Goal: Task Accomplishment & Management: Complete application form

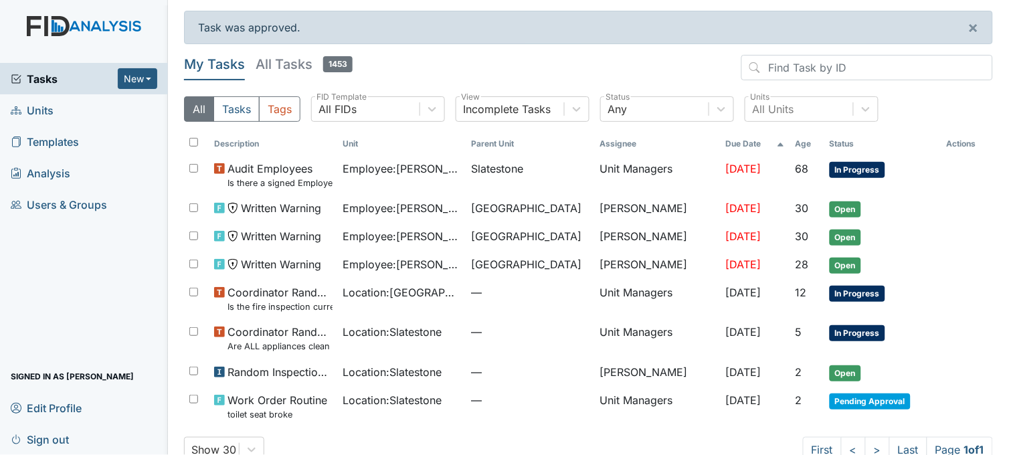
scroll to position [31, 0]
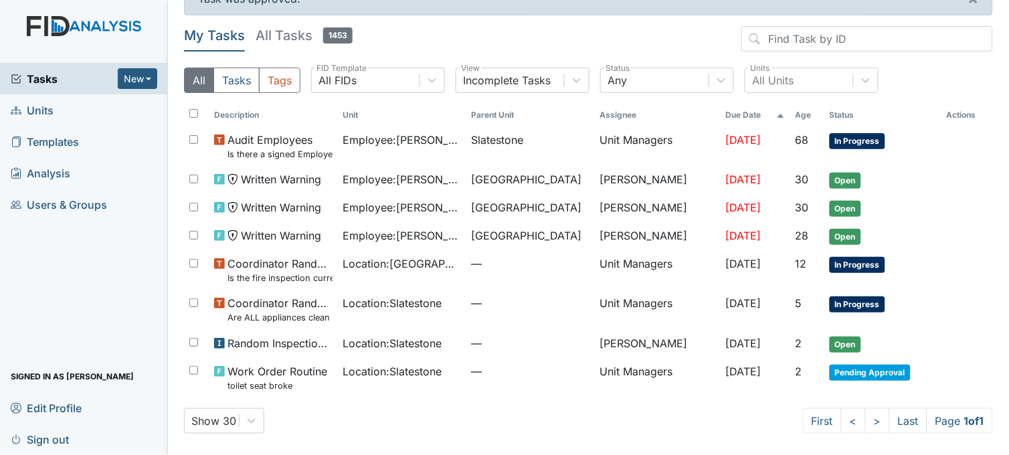
click at [44, 78] on span "Tasks" at bounding box center [64, 79] width 107 height 16
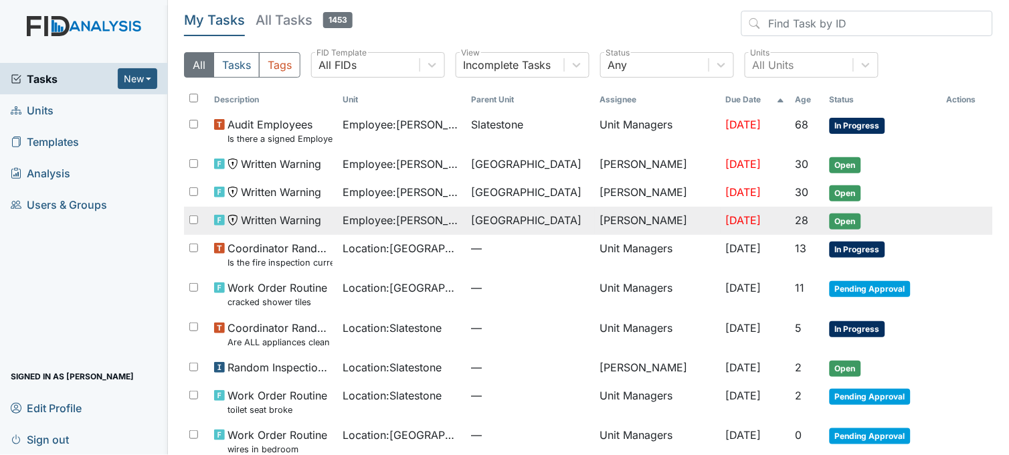
scroll to position [67, 0]
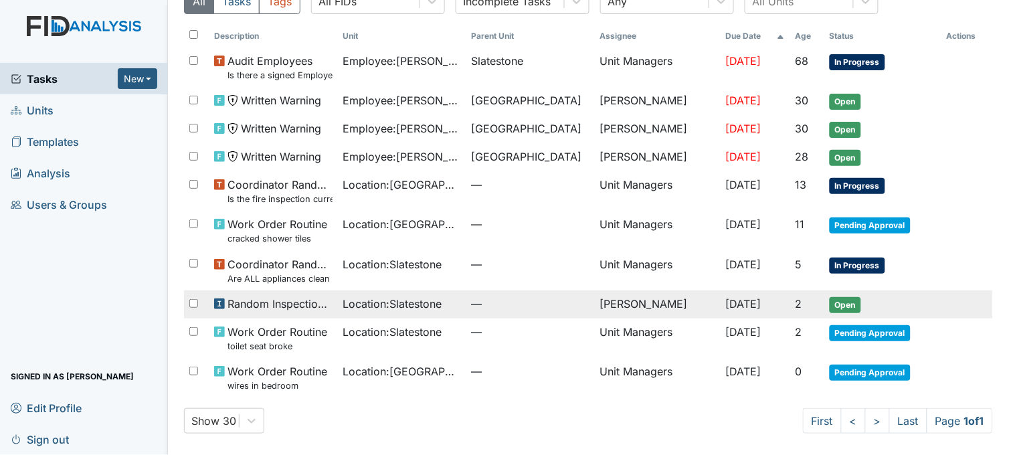
click at [429, 292] on td "Location : Slatestone" at bounding box center [402, 304] width 128 height 28
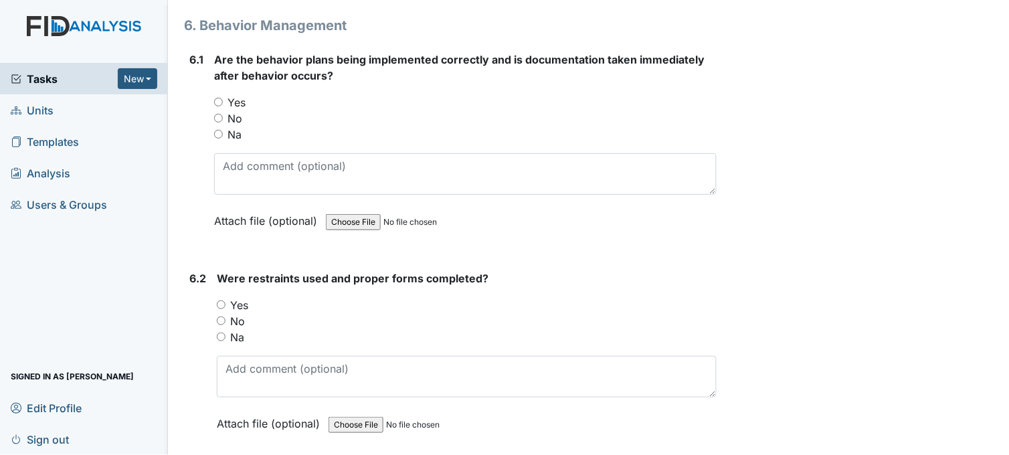
scroll to position [7287, 0]
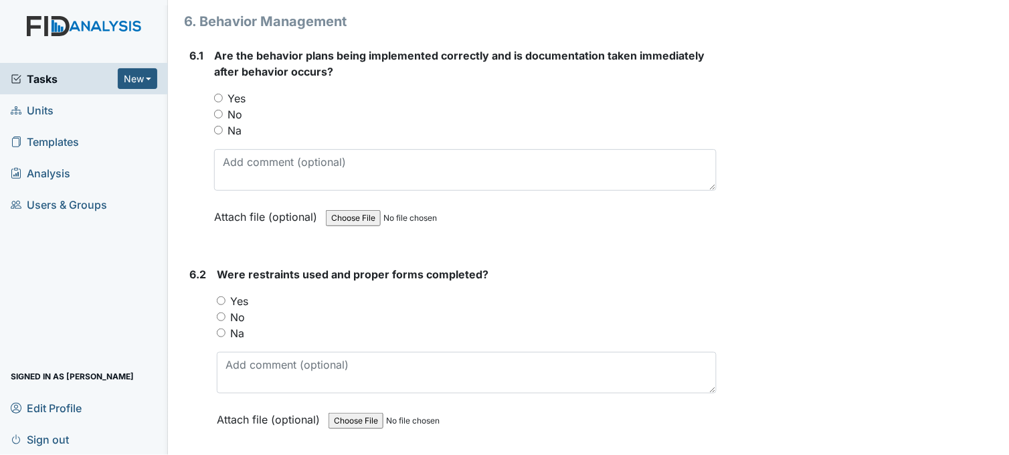
click at [216, 94] on input "Yes" at bounding box center [218, 98] width 9 height 9
radio input "true"
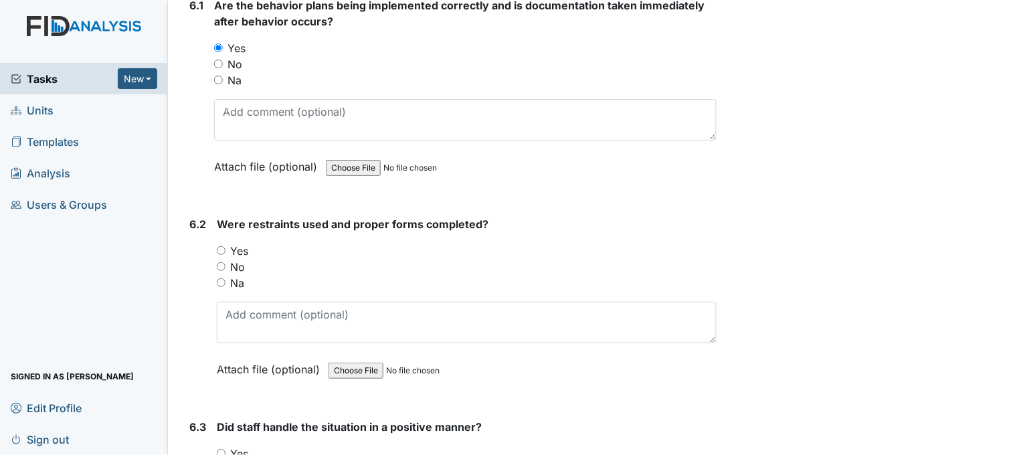
scroll to position [7436, 0]
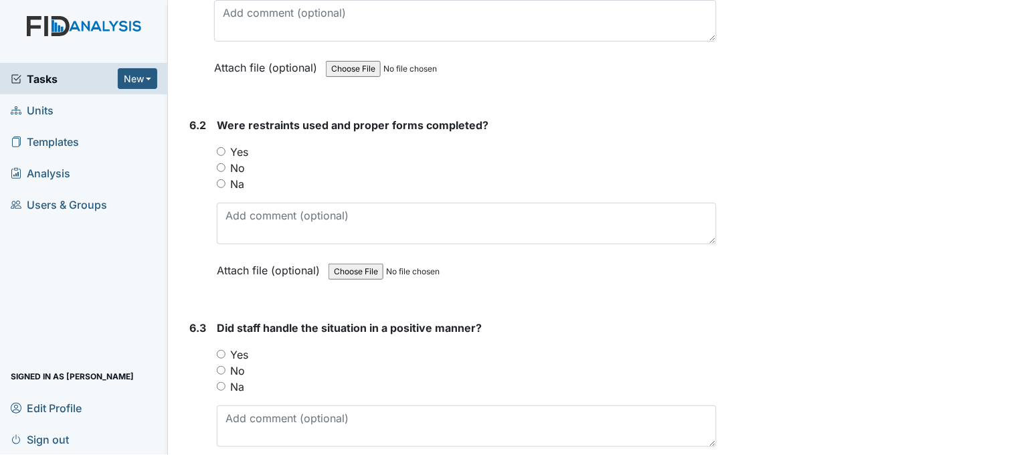
click at [222, 179] on input "Na" at bounding box center [221, 183] width 9 height 9
radio input "true"
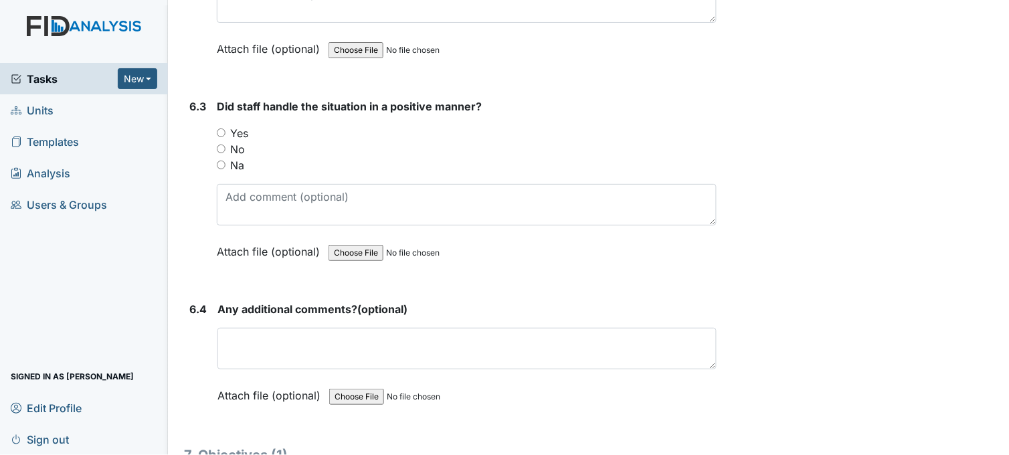
scroll to position [7659, 0]
click at [219, 127] on input "Yes" at bounding box center [221, 131] width 9 height 9
radio input "true"
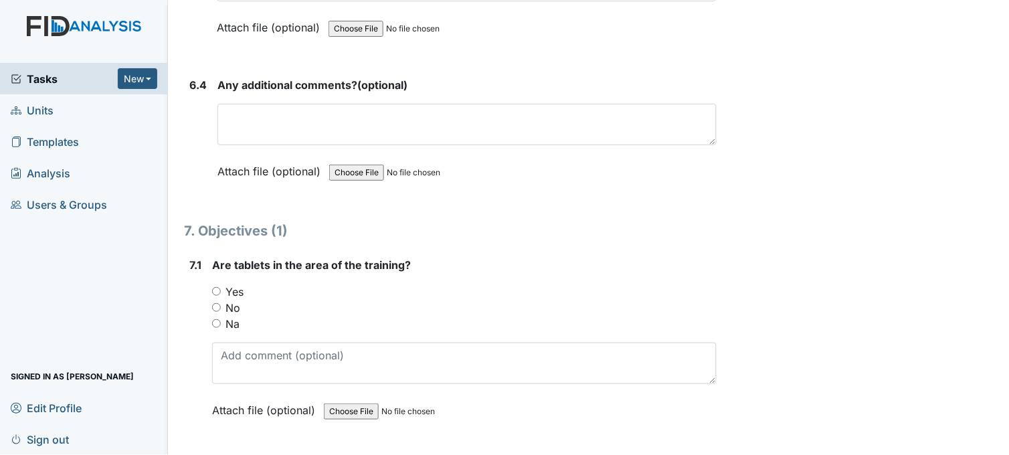
scroll to position [7956, 0]
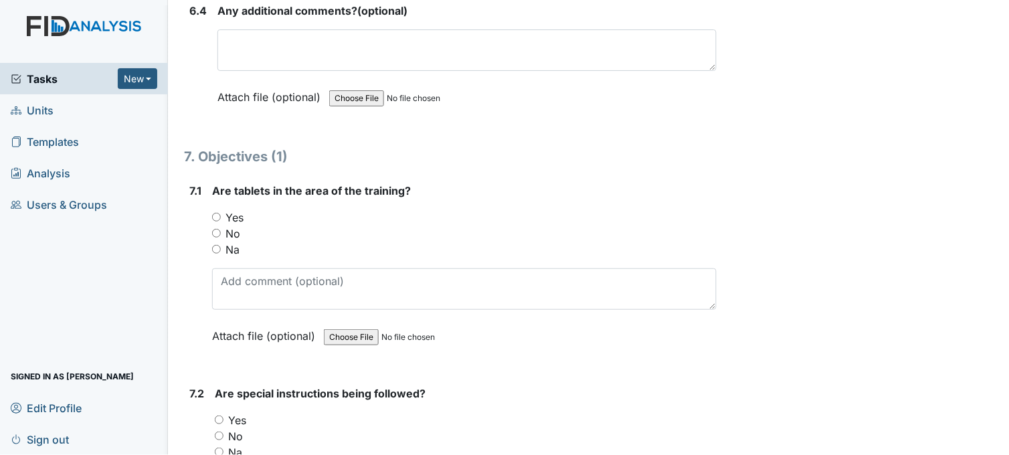
click at [219, 213] on input "Yes" at bounding box center [216, 217] width 9 height 9
radio input "true"
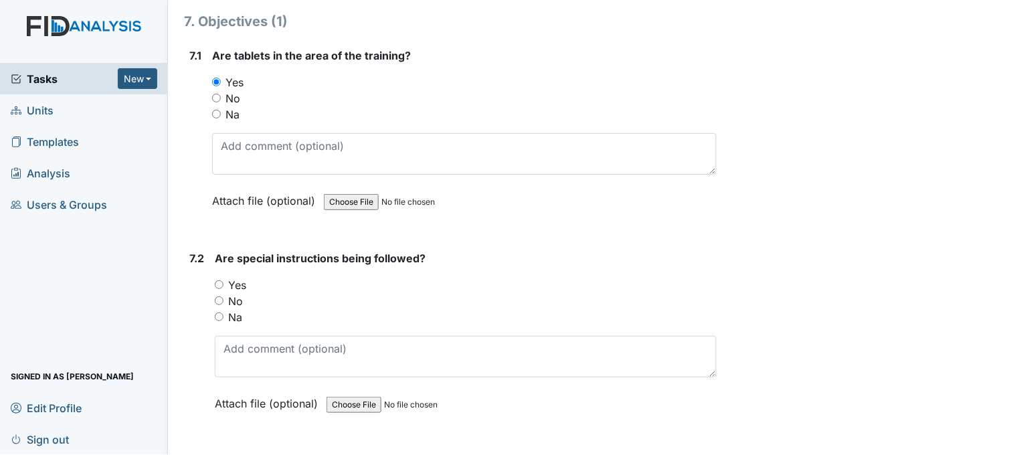
scroll to position [8179, 0]
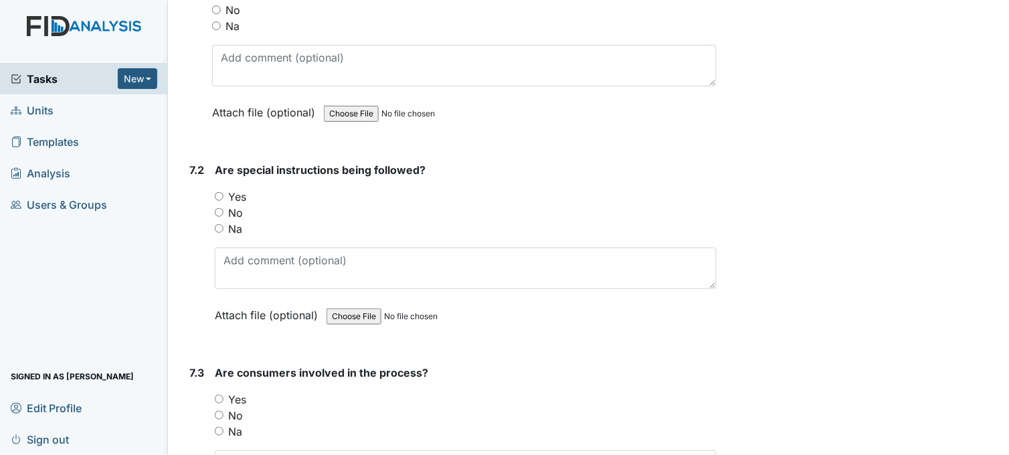
click at [222, 192] on input "Yes" at bounding box center [219, 196] width 9 height 9
radio input "true"
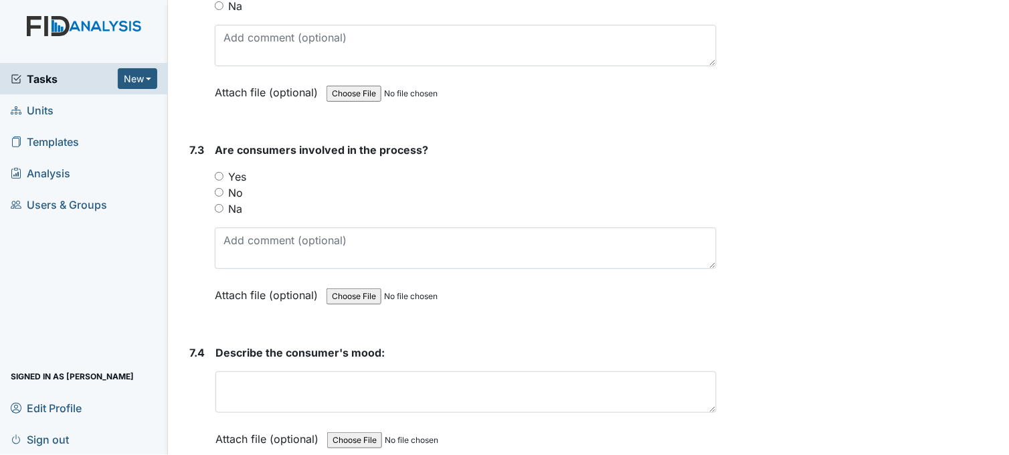
click at [217, 172] on input "Yes" at bounding box center [219, 176] width 9 height 9
radio input "true"
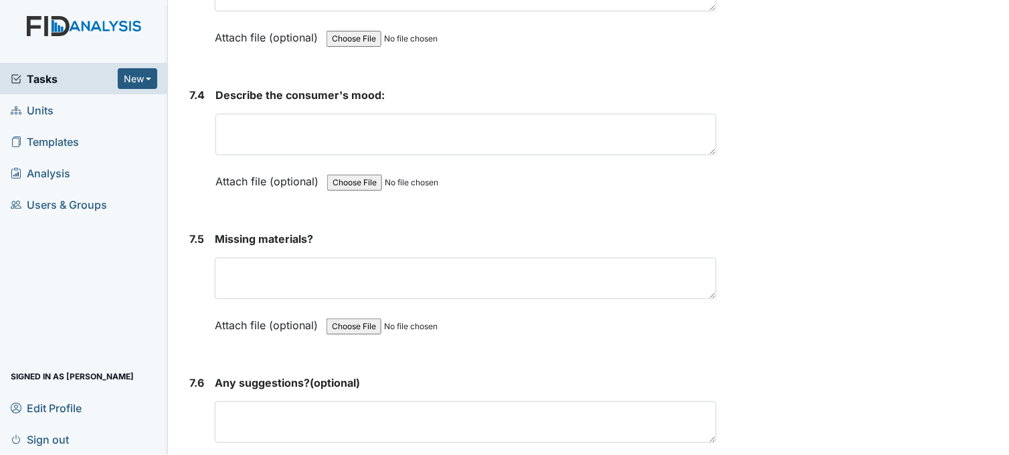
scroll to position [8700, 0]
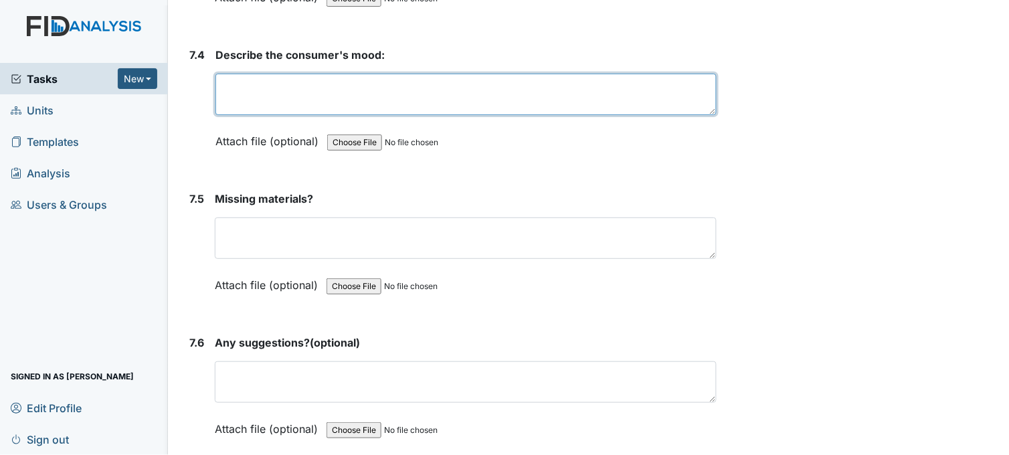
click at [311, 91] on textarea at bounding box center [465, 94] width 501 height 41
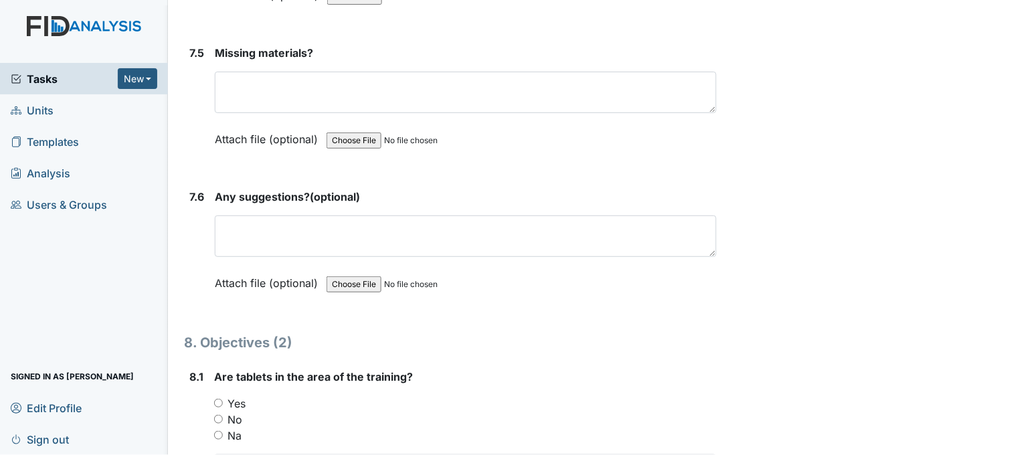
scroll to position [8849, 0]
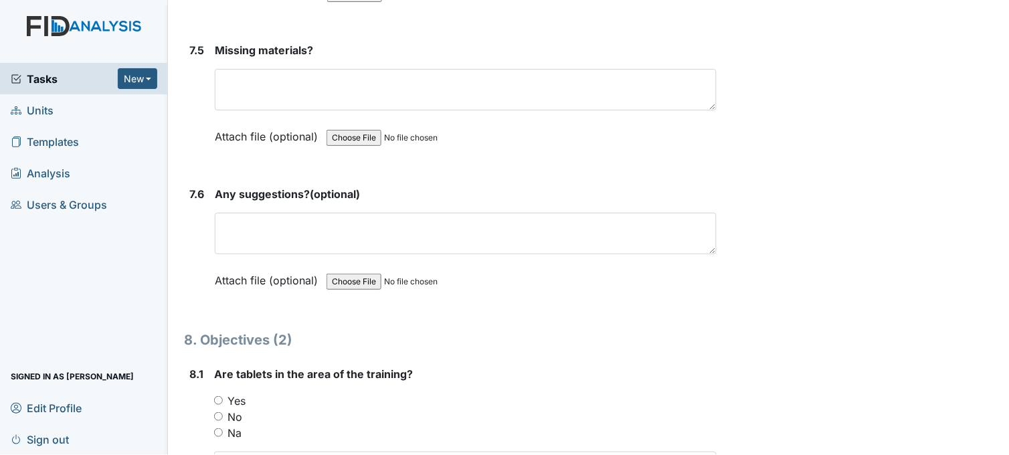
type textarea "good mood"
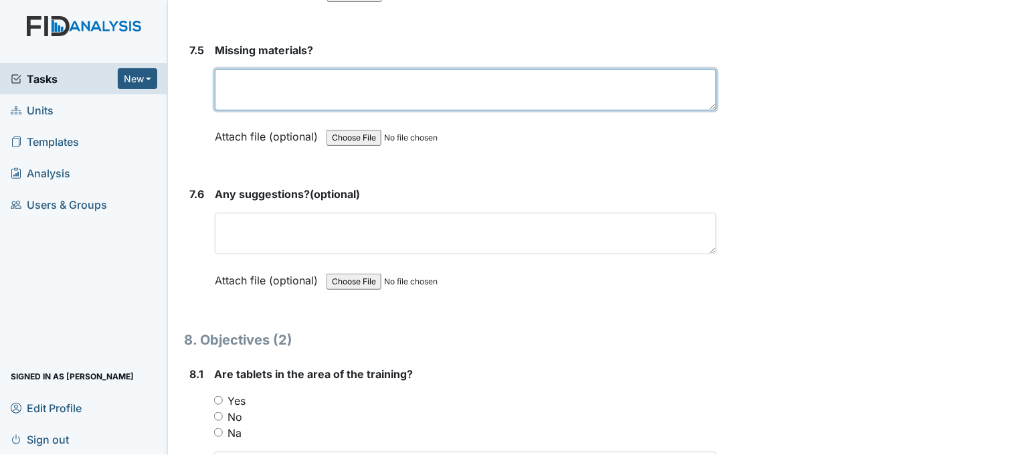
click at [337, 83] on textarea at bounding box center [466, 89] width 502 height 41
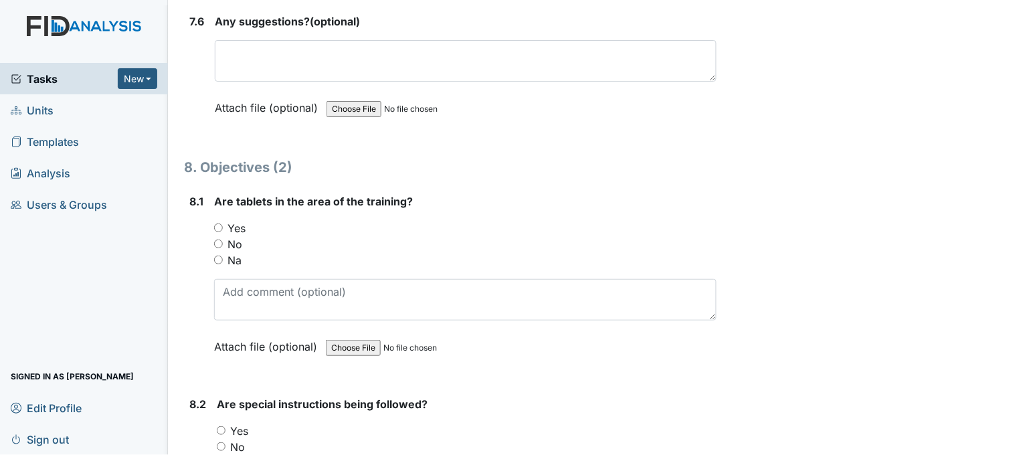
scroll to position [9072, 0]
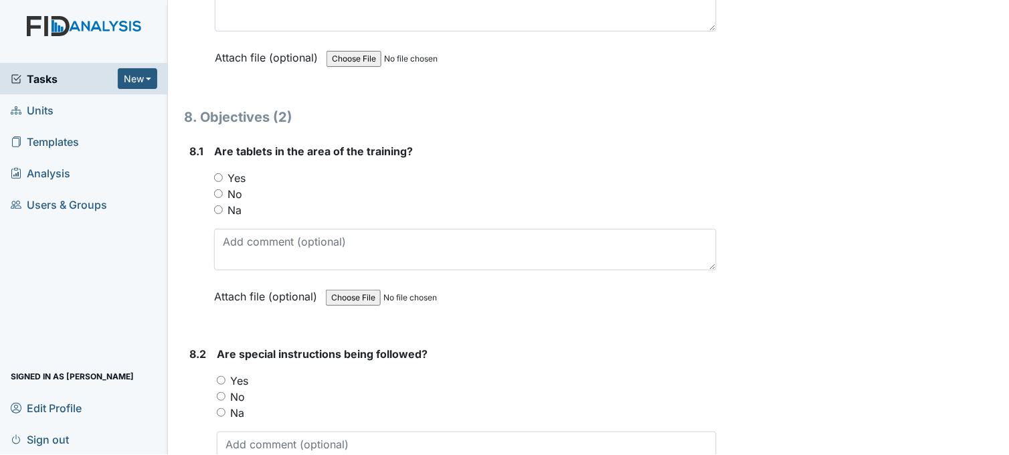
type textarea "none"
click at [219, 173] on input "Yes" at bounding box center [218, 177] width 9 height 9
radio input "true"
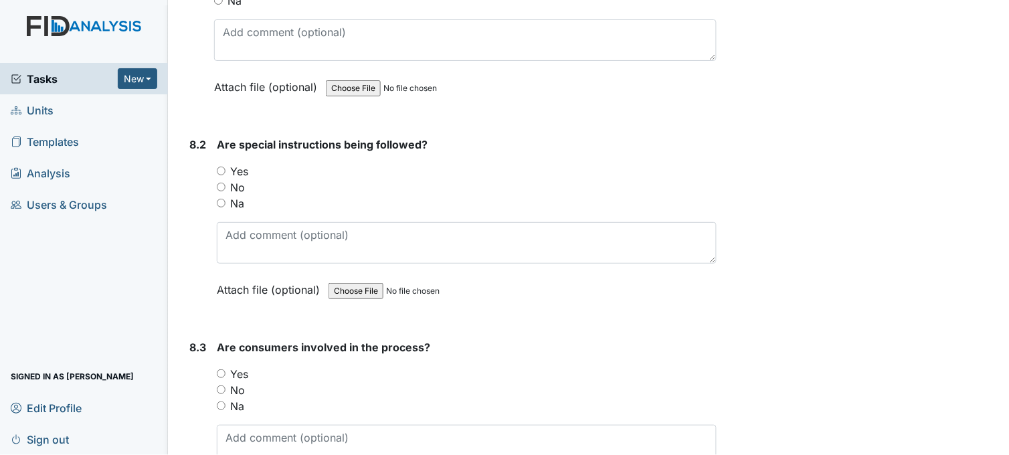
scroll to position [9294, 0]
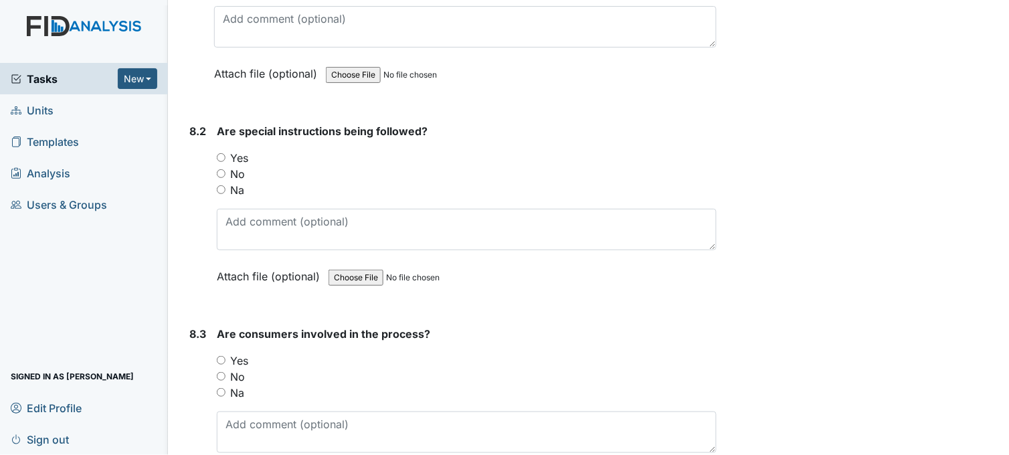
click at [222, 153] on input "Yes" at bounding box center [221, 157] width 9 height 9
radio input "true"
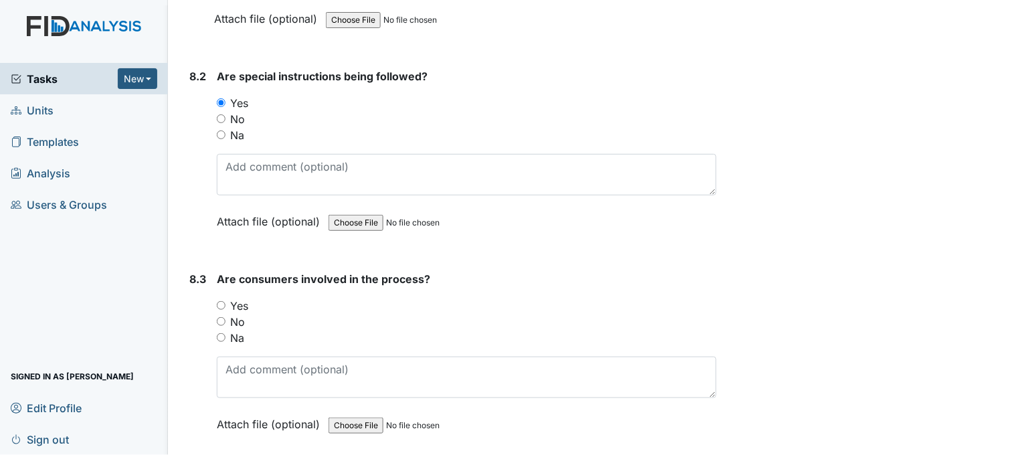
scroll to position [9444, 0]
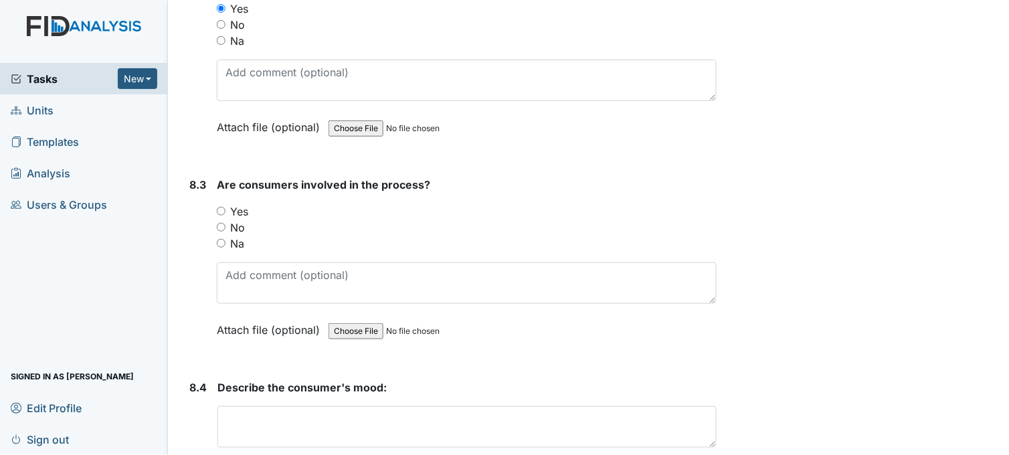
click at [219, 207] on input "Yes" at bounding box center [221, 211] width 9 height 9
radio input "true"
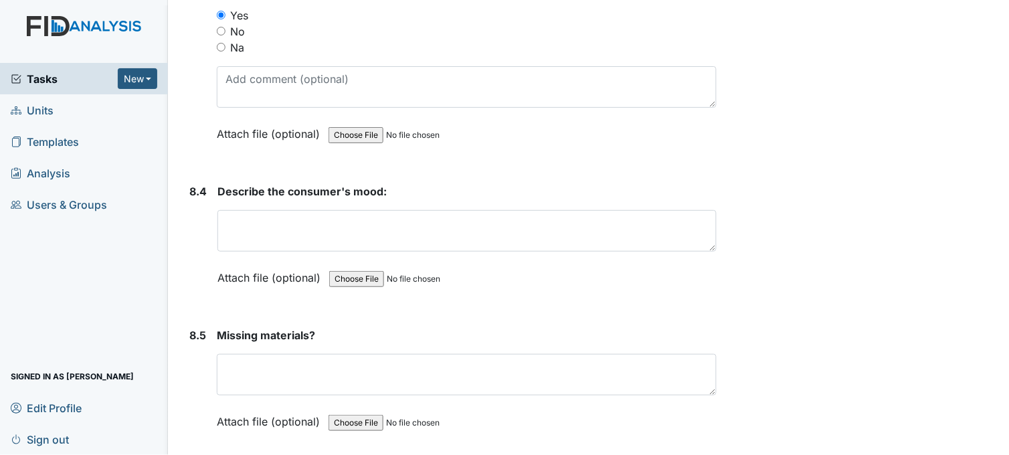
scroll to position [9741, 0]
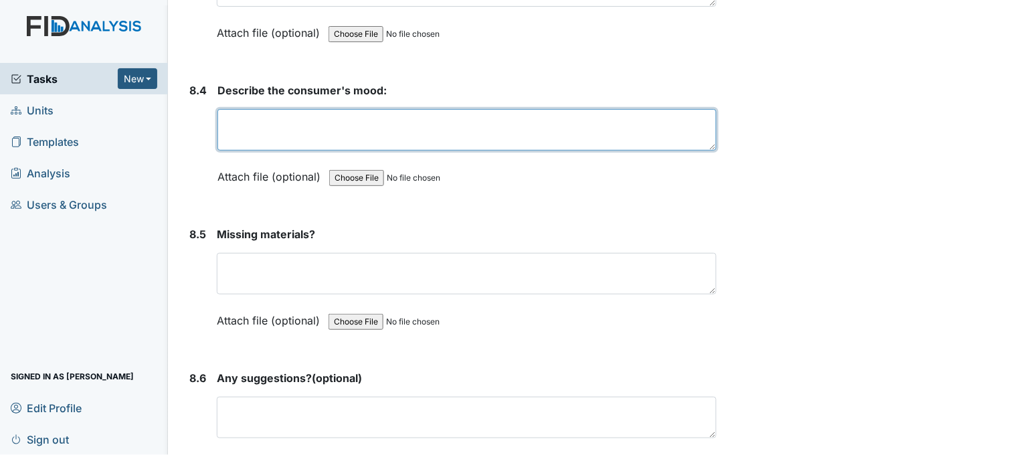
drag, startPoint x: 357, startPoint y: 120, endPoint x: 360, endPoint y: 127, distance: 7.2
click at [357, 123] on textarea at bounding box center [467, 129] width 499 height 41
type textarea "good mood"
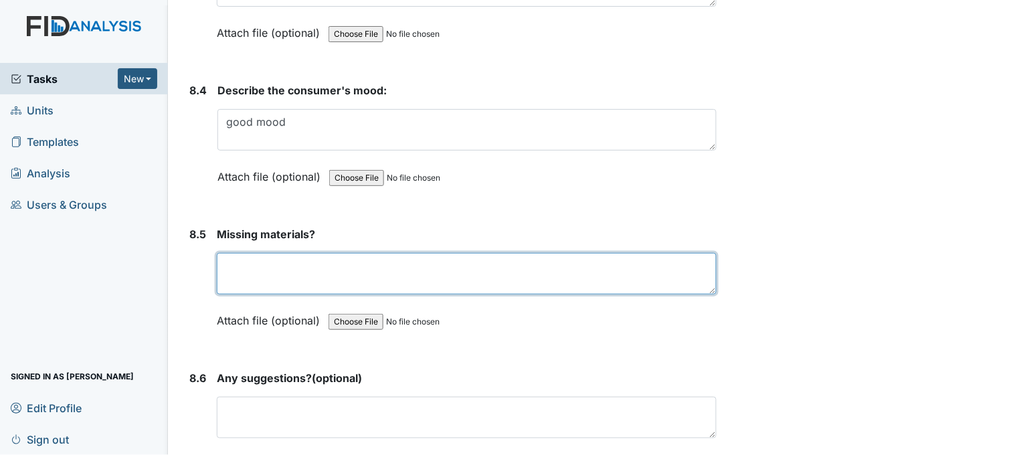
click at [356, 256] on textarea at bounding box center [467, 273] width 500 height 41
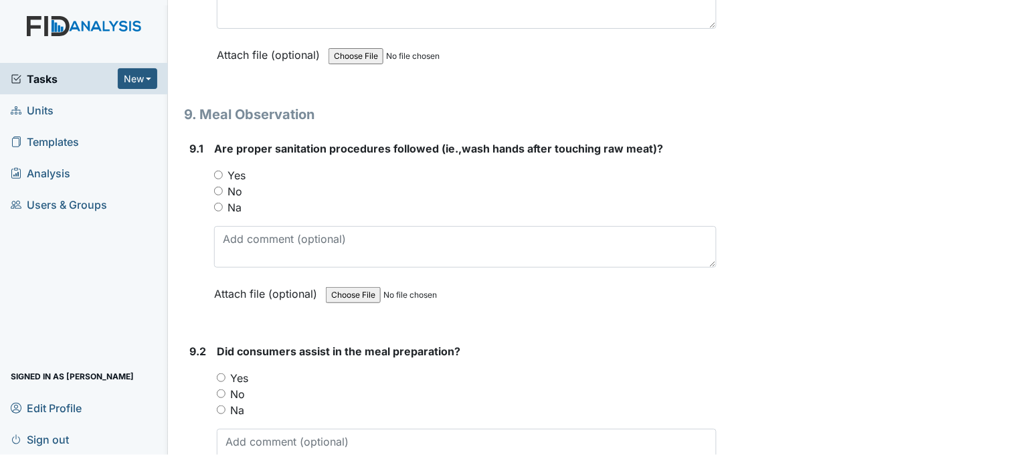
scroll to position [10187, 0]
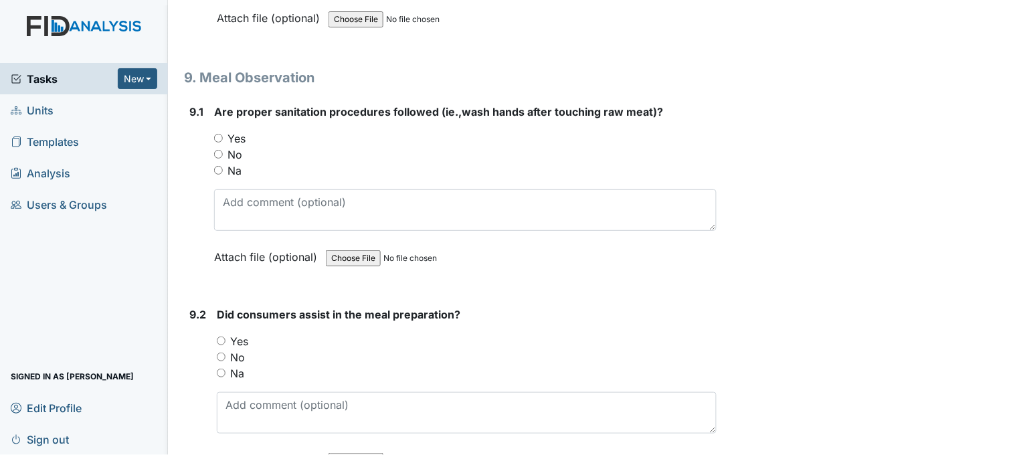
type textarea "none"
click at [217, 134] on input "Yes" at bounding box center [218, 138] width 9 height 9
radio input "true"
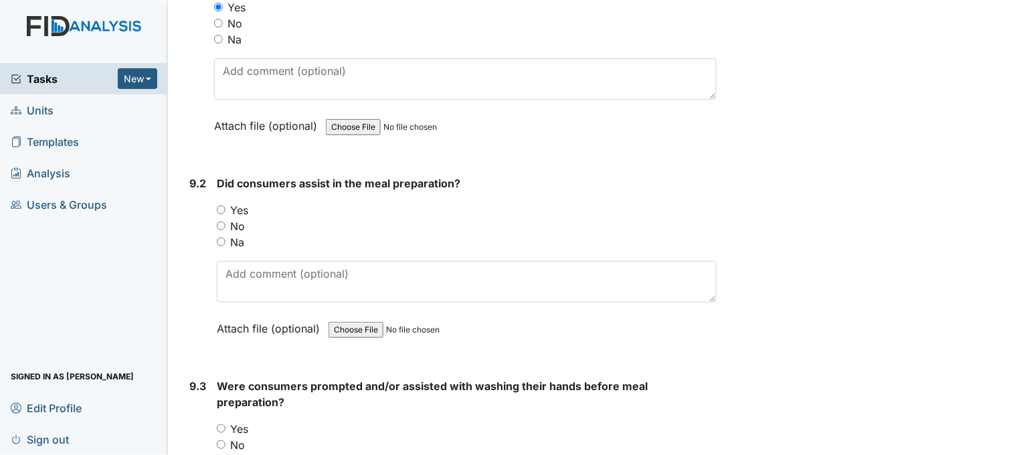
scroll to position [10336, 0]
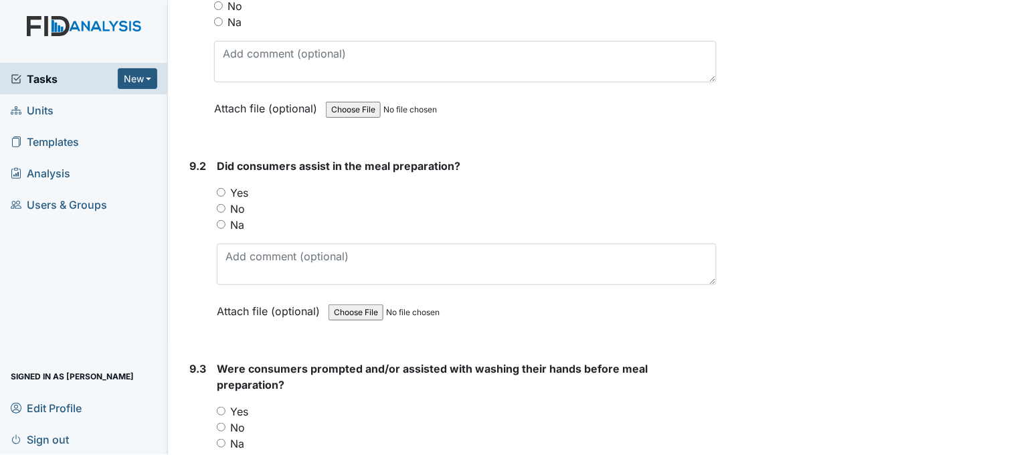
click at [224, 188] on input "Yes" at bounding box center [221, 192] width 9 height 9
radio input "true"
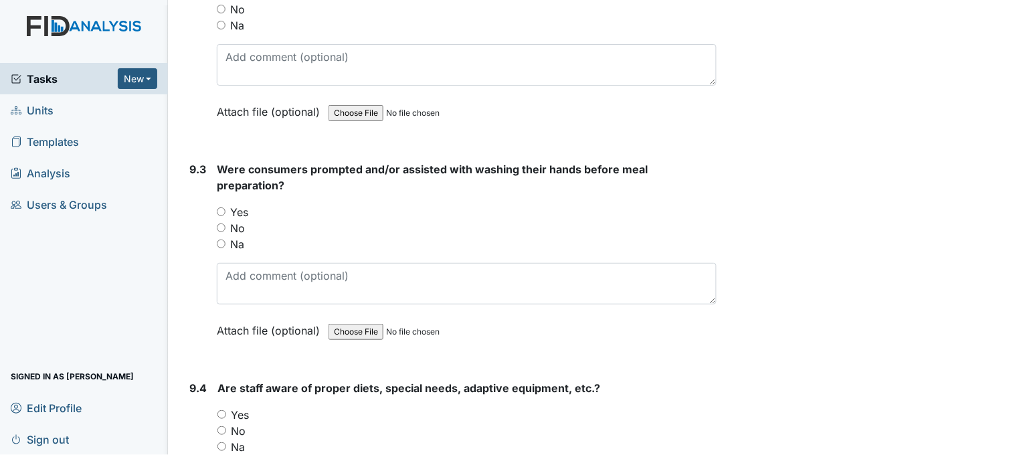
scroll to position [10559, 0]
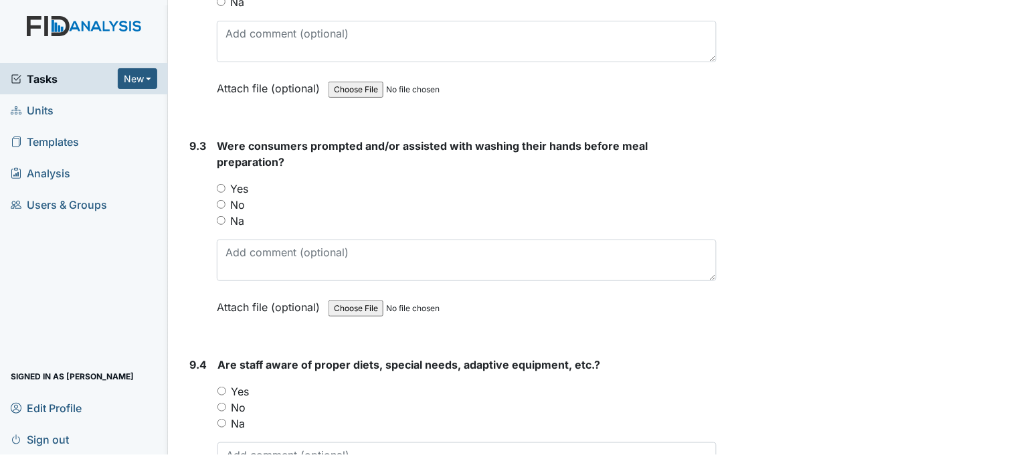
click at [228, 181] on div "Yes" at bounding box center [467, 189] width 500 height 16
click at [221, 184] on input "Yes" at bounding box center [221, 188] width 9 height 9
radio input "true"
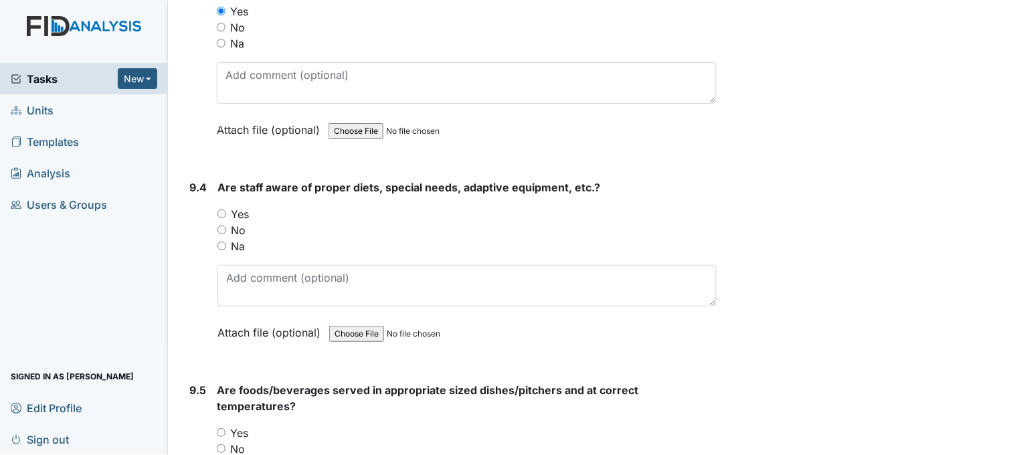
scroll to position [10782, 0]
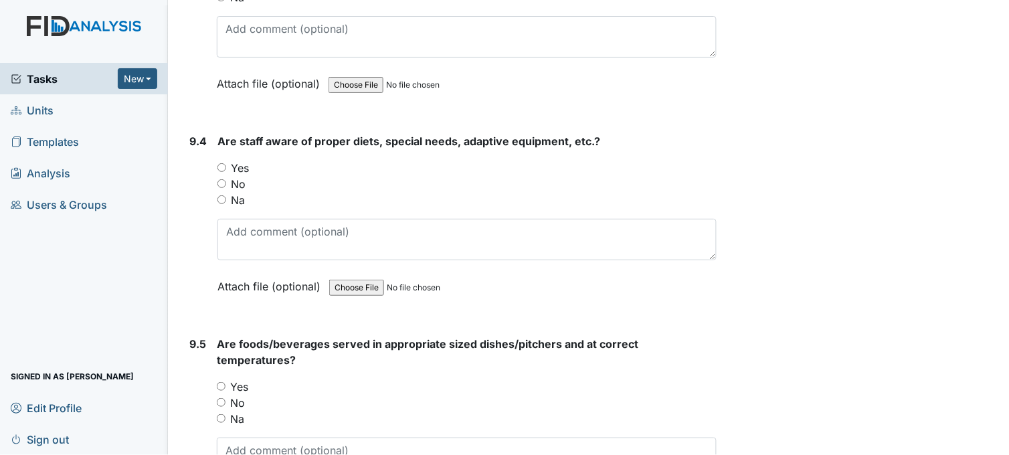
click at [221, 163] on input "Yes" at bounding box center [222, 167] width 9 height 9
radio input "true"
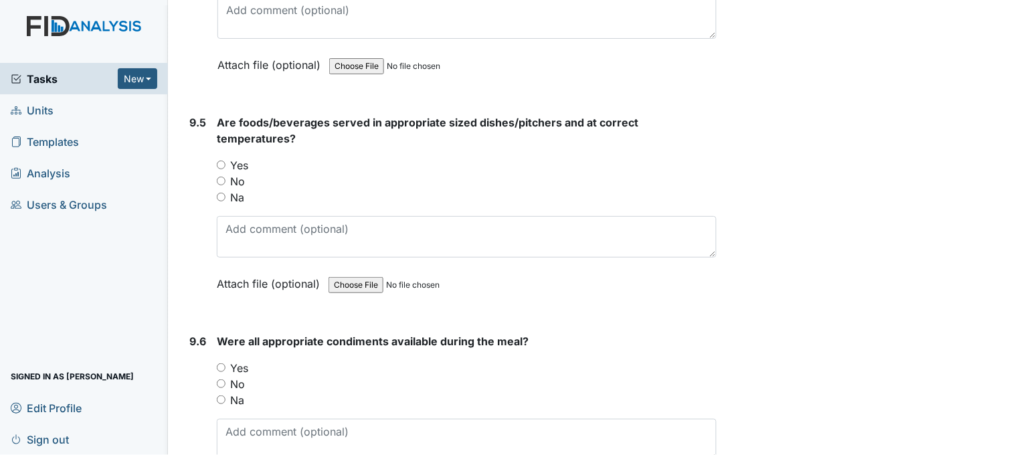
scroll to position [11005, 0]
click at [221, 159] on input "Yes" at bounding box center [221, 163] width 9 height 9
radio input "true"
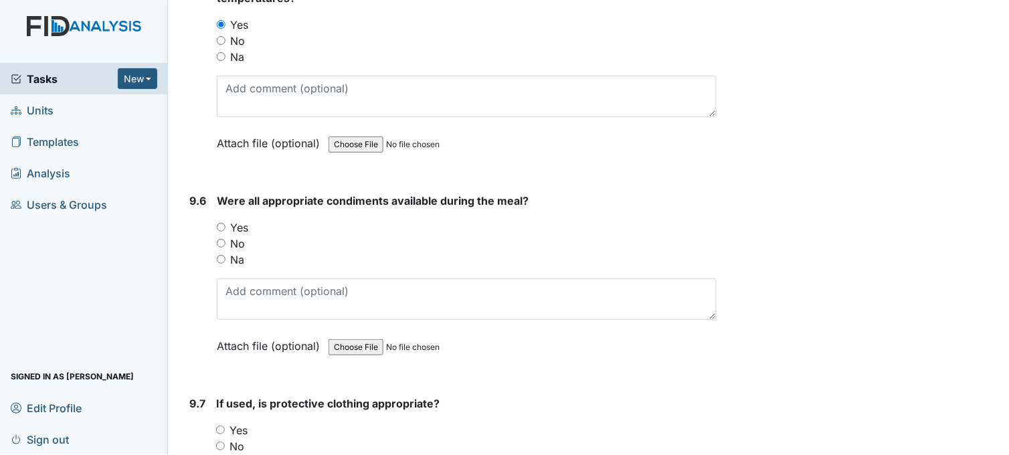
scroll to position [11154, 0]
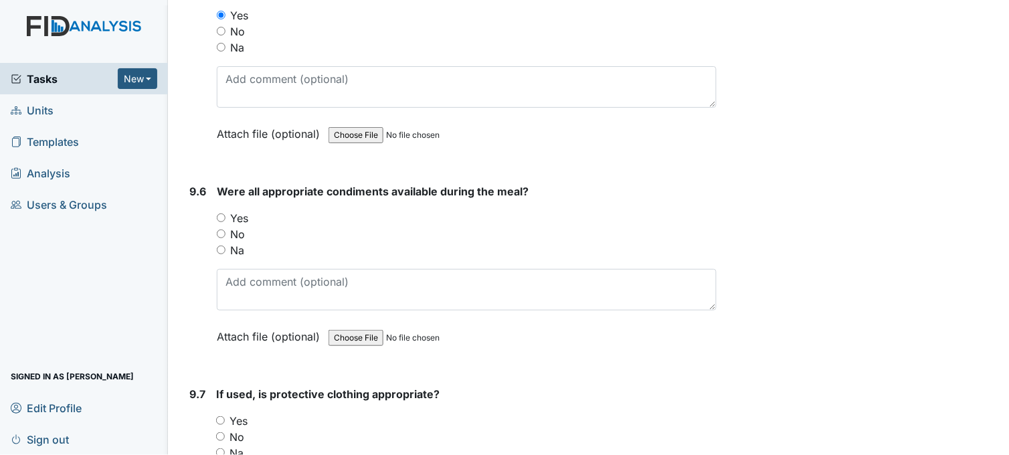
click at [223, 213] on input "Yes" at bounding box center [221, 217] width 9 height 9
radio input "true"
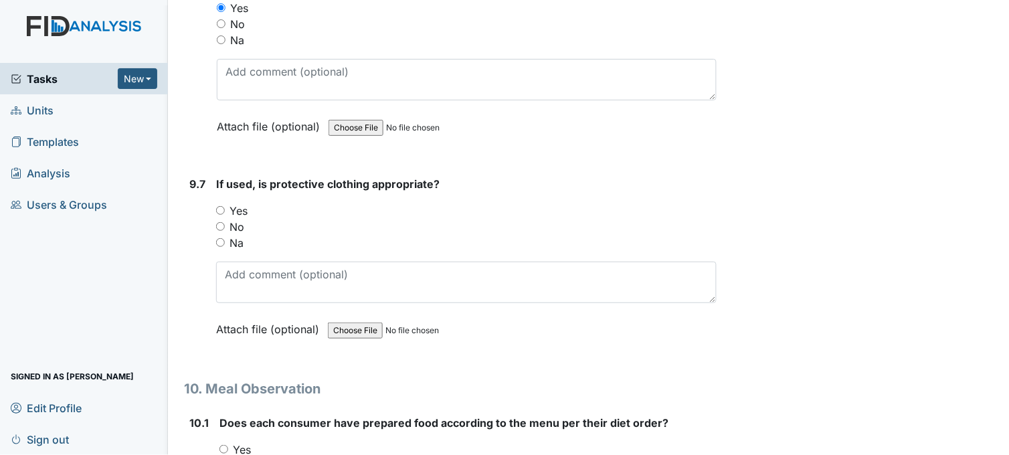
scroll to position [11377, 0]
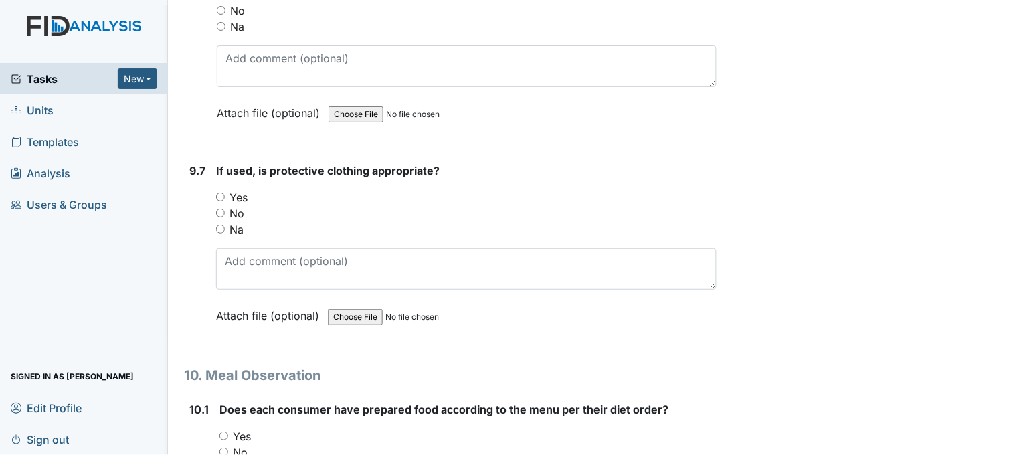
click at [219, 193] on input "Yes" at bounding box center [220, 197] width 9 height 9
radio input "true"
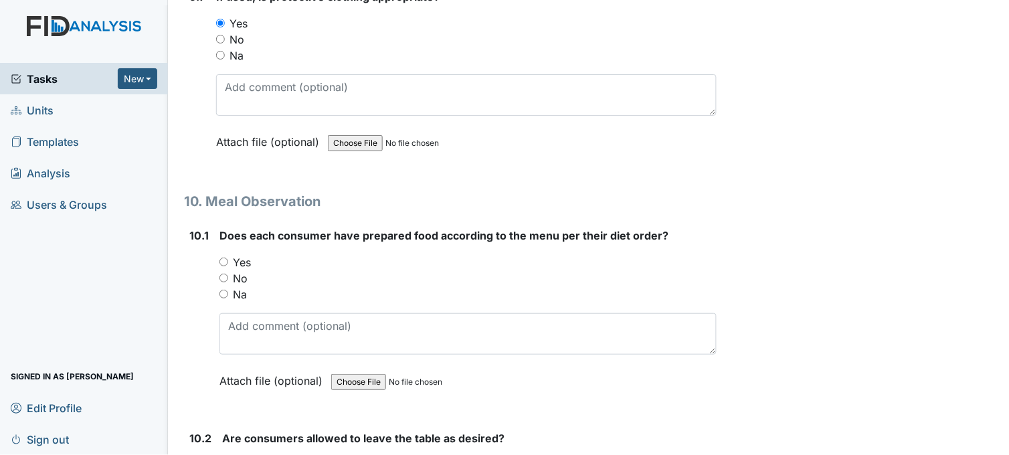
scroll to position [11600, 0]
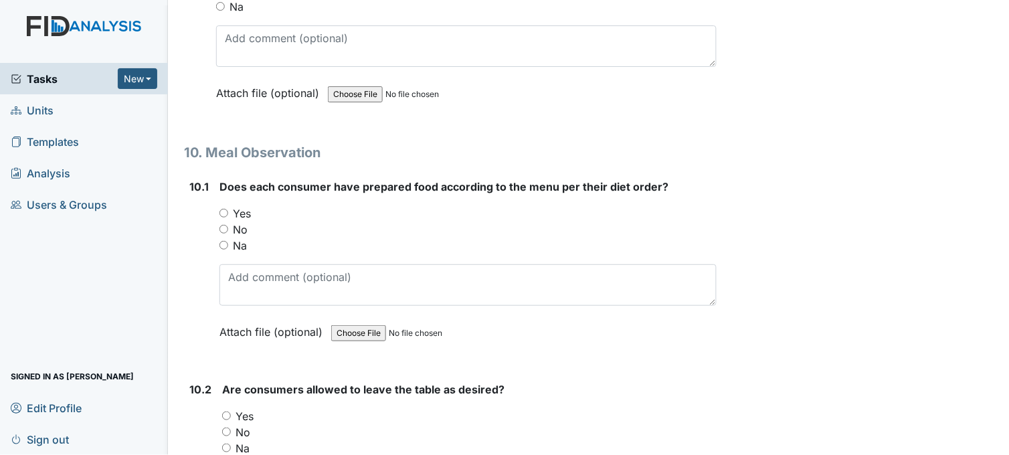
click at [224, 209] on input "Yes" at bounding box center [224, 213] width 9 height 9
radio input "true"
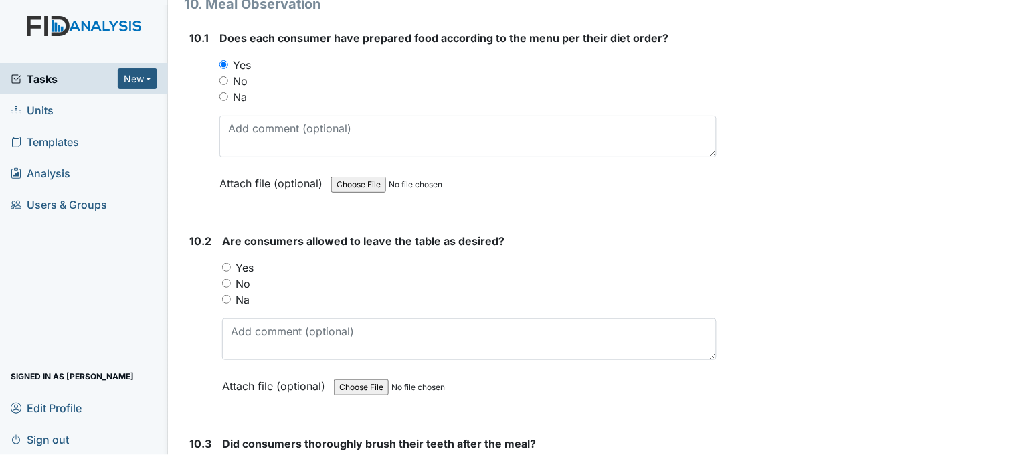
scroll to position [11823, 0]
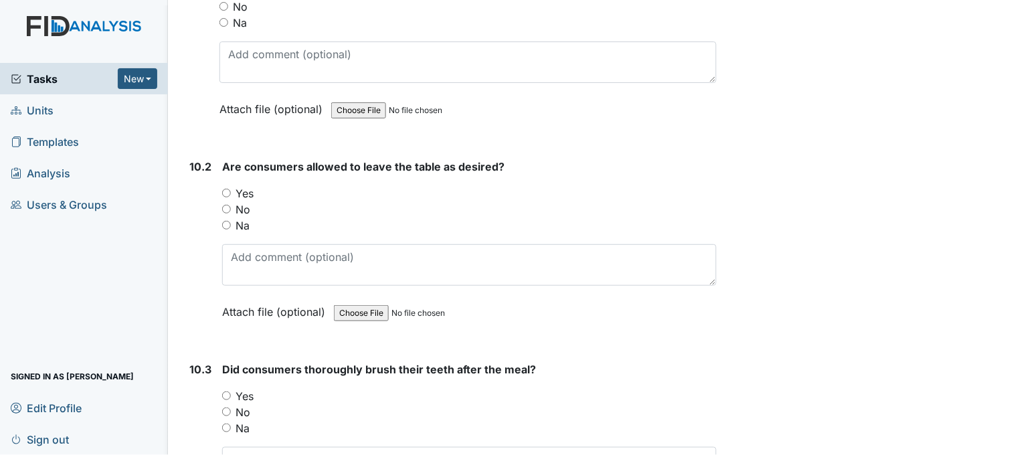
click at [228, 189] on input "Yes" at bounding box center [226, 193] width 9 height 9
radio input "true"
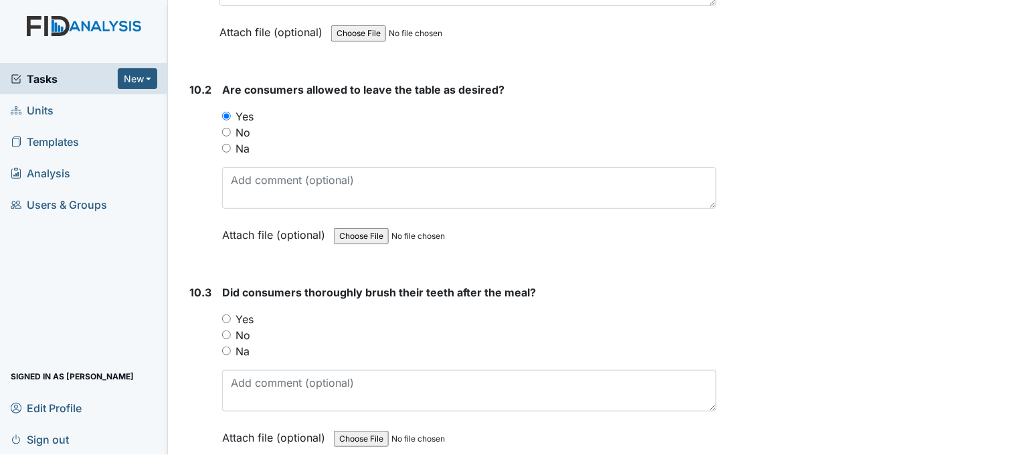
scroll to position [12046, 0]
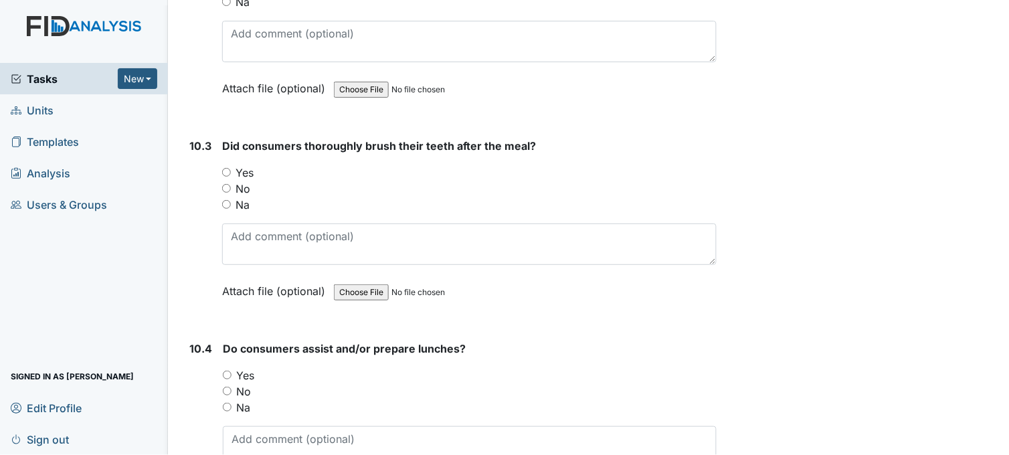
click at [226, 168] on input "Yes" at bounding box center [226, 172] width 9 height 9
radio input "true"
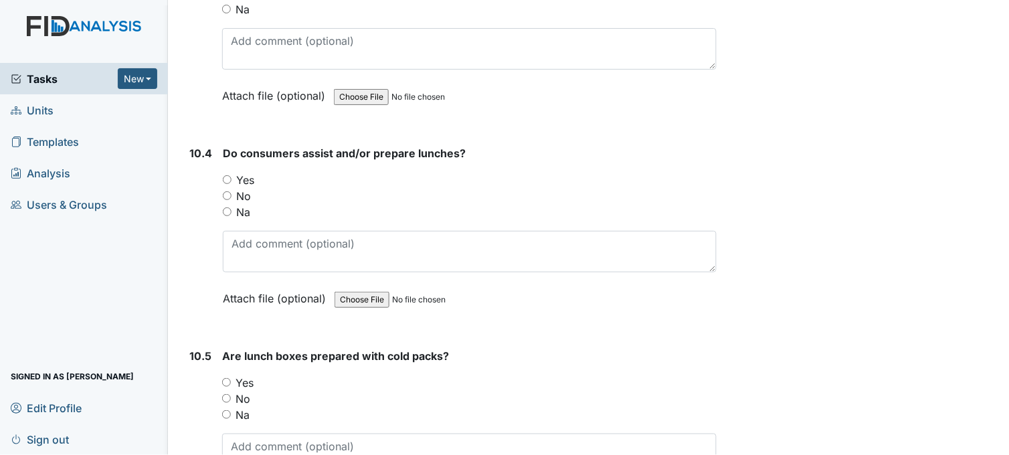
scroll to position [12269, 0]
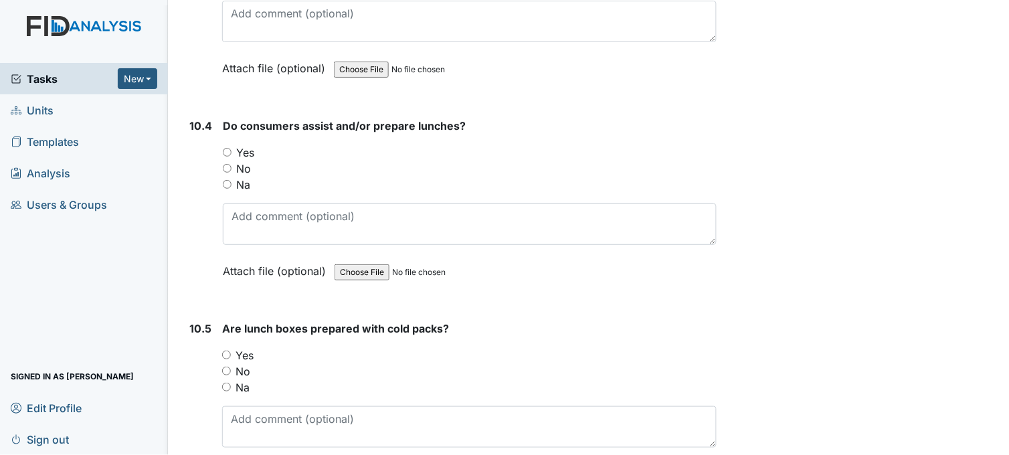
click at [226, 148] on input "Yes" at bounding box center [227, 152] width 9 height 9
radio input "true"
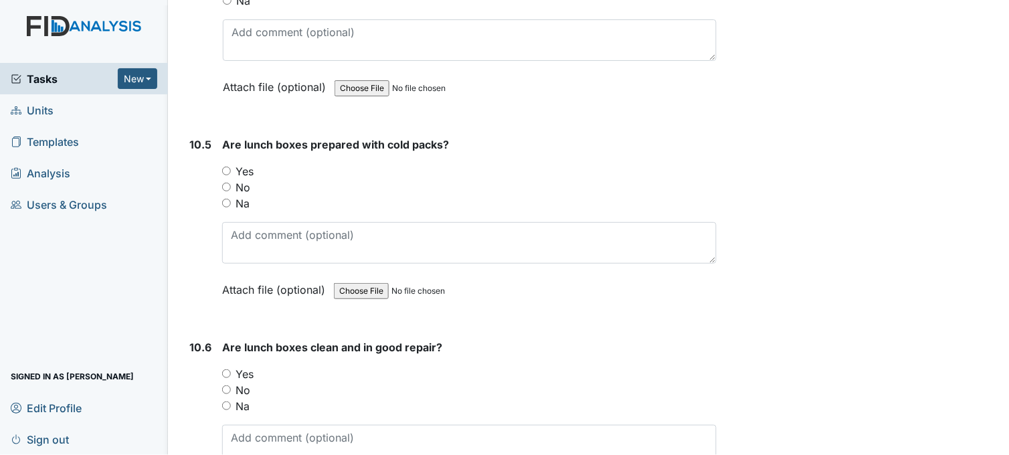
scroll to position [12492, 0]
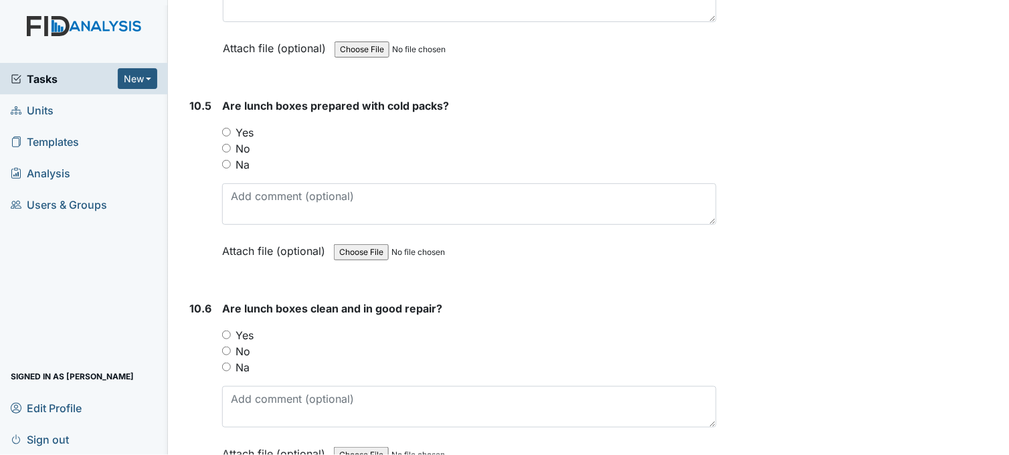
click at [228, 128] on input "Yes" at bounding box center [226, 132] width 9 height 9
radio input "true"
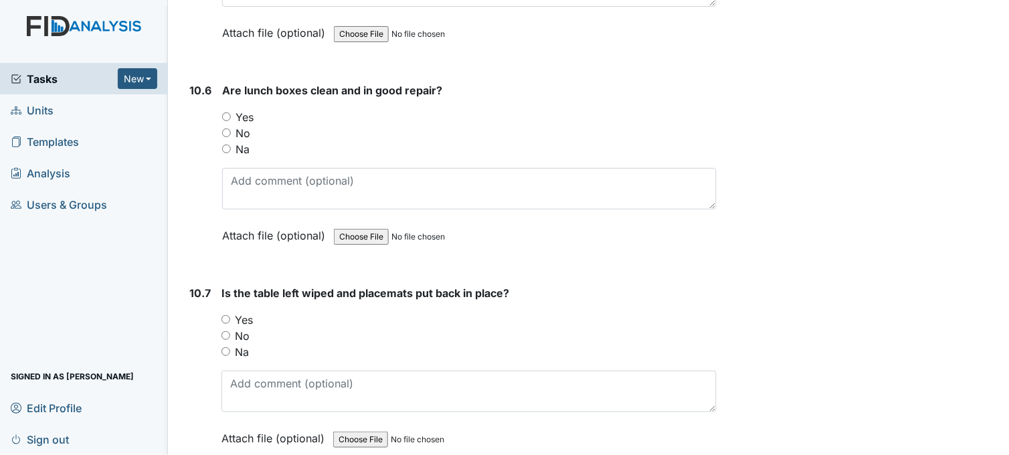
scroll to position [12716, 0]
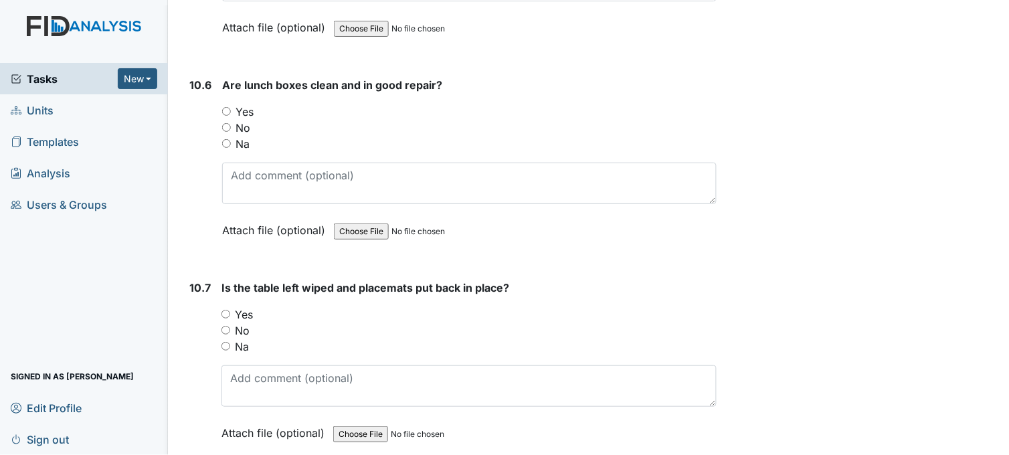
click at [226, 107] on input "Yes" at bounding box center [226, 111] width 9 height 9
radio input "true"
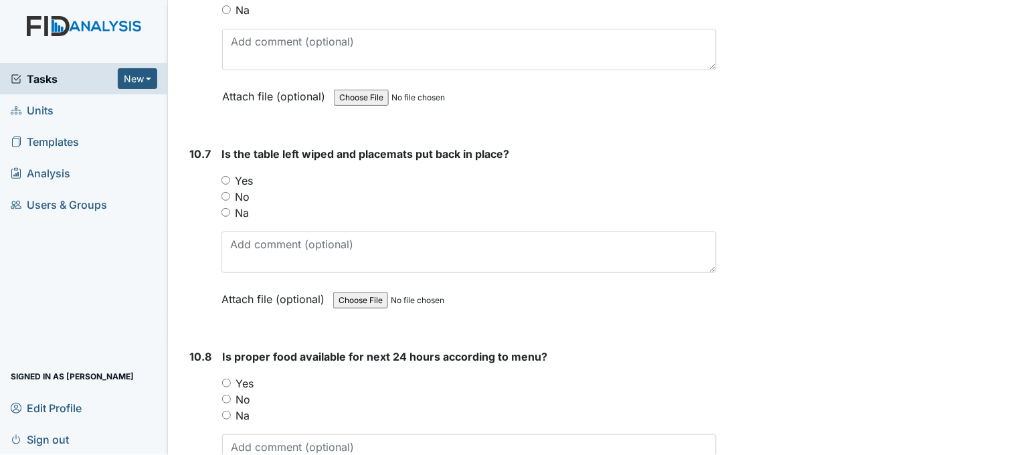
scroll to position [12864, 0]
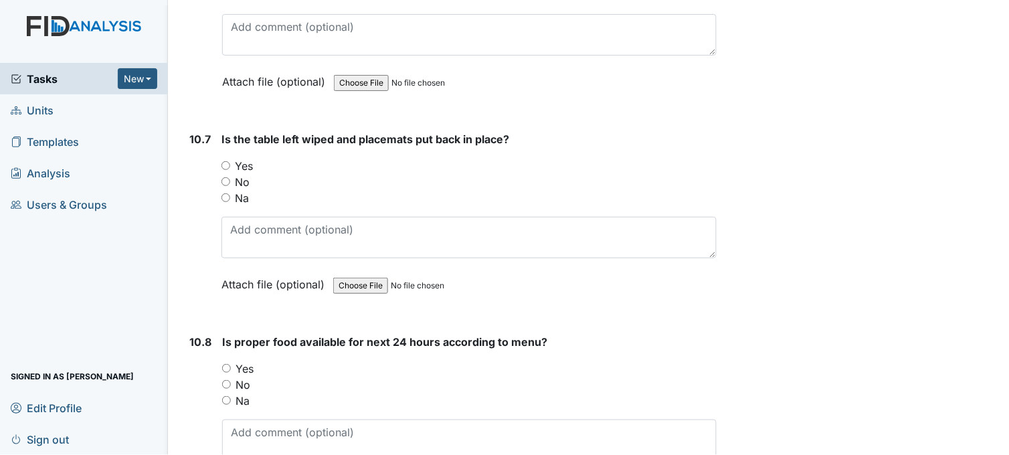
click at [226, 161] on input "Yes" at bounding box center [226, 165] width 9 height 9
radio input "true"
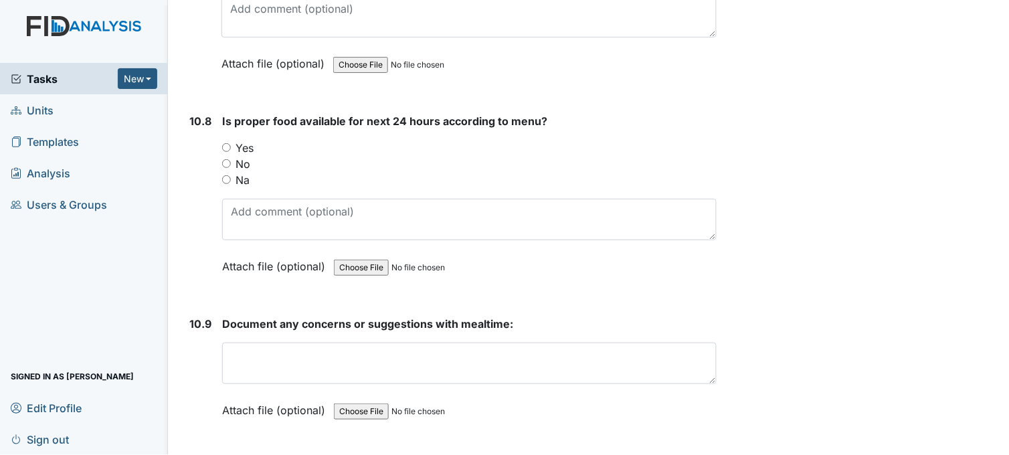
scroll to position [13087, 0]
click at [228, 141] on input "Yes" at bounding box center [226, 145] width 9 height 9
radio input "true"
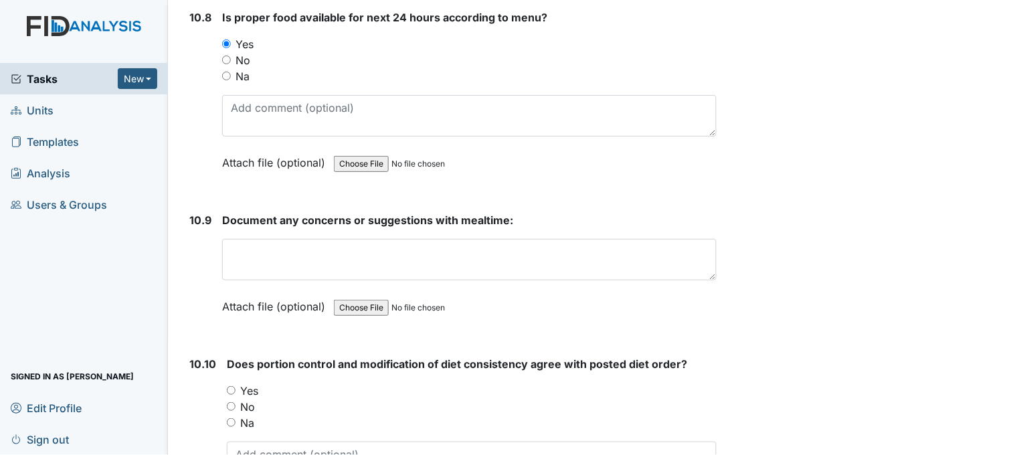
scroll to position [13310, 0]
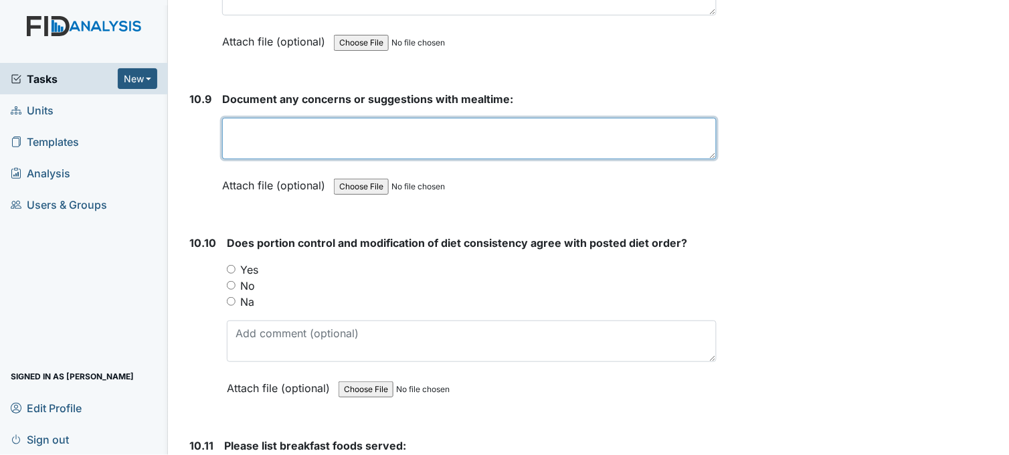
click at [285, 123] on textarea at bounding box center [469, 138] width 495 height 41
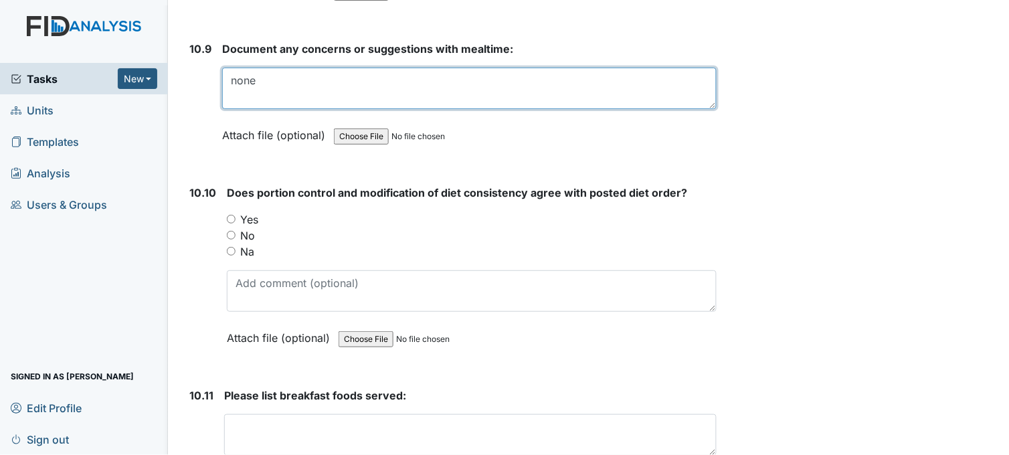
scroll to position [13459, 0]
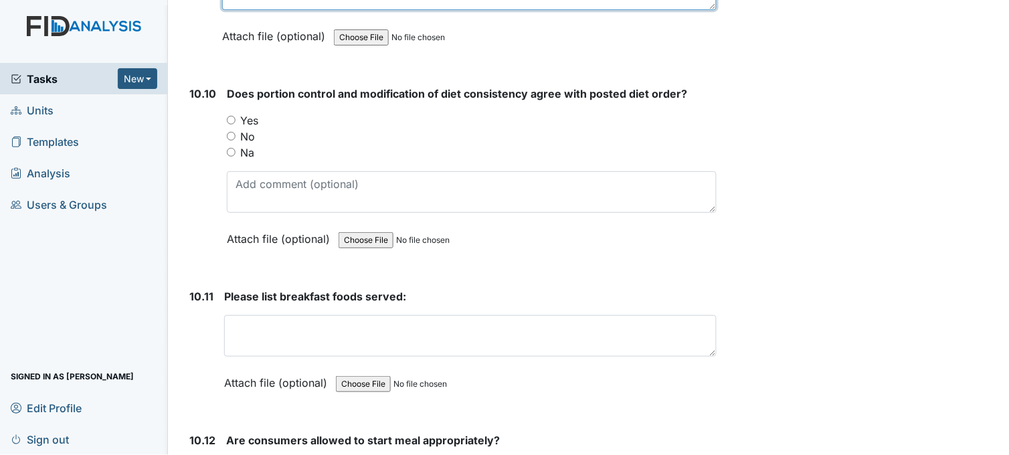
type textarea "none"
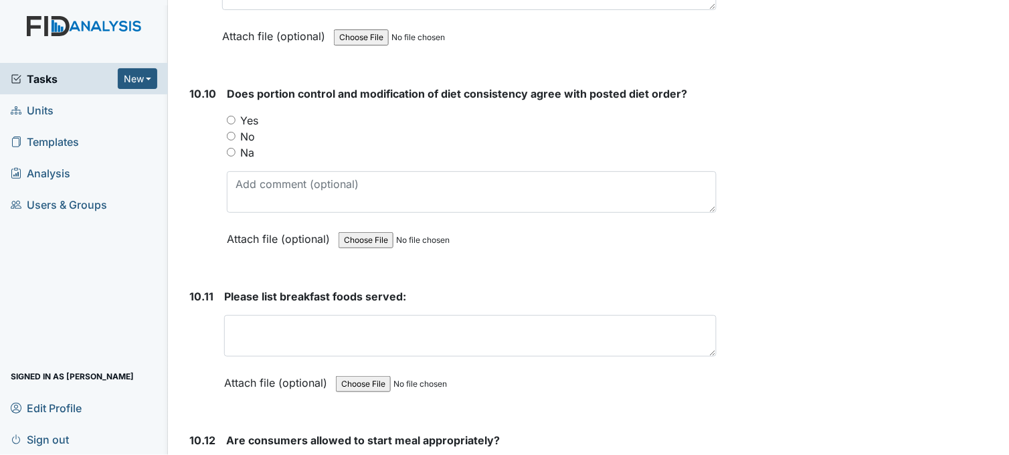
click at [231, 116] on input "Yes" at bounding box center [231, 120] width 9 height 9
radio input "true"
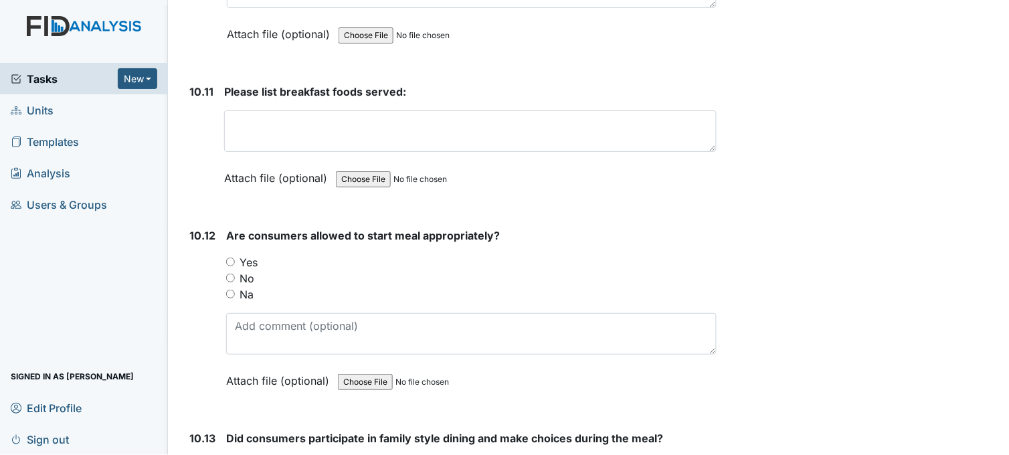
scroll to position [13682, 0]
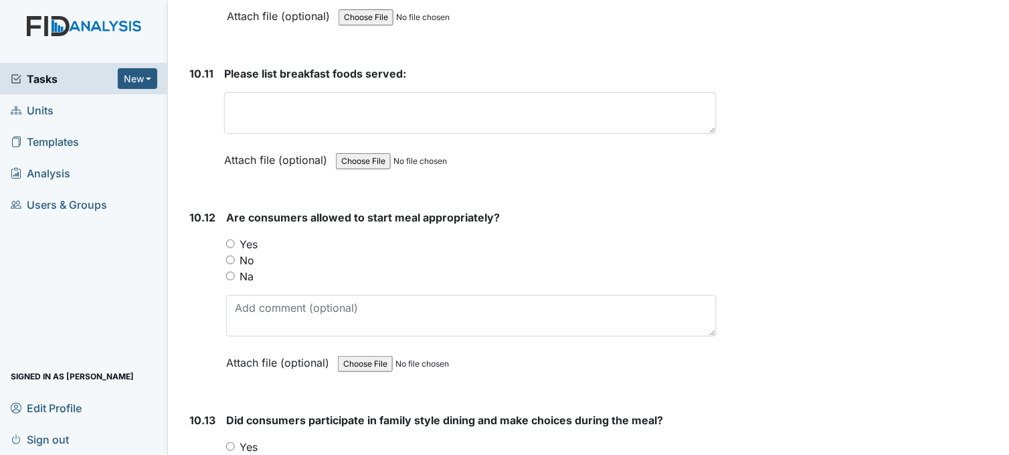
click at [231, 240] on input "Yes" at bounding box center [230, 244] width 9 height 9
radio input "true"
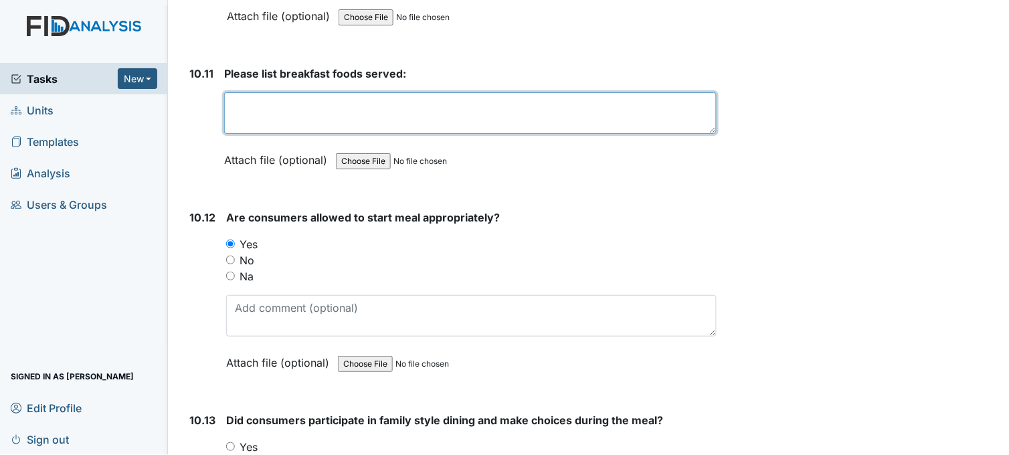
click at [255, 104] on textarea at bounding box center [470, 112] width 493 height 41
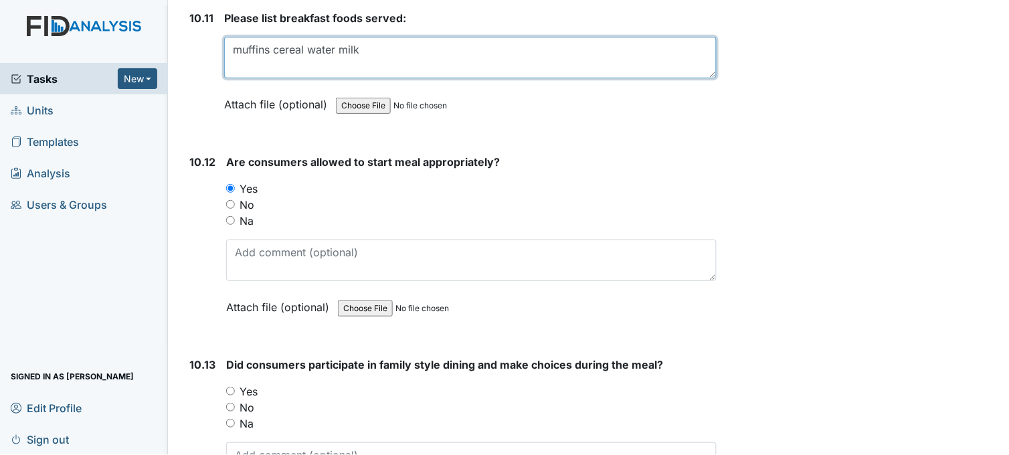
scroll to position [13905, 0]
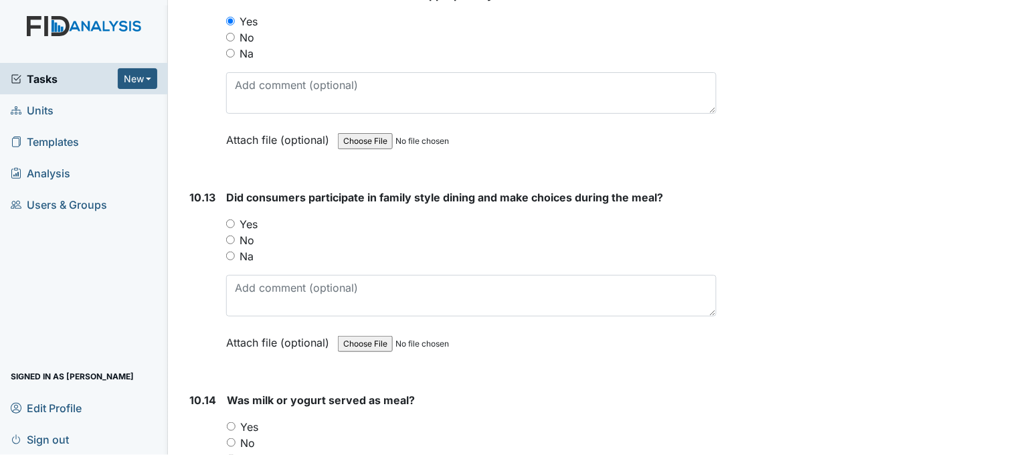
type textarea "muffins cereal water milk"
click at [226, 220] on input "Yes" at bounding box center [230, 224] width 9 height 9
radio input "true"
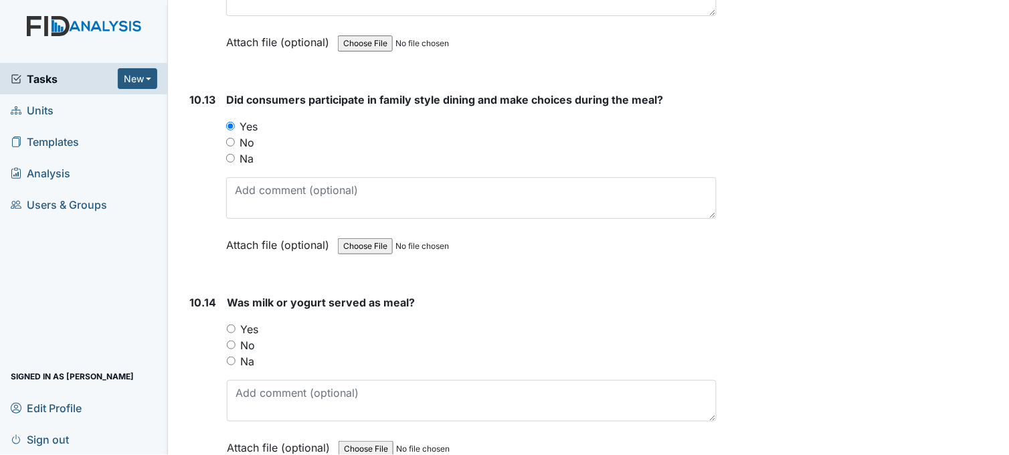
scroll to position [14128, 0]
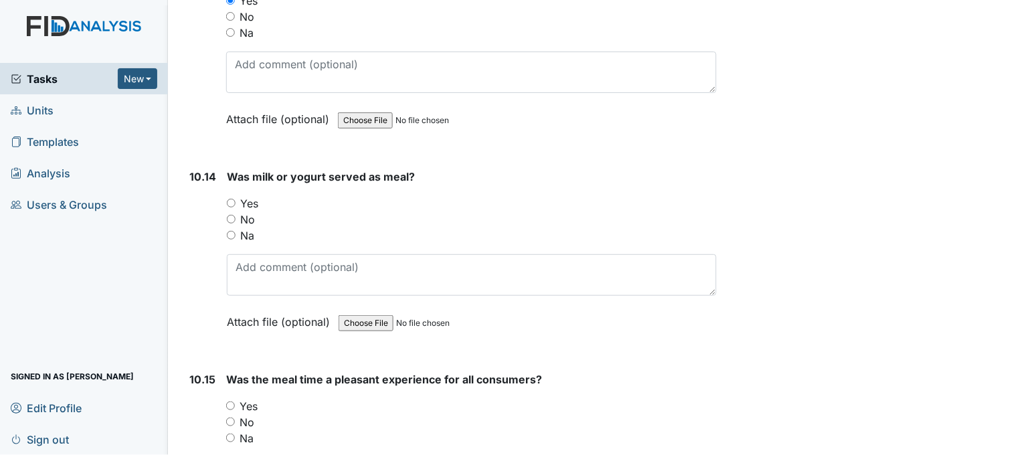
click at [232, 199] on input "Yes" at bounding box center [231, 203] width 9 height 9
radio input "true"
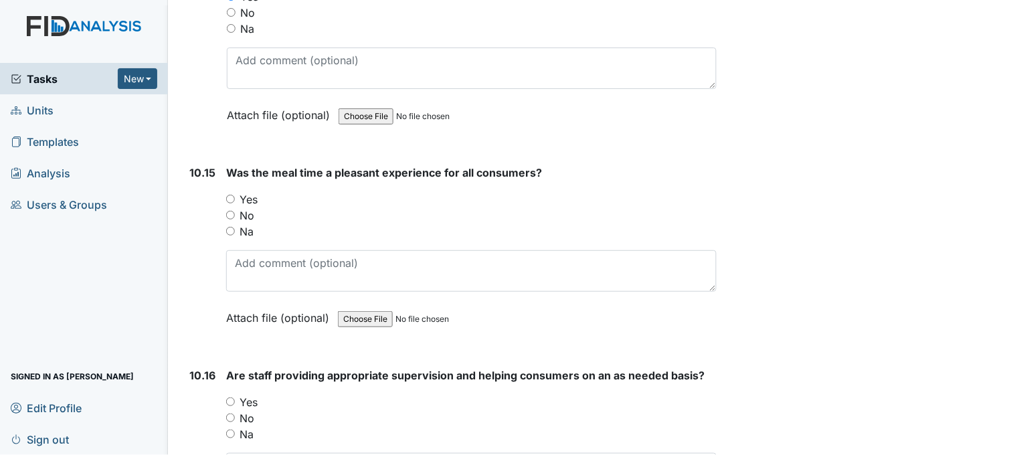
scroll to position [14351, 0]
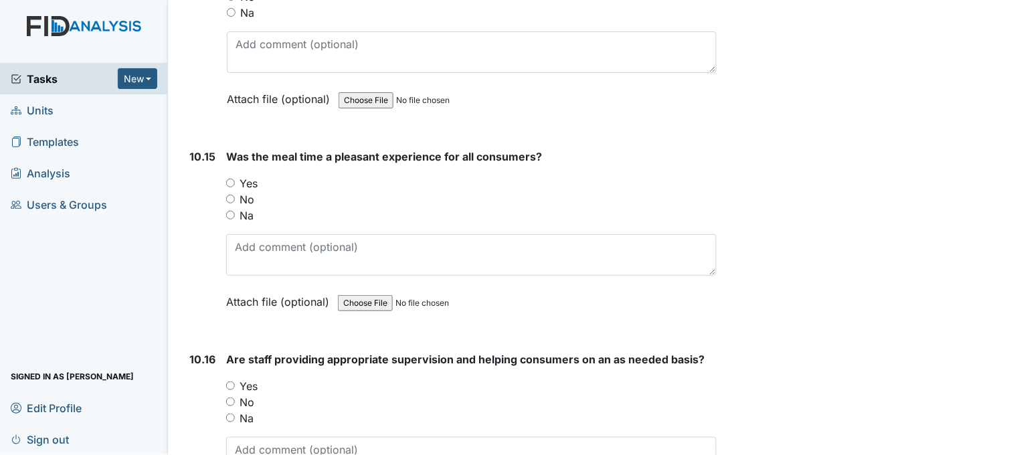
click at [232, 179] on input "Yes" at bounding box center [230, 183] width 9 height 9
radio input "true"
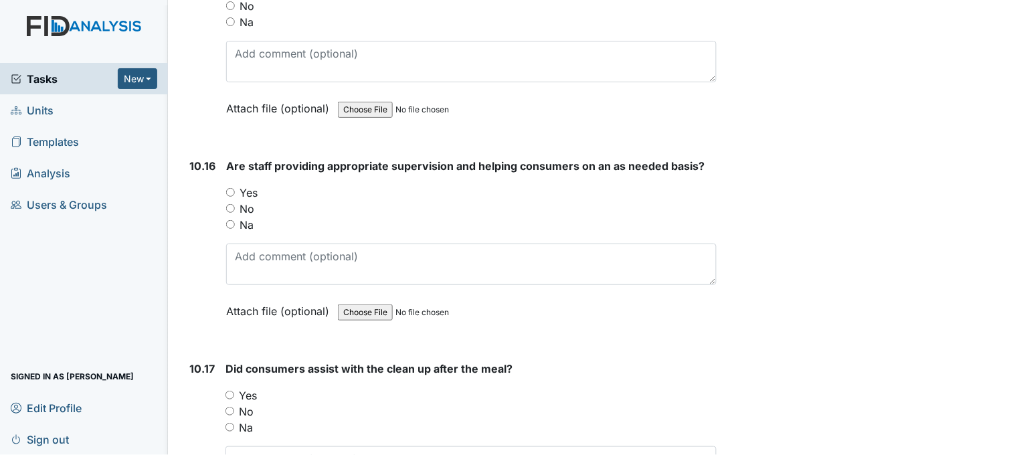
scroll to position [14574, 0]
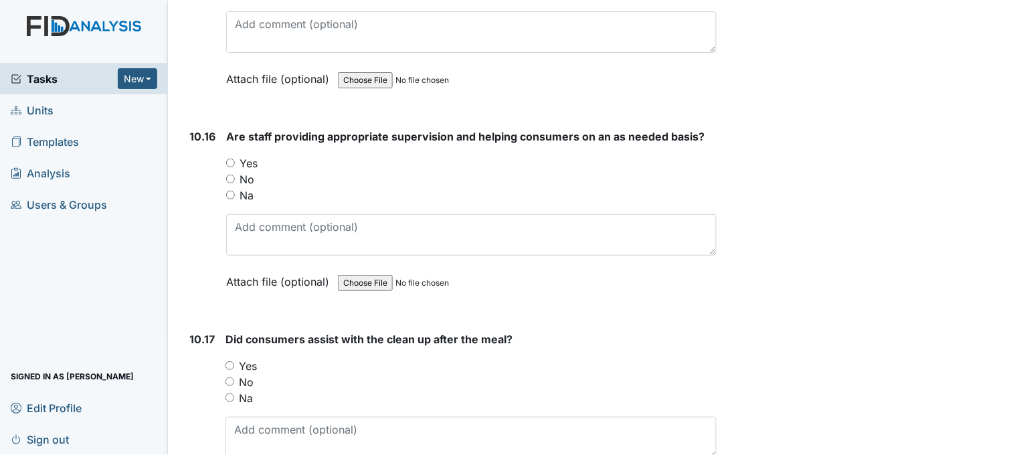
click at [230, 159] on input "Yes" at bounding box center [230, 163] width 9 height 9
radio input "true"
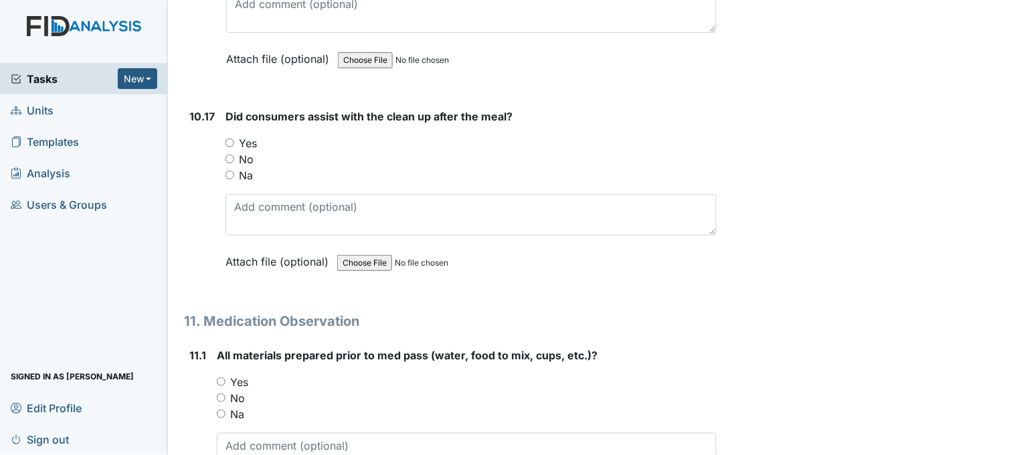
scroll to position [14798, 0]
click at [231, 138] on input "Yes" at bounding box center [230, 142] width 9 height 9
radio input "true"
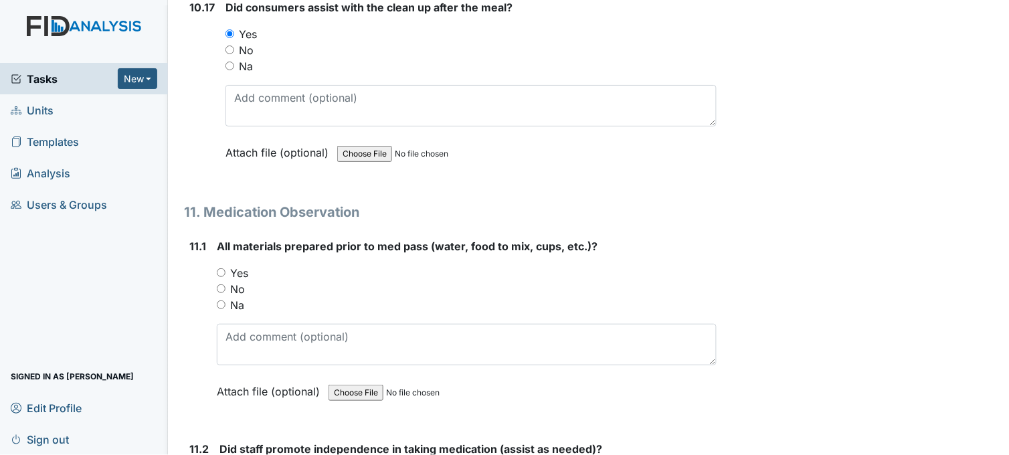
scroll to position [14946, 0]
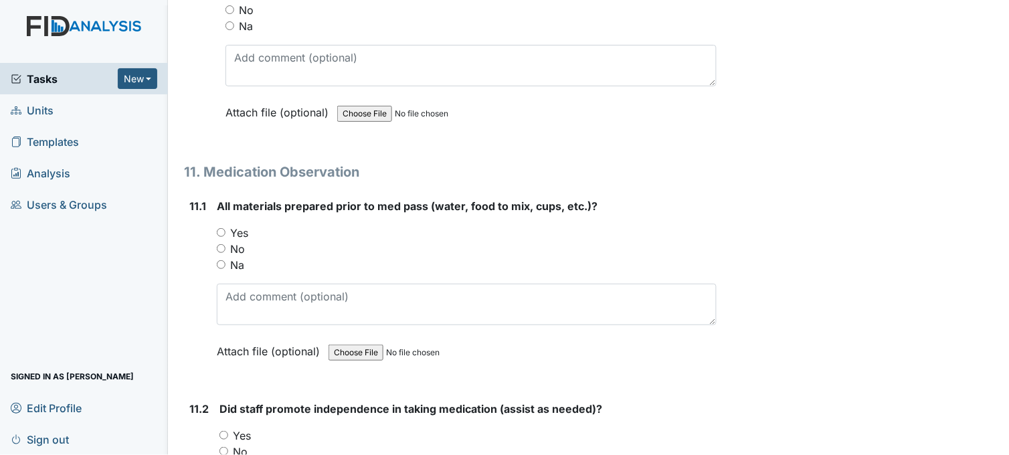
click at [224, 228] on input "Yes" at bounding box center [221, 232] width 9 height 9
radio input "true"
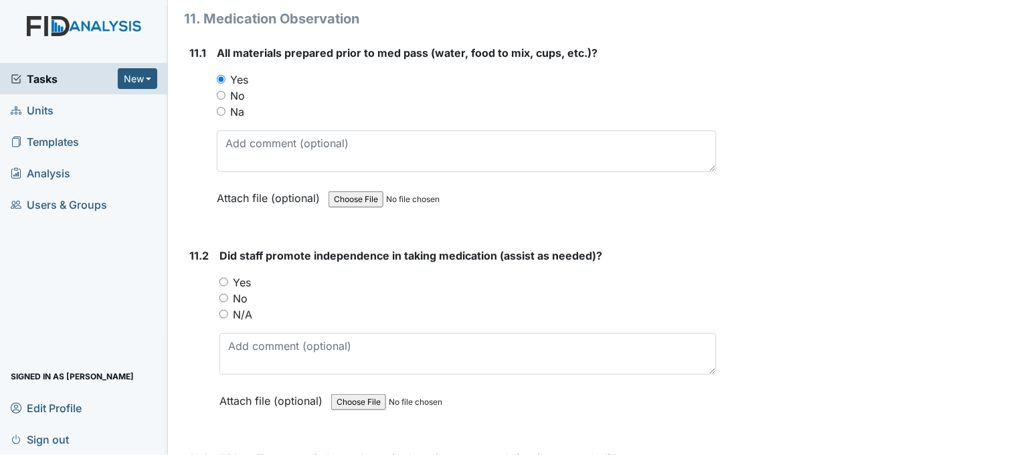
scroll to position [15169, 0]
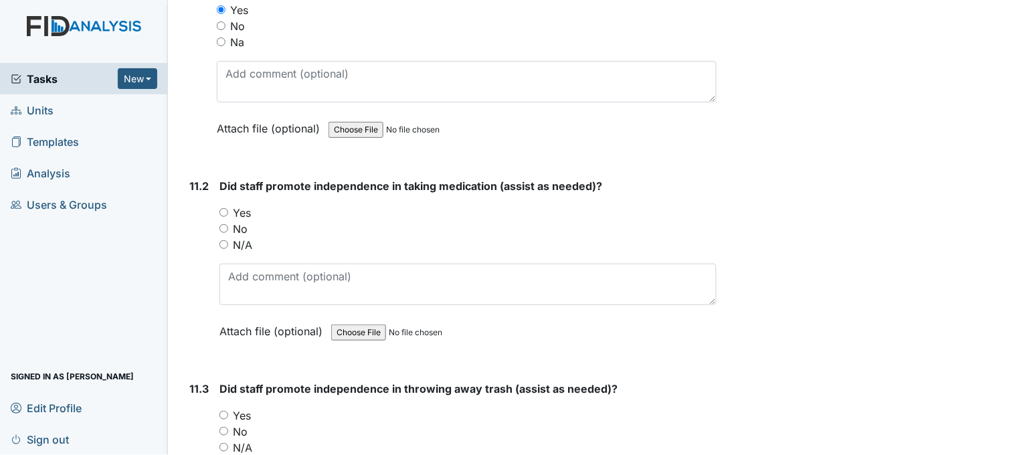
click at [225, 208] on input "Yes" at bounding box center [224, 212] width 9 height 9
radio input "true"
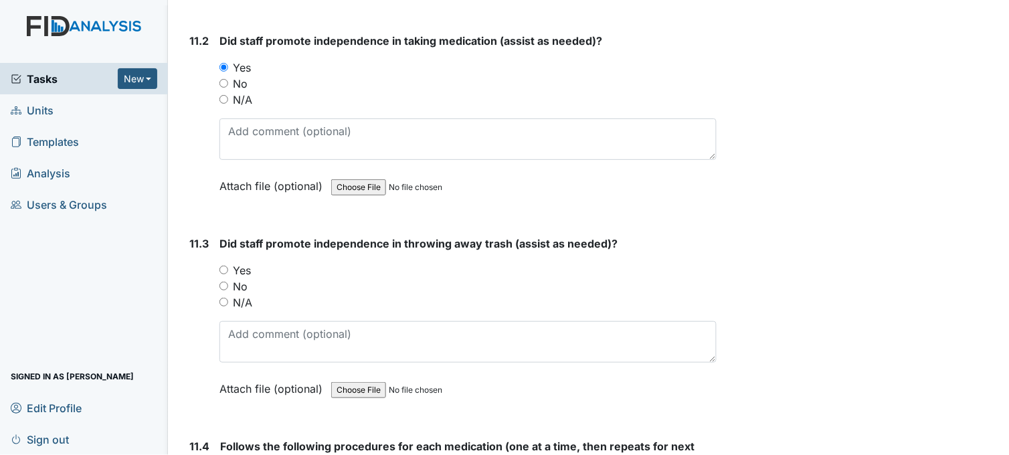
scroll to position [15393, 0]
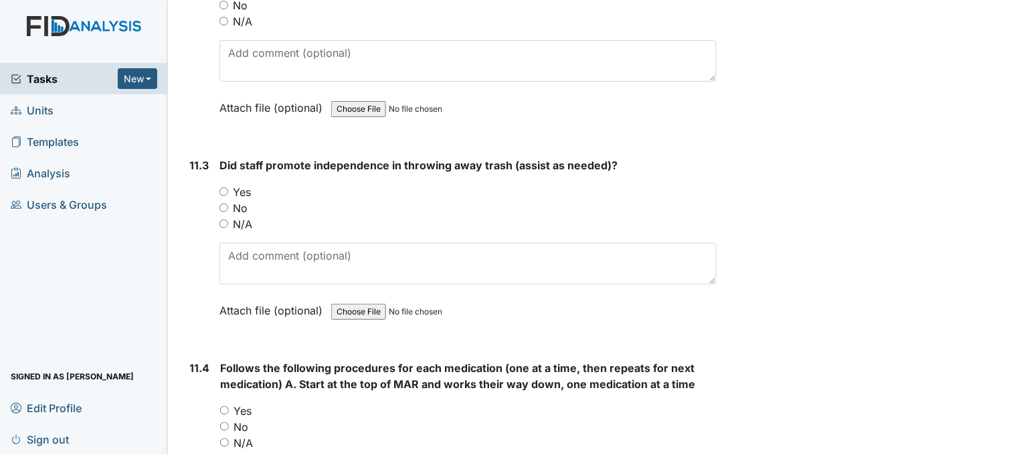
click at [224, 187] on input "Yes" at bounding box center [224, 191] width 9 height 9
radio input "true"
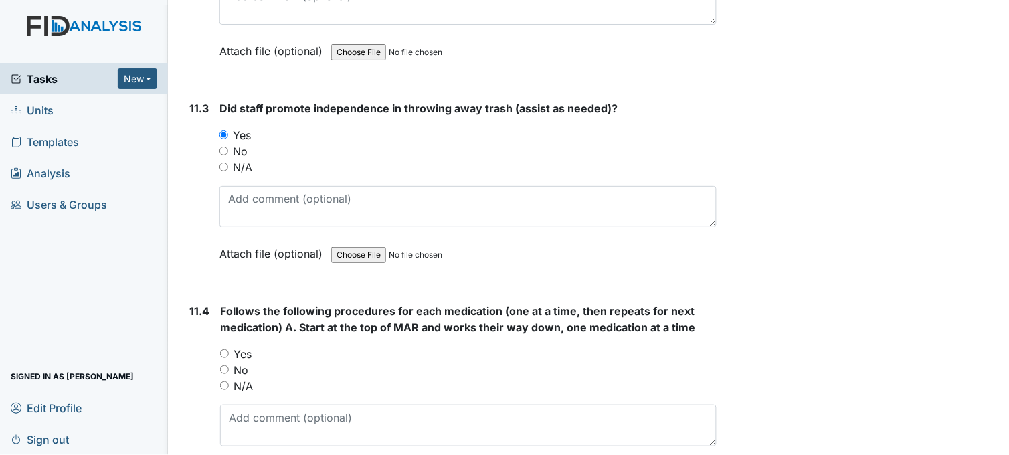
scroll to position [15541, 0]
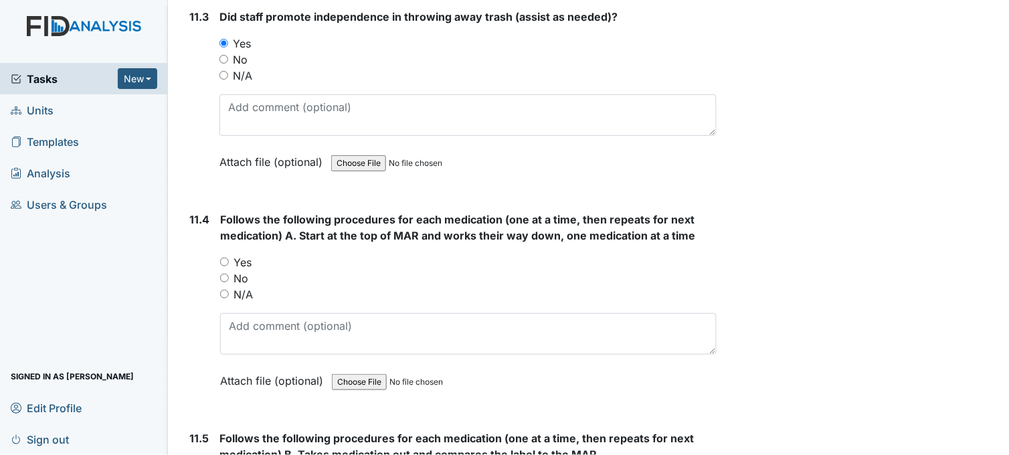
click at [223, 258] on input "Yes" at bounding box center [224, 262] width 9 height 9
radio input "true"
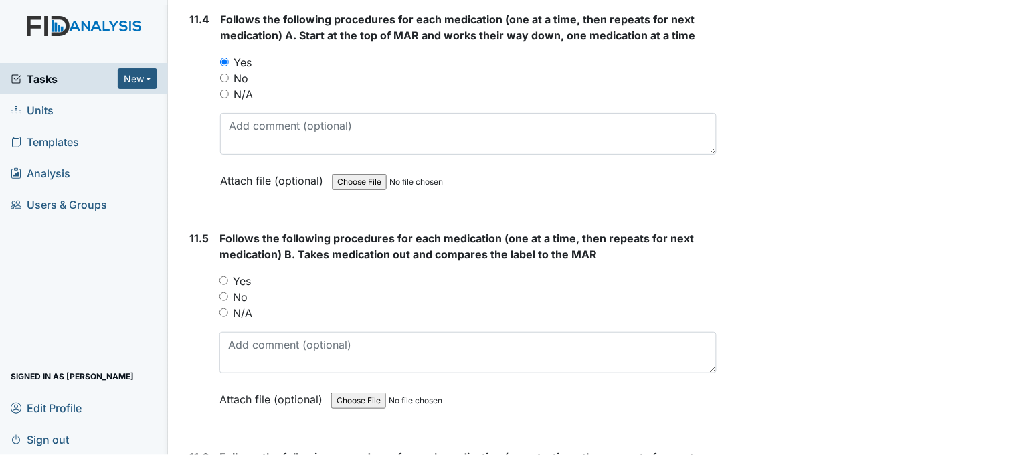
scroll to position [15764, 0]
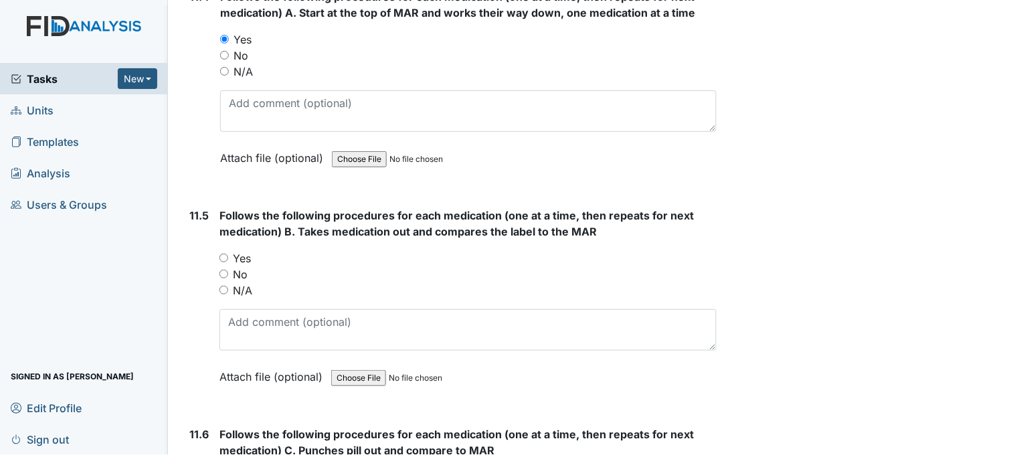
click at [226, 254] on input "Yes" at bounding box center [224, 258] width 9 height 9
radio input "true"
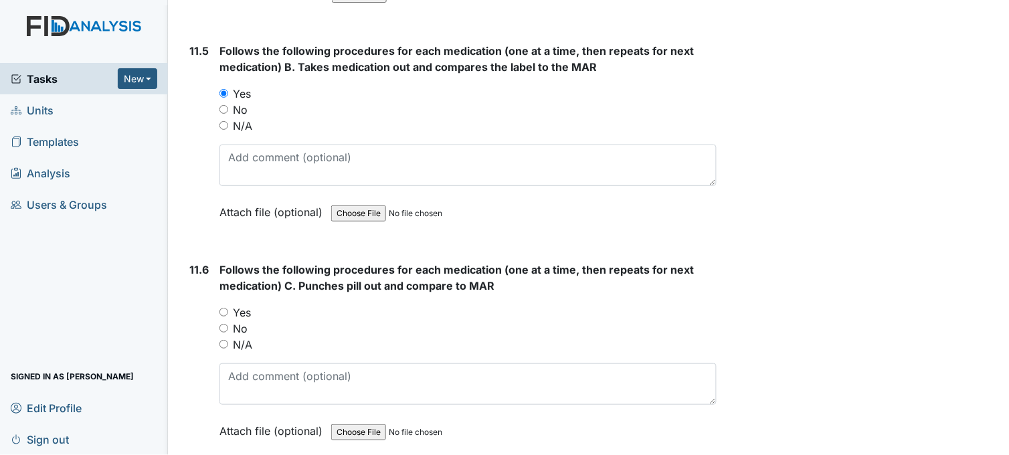
scroll to position [15987, 0]
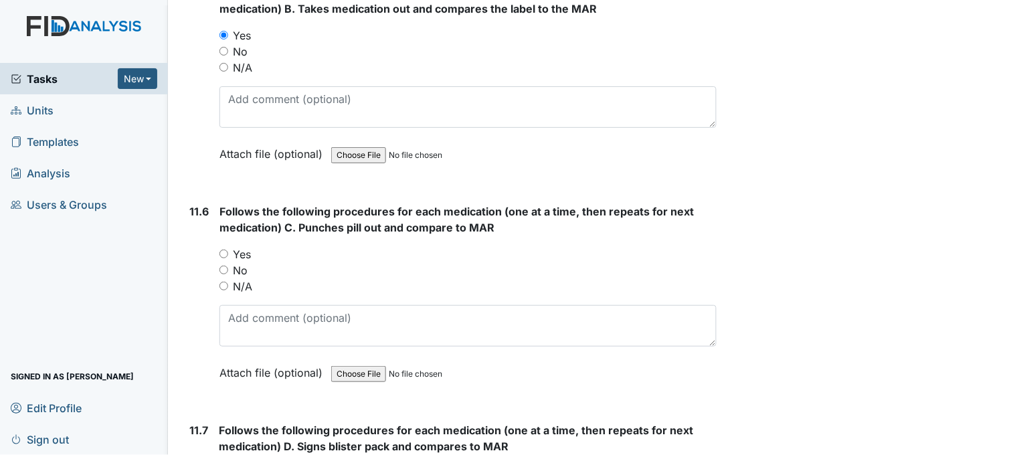
click at [226, 250] on input "Yes" at bounding box center [224, 254] width 9 height 9
radio input "true"
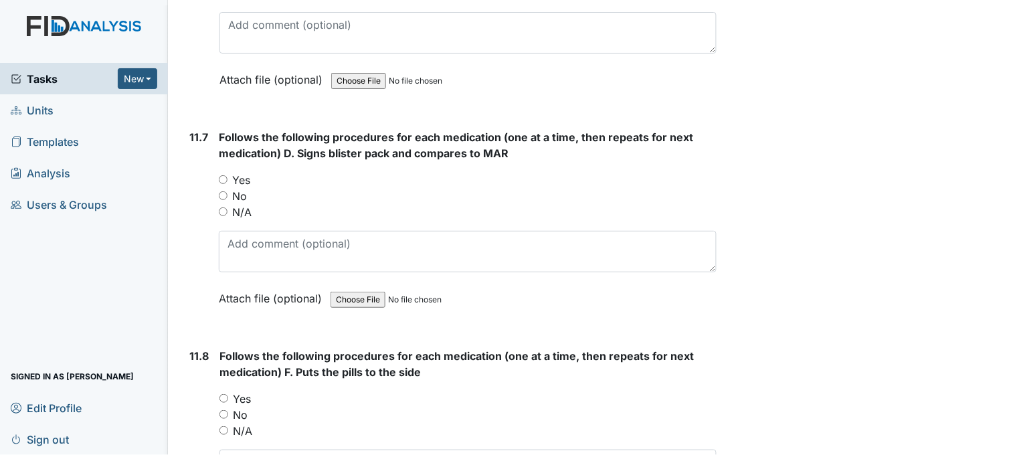
scroll to position [16285, 0]
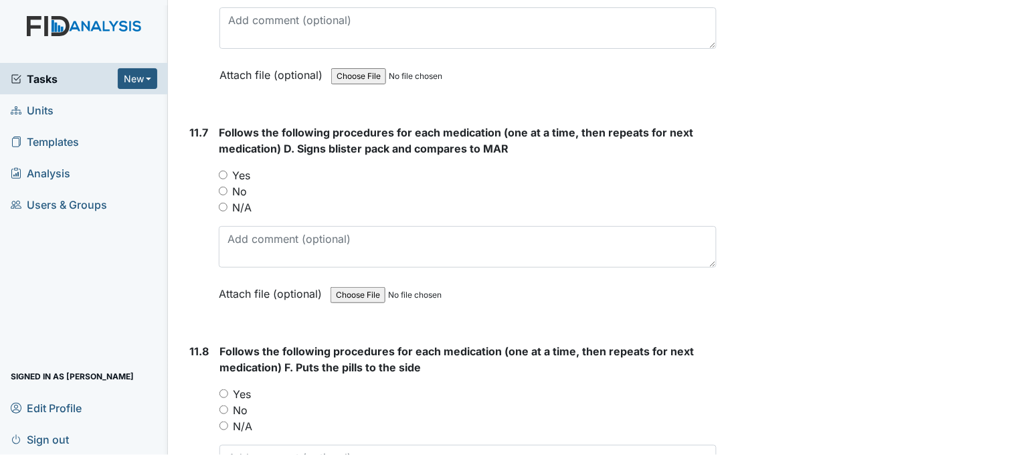
click at [222, 171] on input "Yes" at bounding box center [223, 175] width 9 height 9
radio input "true"
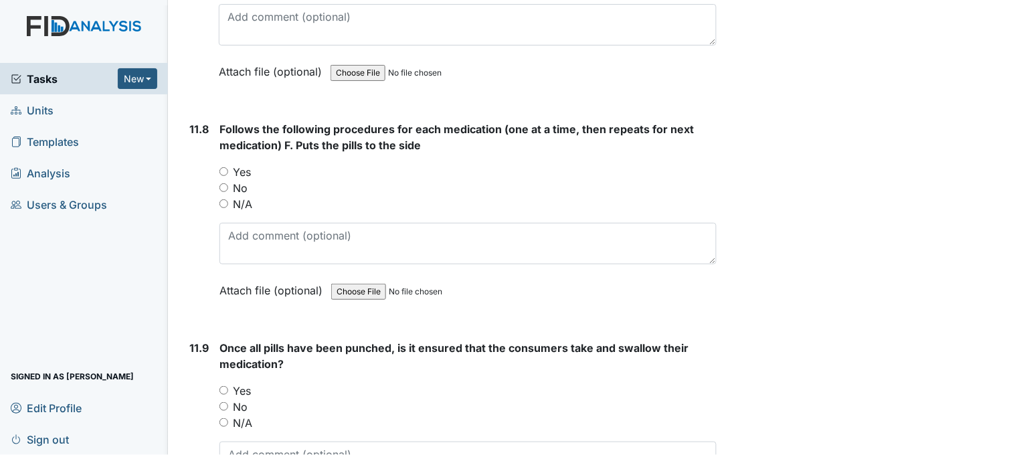
scroll to position [16507, 0]
click at [224, 167] on input "Yes" at bounding box center [224, 171] width 9 height 9
radio input "true"
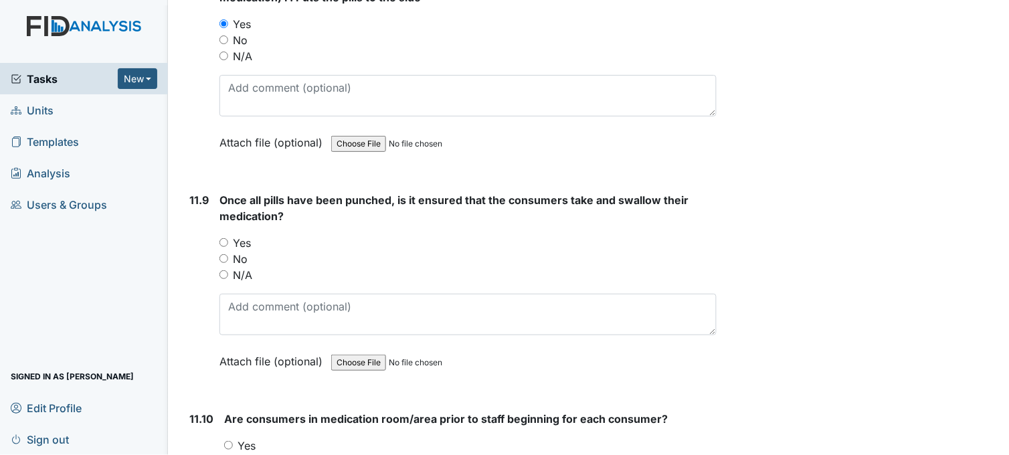
scroll to position [16656, 0]
click at [226, 237] on input "Yes" at bounding box center [224, 241] width 9 height 9
radio input "true"
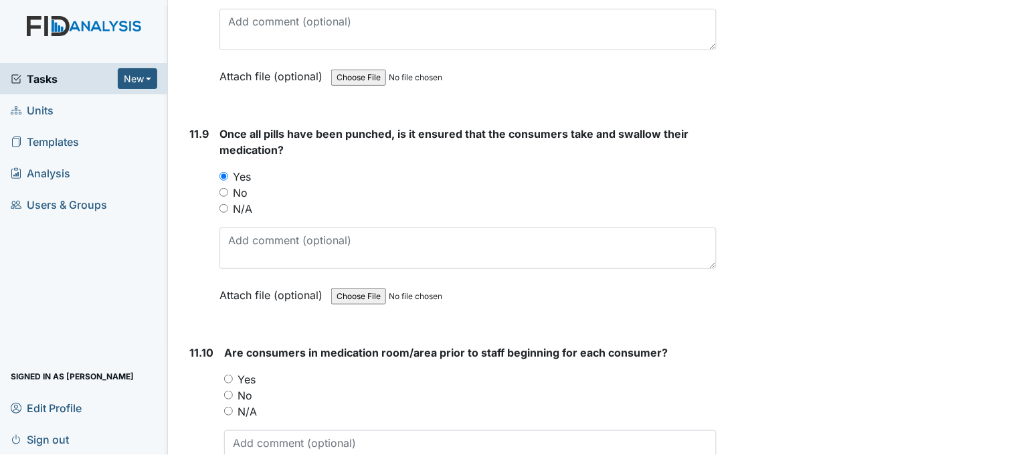
scroll to position [16880, 0]
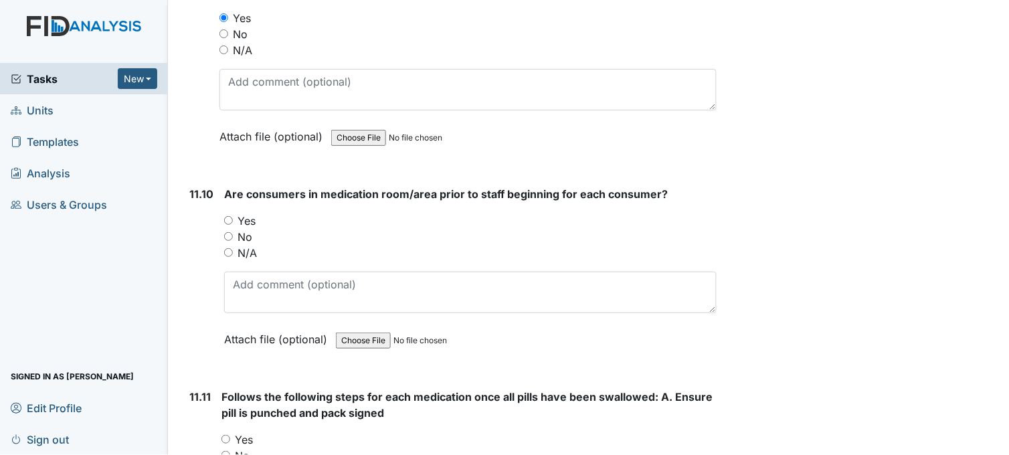
click at [233, 213] on div "Yes" at bounding box center [470, 221] width 493 height 16
click at [231, 216] on input "Yes" at bounding box center [228, 220] width 9 height 9
radio input "true"
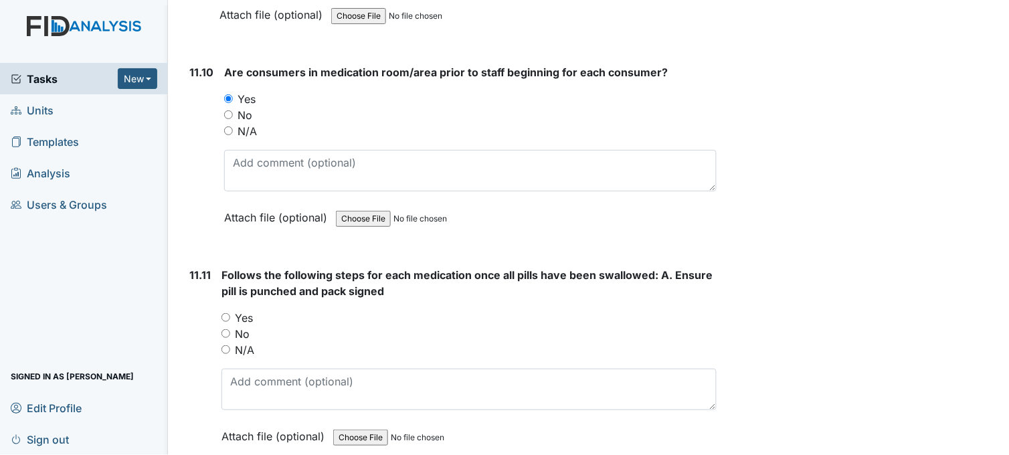
scroll to position [17028, 0]
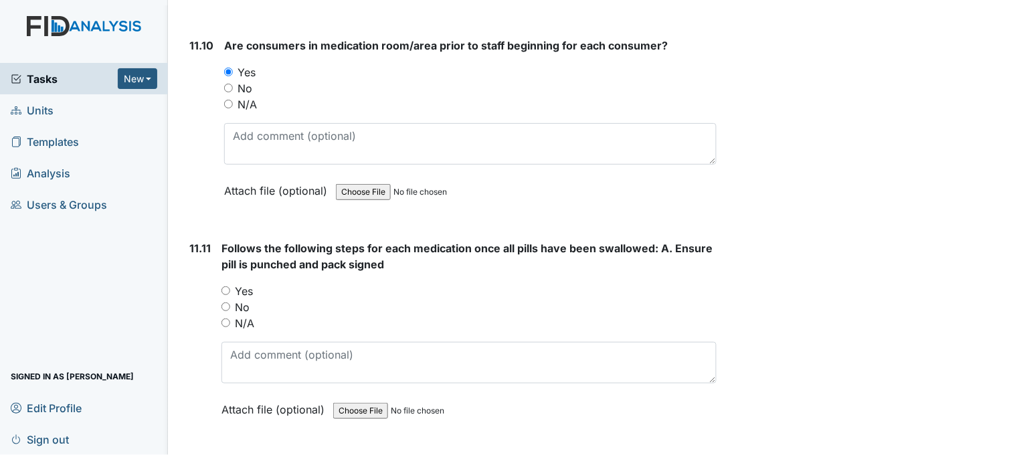
click at [226, 283] on div "Yes" at bounding box center [469, 291] width 495 height 16
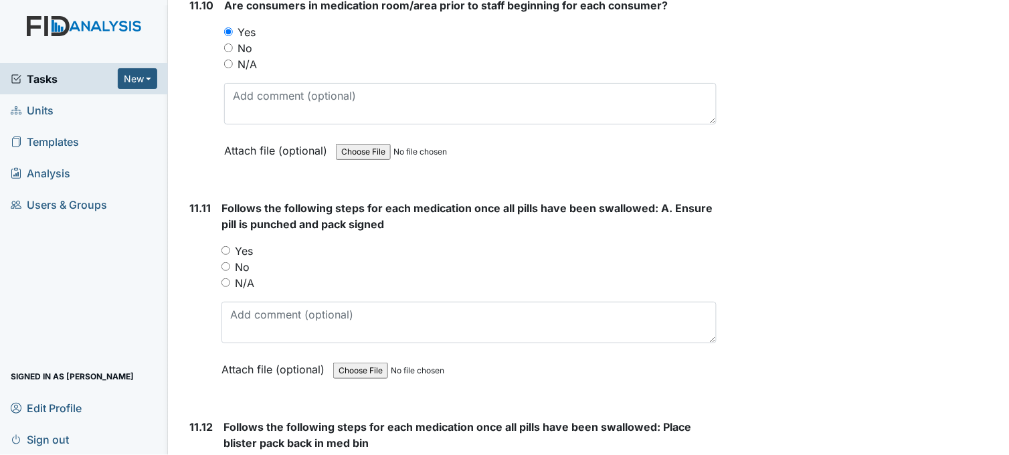
scroll to position [17102, 0]
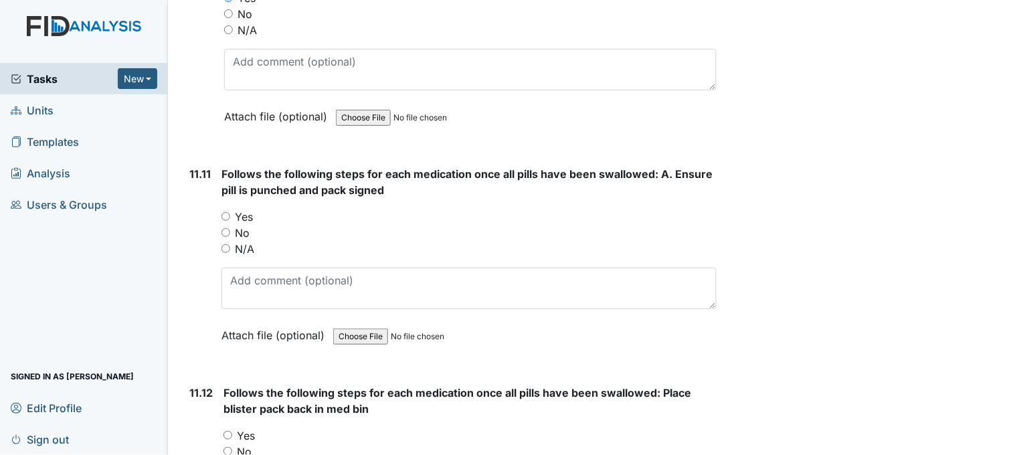
click at [228, 212] on input "Yes" at bounding box center [226, 216] width 9 height 9
radio input "true"
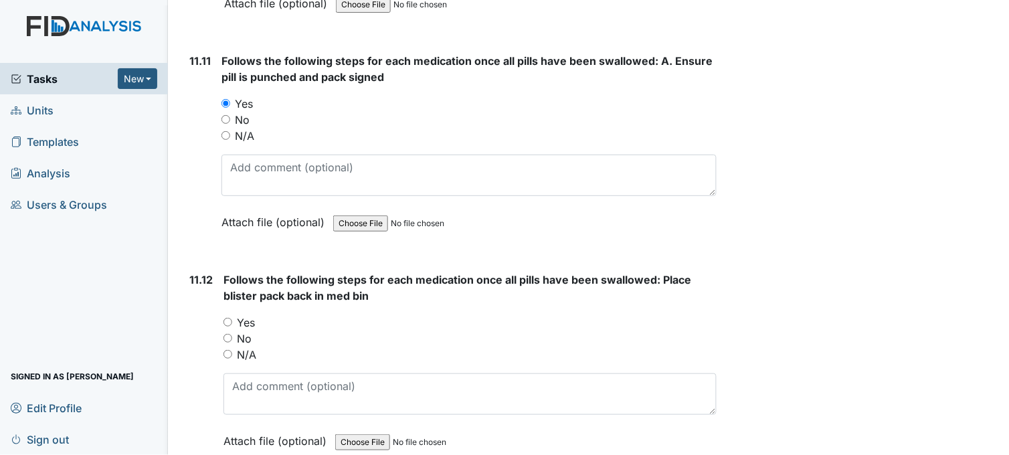
scroll to position [17251, 0]
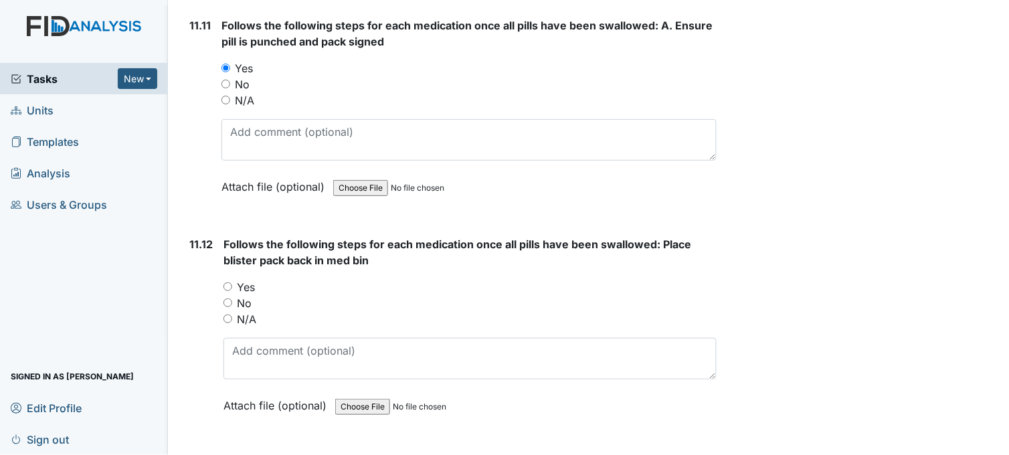
click at [229, 282] on input "Yes" at bounding box center [228, 286] width 9 height 9
radio input "true"
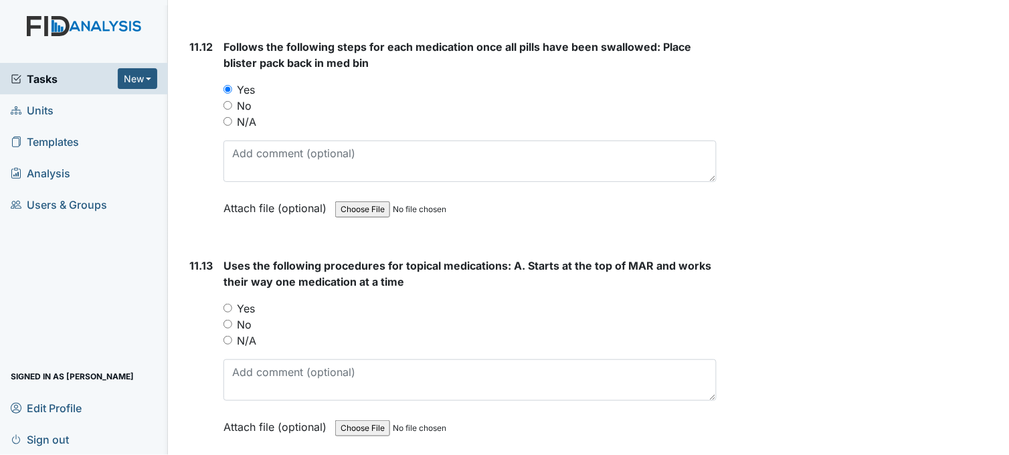
scroll to position [17475, 0]
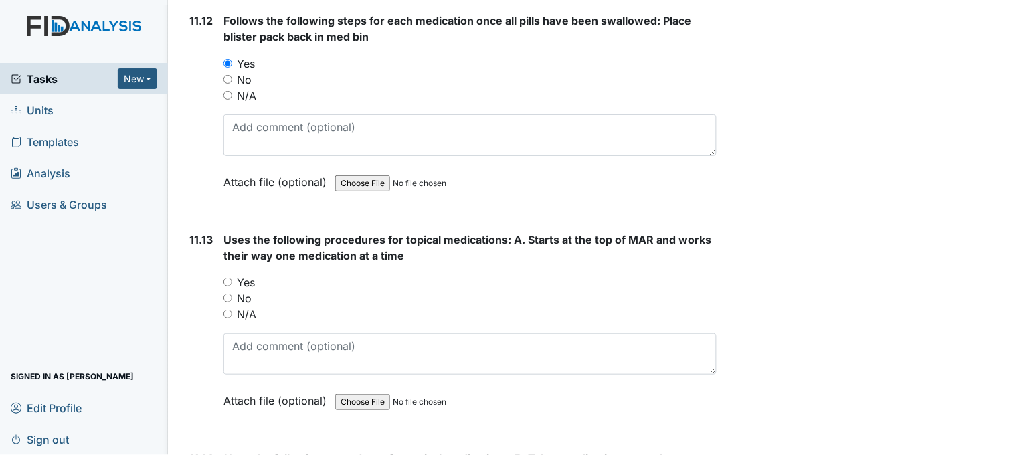
click at [228, 278] on input "Yes" at bounding box center [228, 282] width 9 height 9
radio input "true"
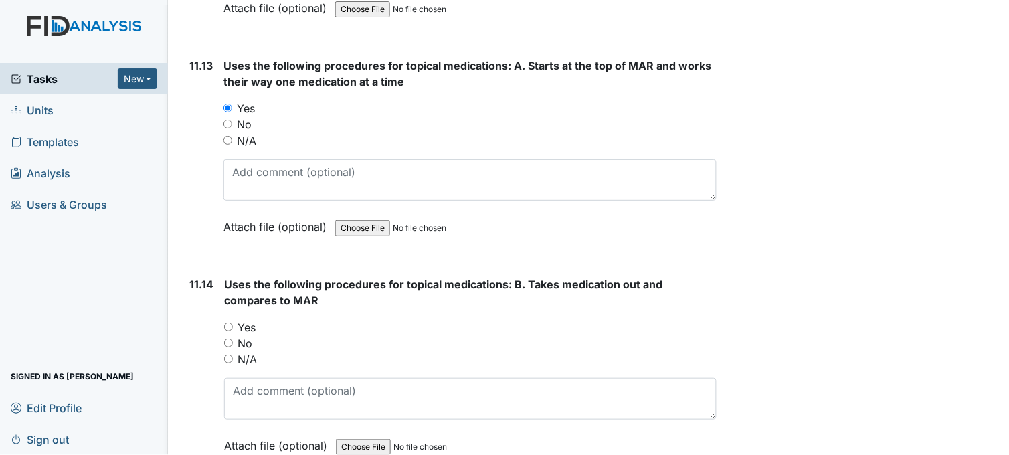
scroll to position [17697, 0]
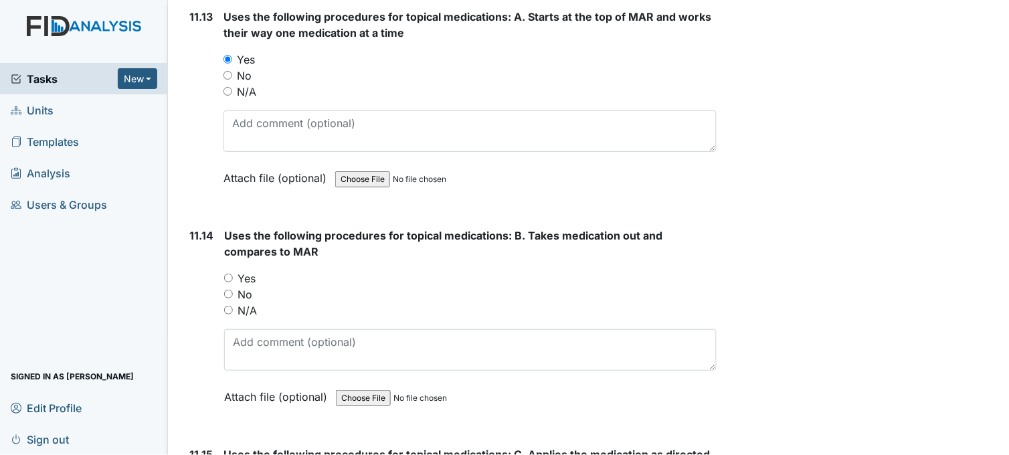
click at [231, 274] on input "Yes" at bounding box center [228, 278] width 9 height 9
radio input "true"
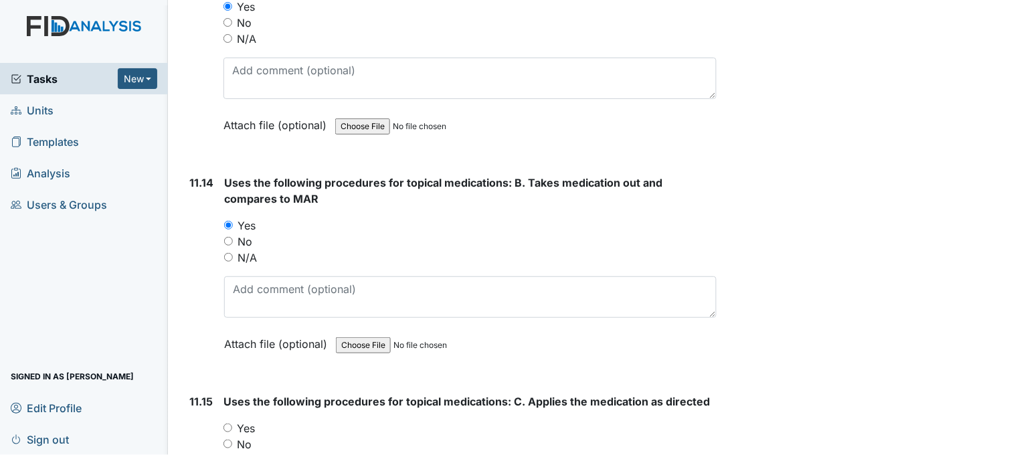
scroll to position [17920, 0]
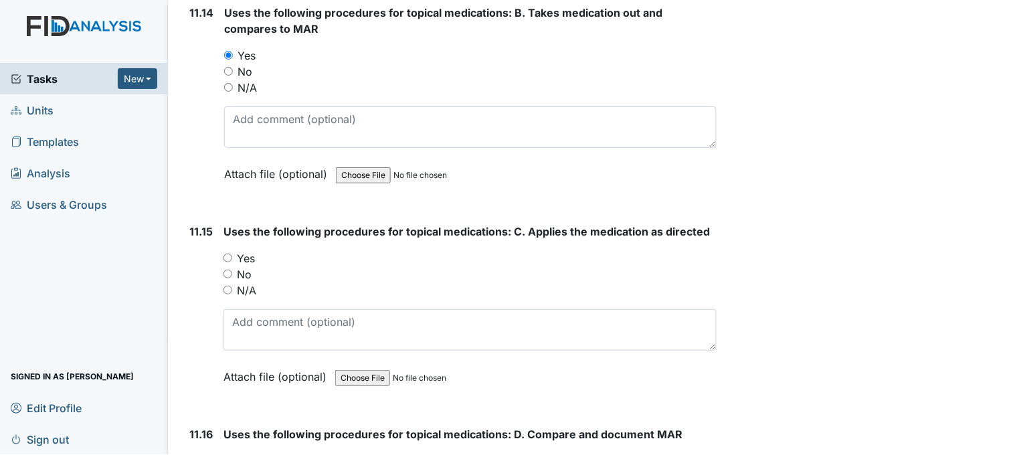
click at [228, 254] on input "Yes" at bounding box center [228, 258] width 9 height 9
radio input "true"
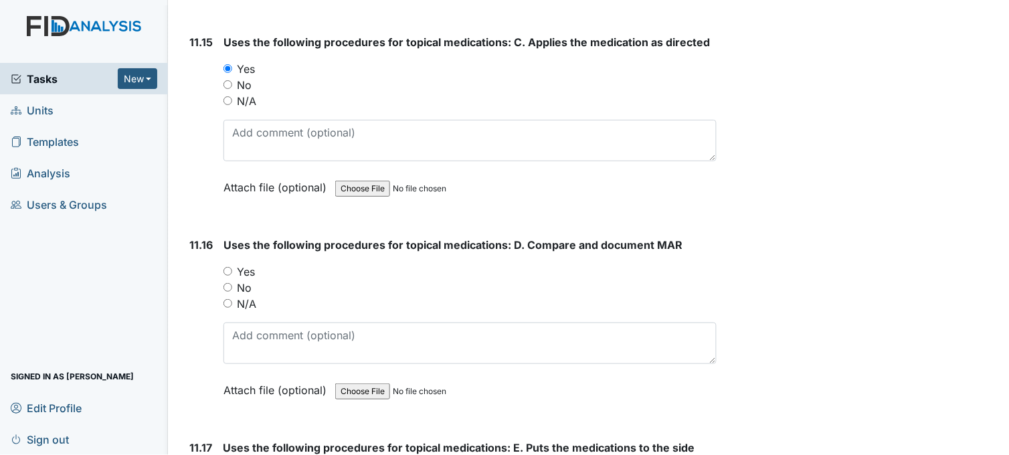
scroll to position [18144, 0]
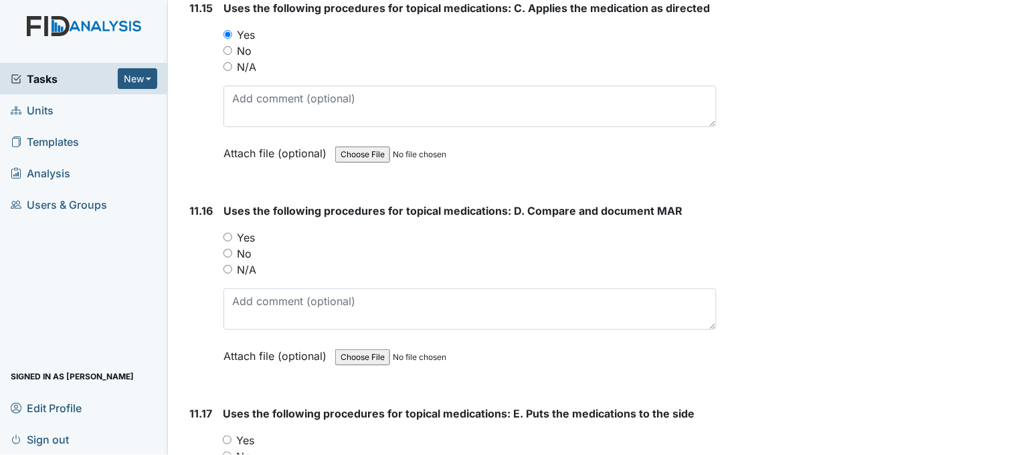
click at [231, 233] on input "Yes" at bounding box center [228, 237] width 9 height 9
radio input "true"
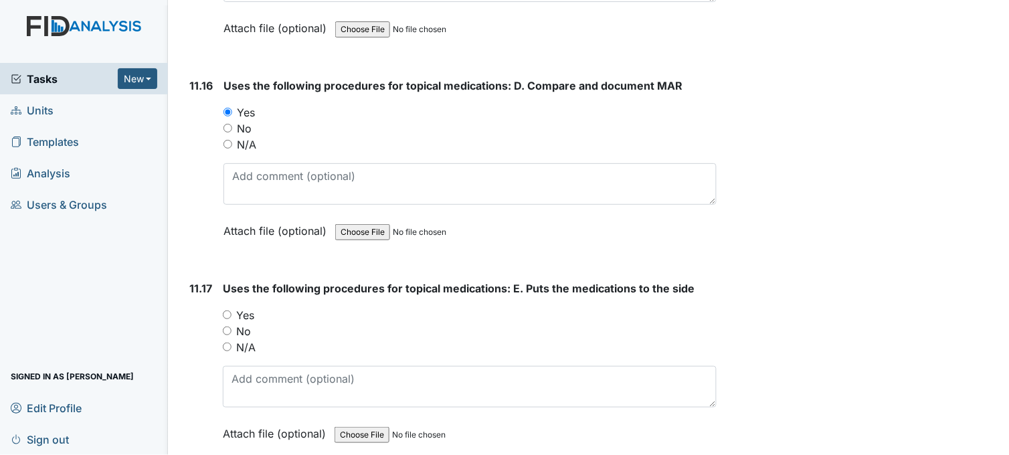
scroll to position [18292, 0]
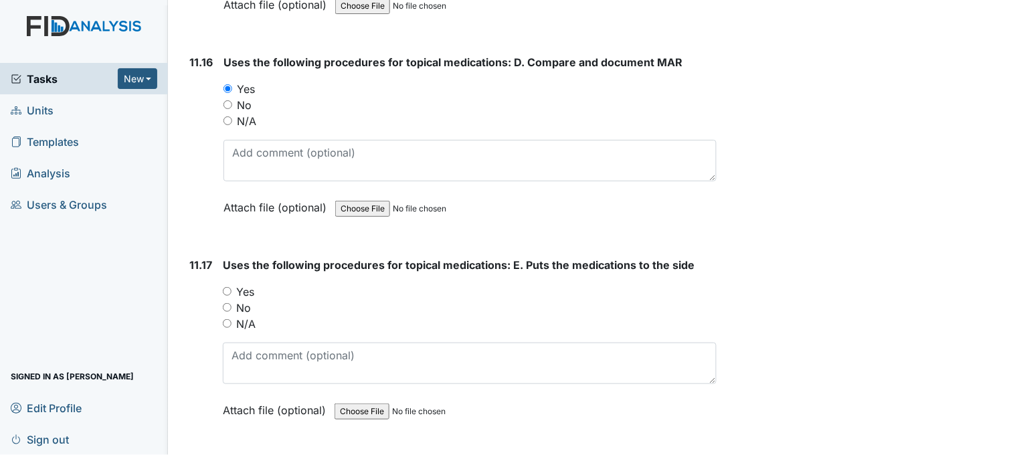
click at [228, 287] on input "Yes" at bounding box center [227, 291] width 9 height 9
radio input "true"
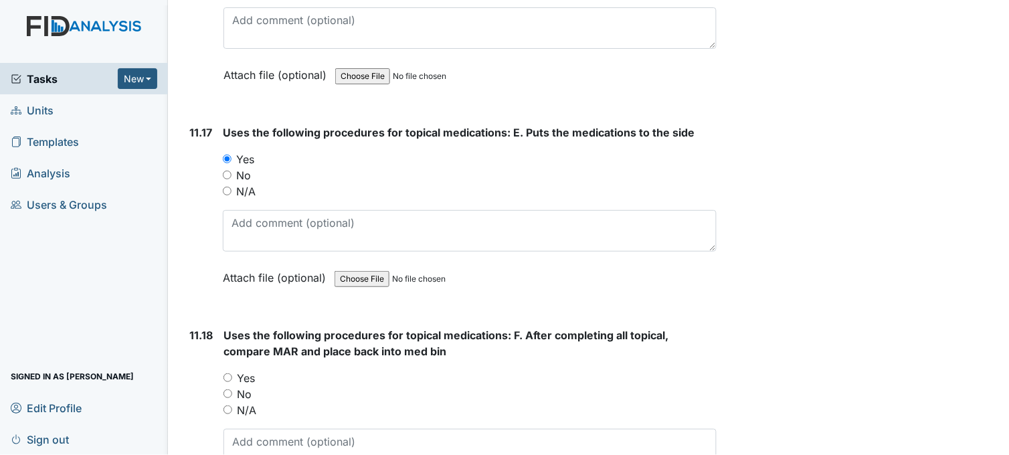
scroll to position [18441, 0]
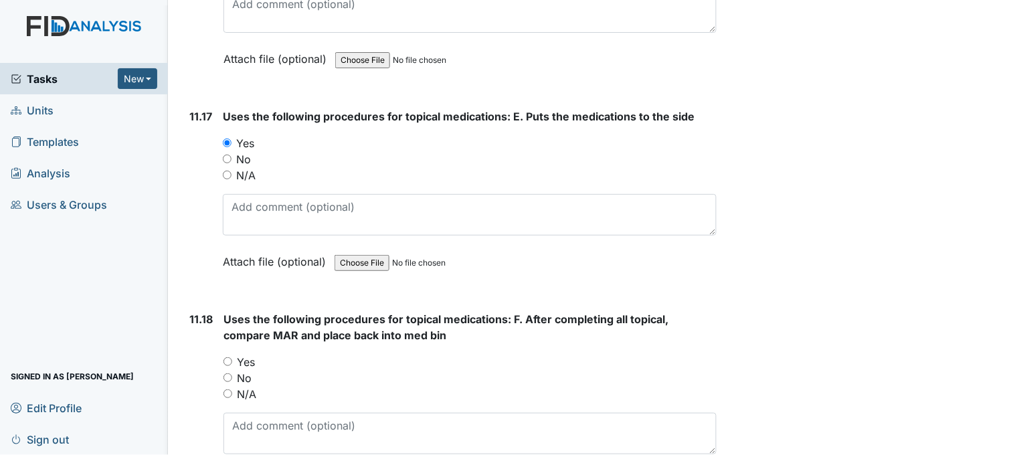
click at [230, 357] on input "Yes" at bounding box center [228, 361] width 9 height 9
radio input "true"
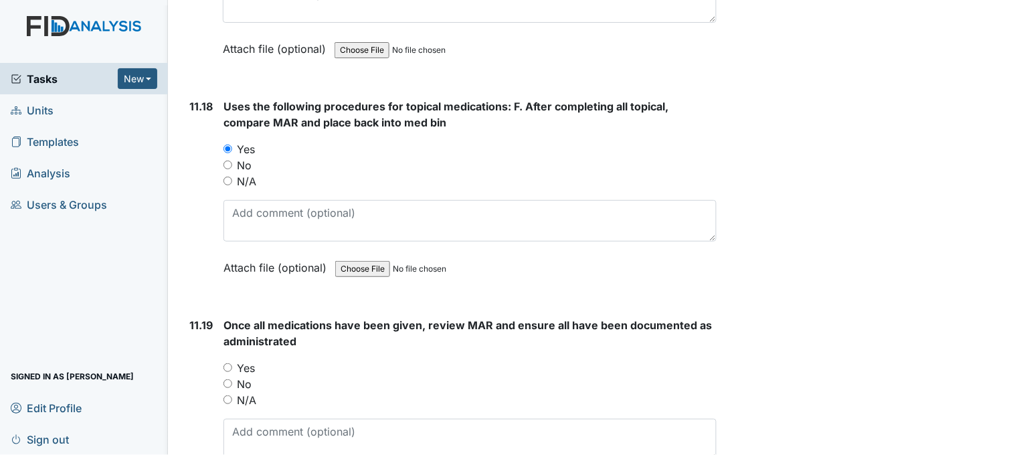
scroll to position [18664, 0]
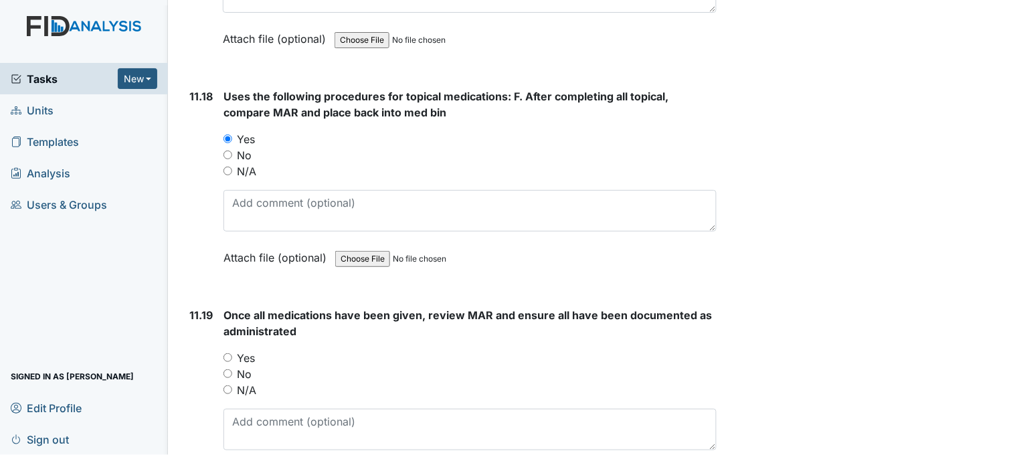
click at [226, 353] on input "Yes" at bounding box center [228, 357] width 9 height 9
radio input "true"
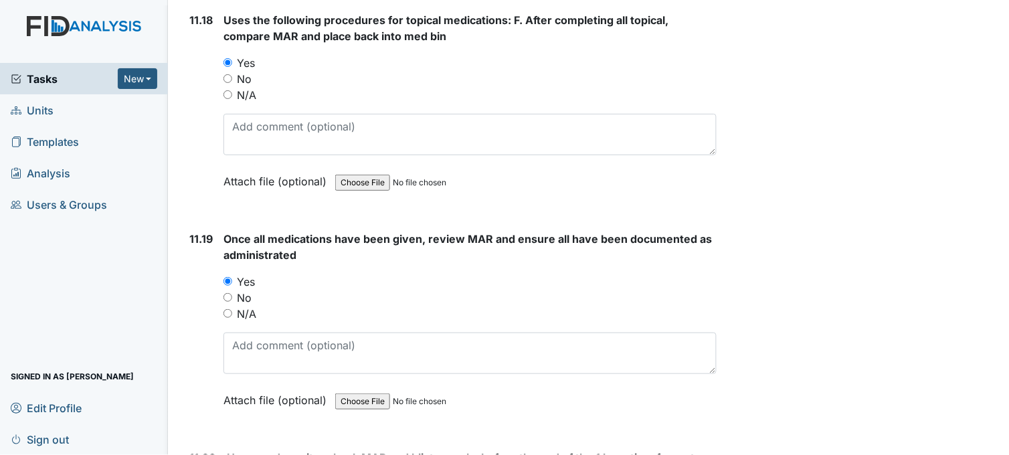
scroll to position [18887, 0]
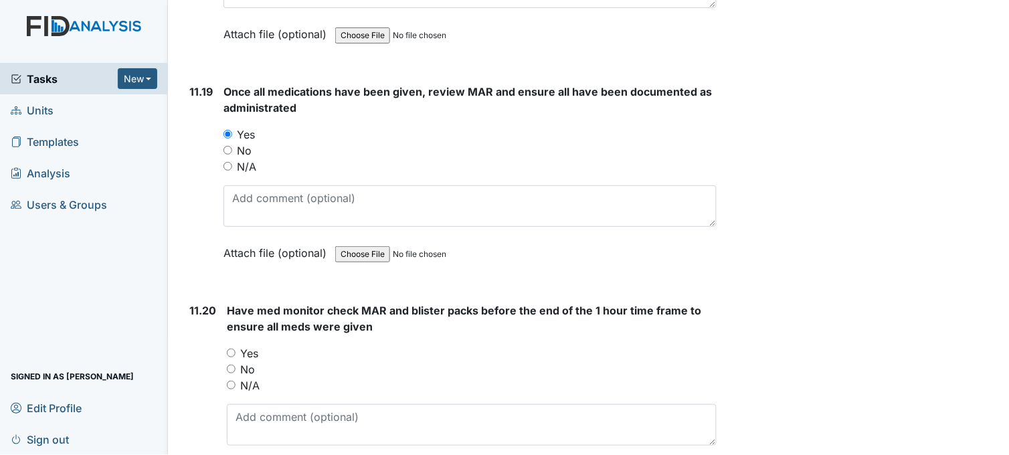
click at [232, 349] on input "Yes" at bounding box center [231, 353] width 9 height 9
radio input "true"
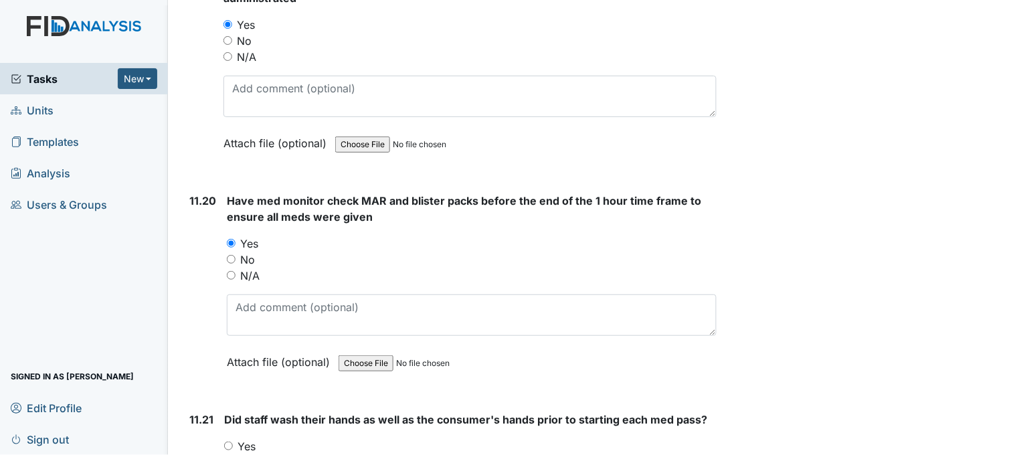
scroll to position [19036, 0]
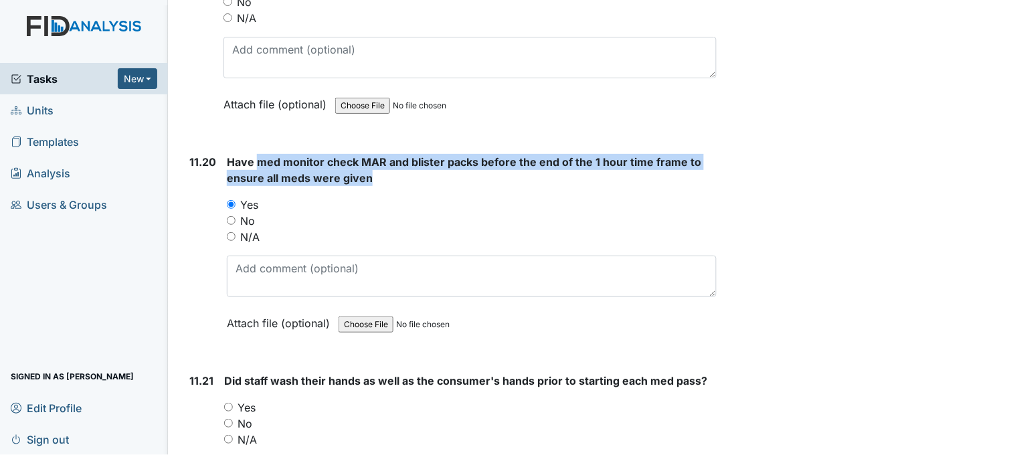
drag, startPoint x: 262, startPoint y: 147, endPoint x: 371, endPoint y: 165, distance: 110.6
click at [371, 165] on strong "Have med monitor check MAR and blister packs before the end of the 1 hour time …" at bounding box center [472, 170] width 490 height 32
drag, startPoint x: 371, startPoint y: 165, endPoint x: 347, endPoint y: 158, distance: 25.2
copy span "med monitor check MAR and blister packs before the end of the 1 hour time frame…"
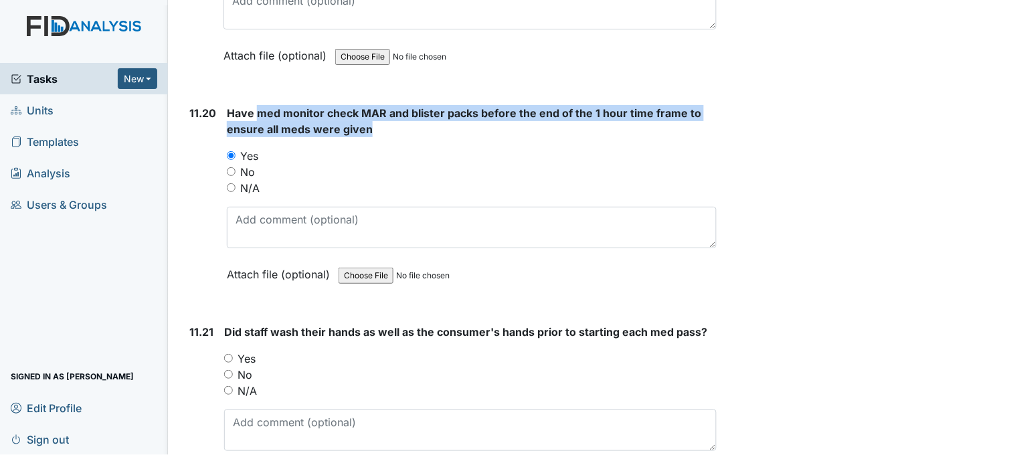
scroll to position [19184, 0]
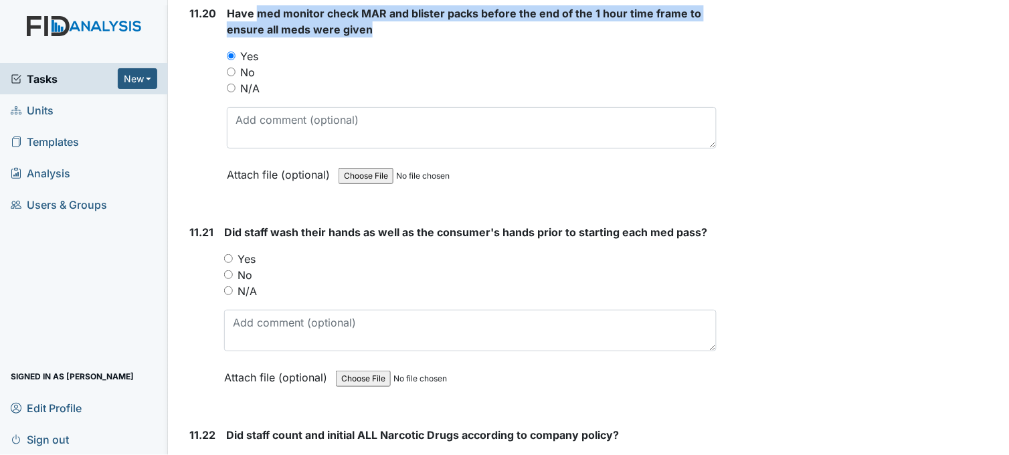
click at [229, 254] on input "Yes" at bounding box center [228, 258] width 9 height 9
radio input "true"
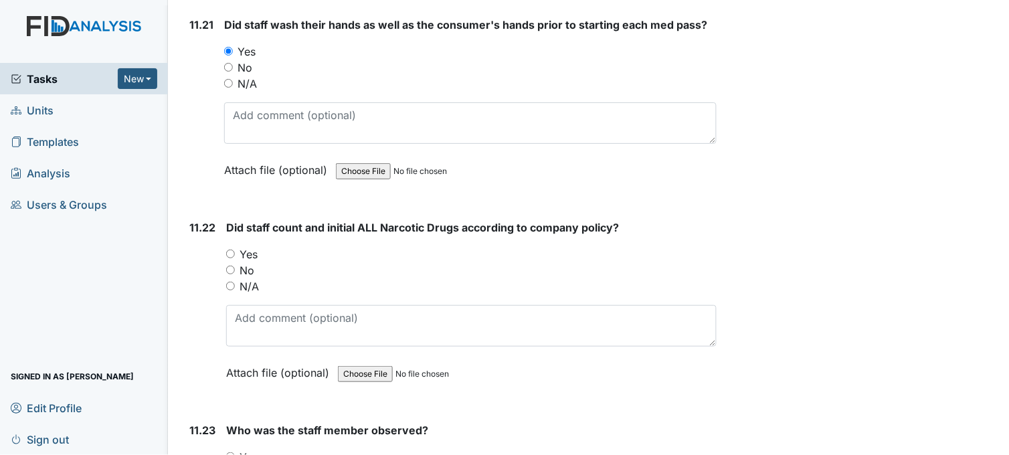
scroll to position [19408, 0]
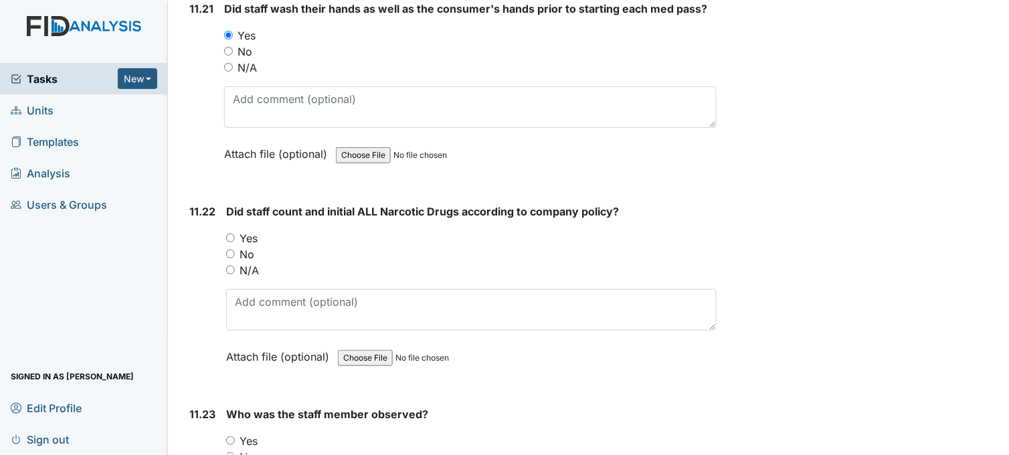
click at [230, 234] on input "Yes" at bounding box center [230, 238] width 9 height 9
radio input "true"
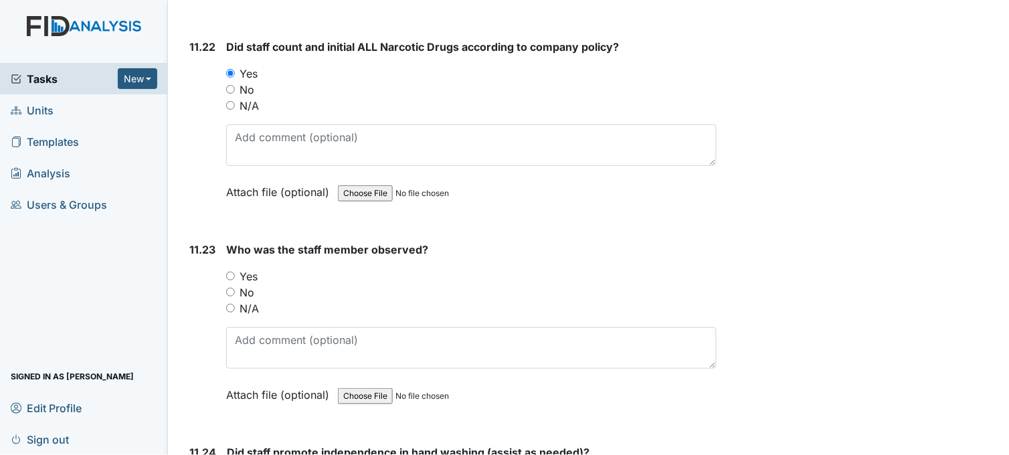
scroll to position [19638, 0]
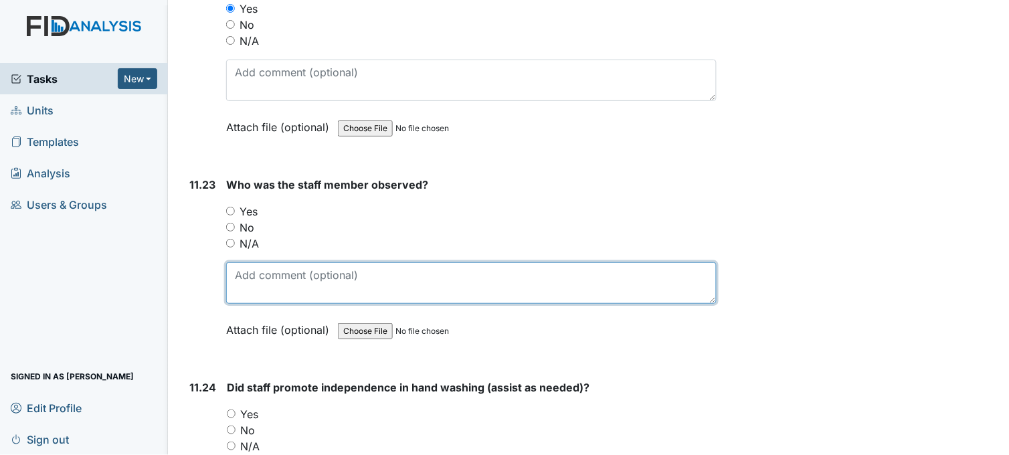
click at [361, 268] on textarea at bounding box center [471, 282] width 491 height 41
click at [302, 272] on textarea at bounding box center [471, 282] width 491 height 41
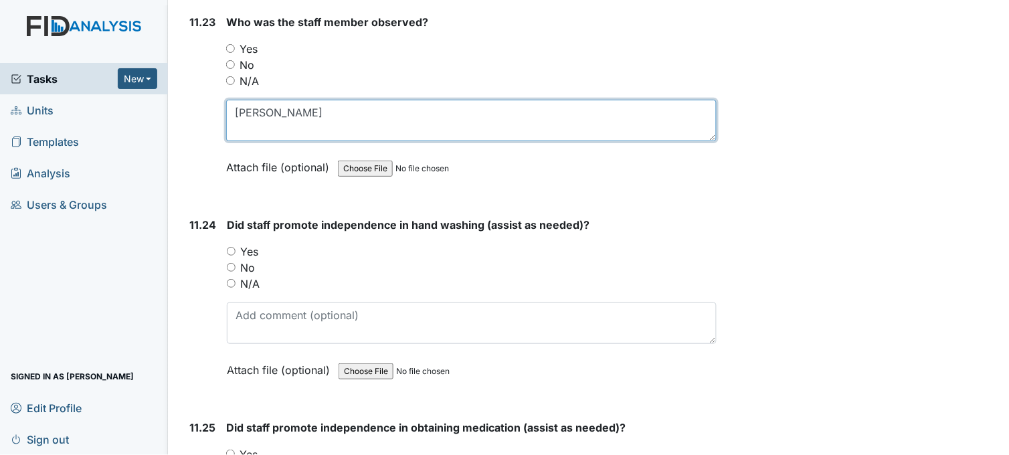
scroll to position [19860, 0]
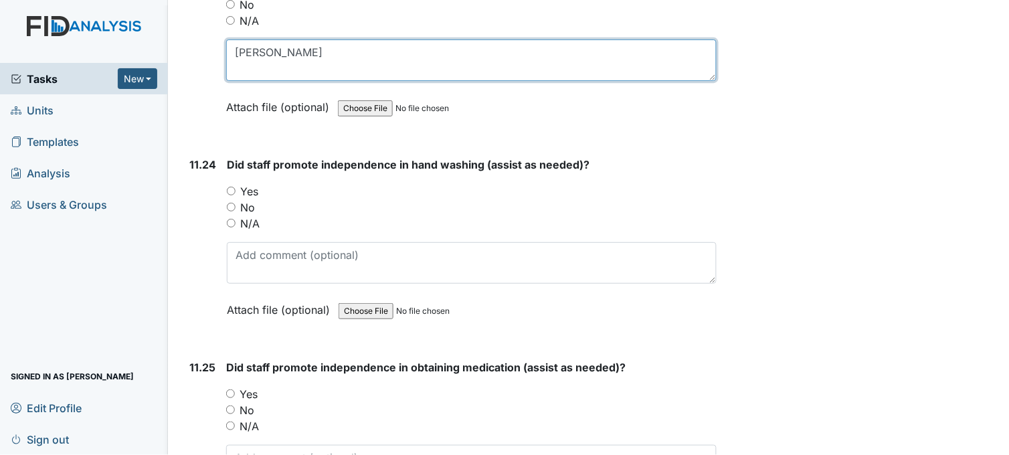
type textarea "Tawanna"
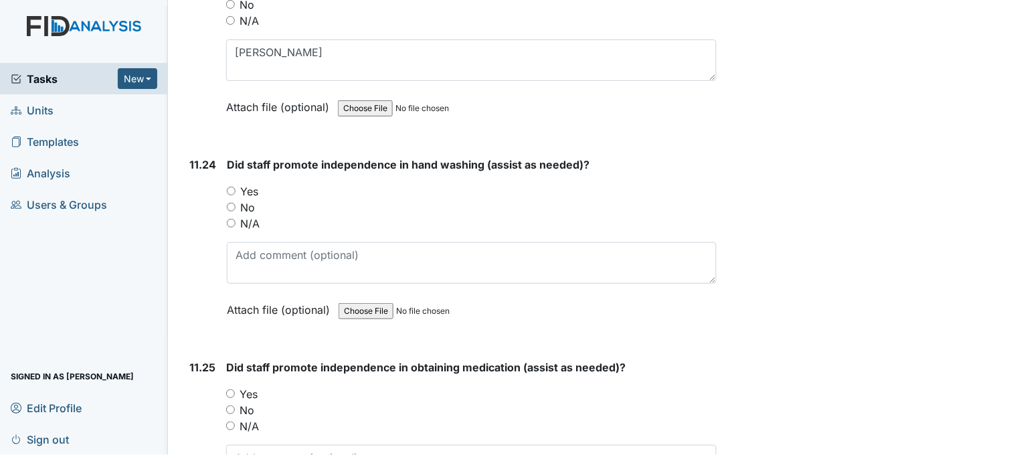
click at [230, 187] on input "Yes" at bounding box center [231, 191] width 9 height 9
radio input "true"
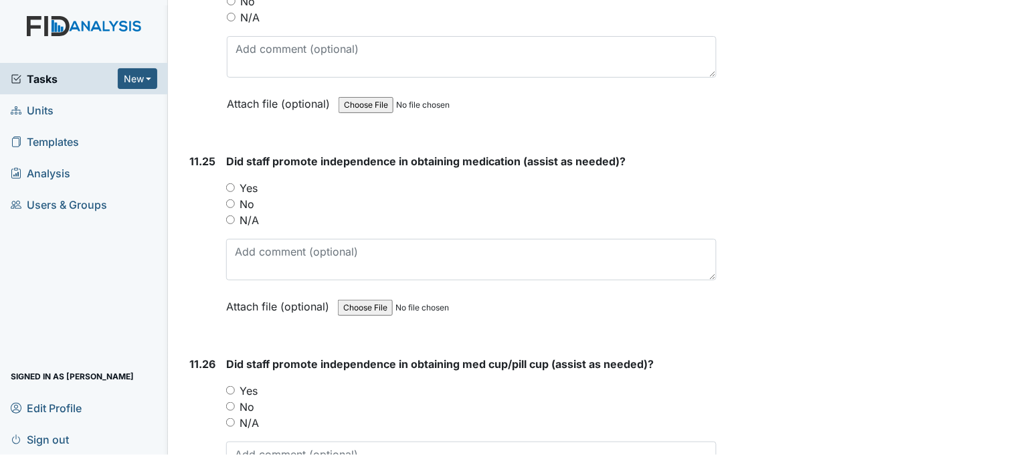
scroll to position [20084, 0]
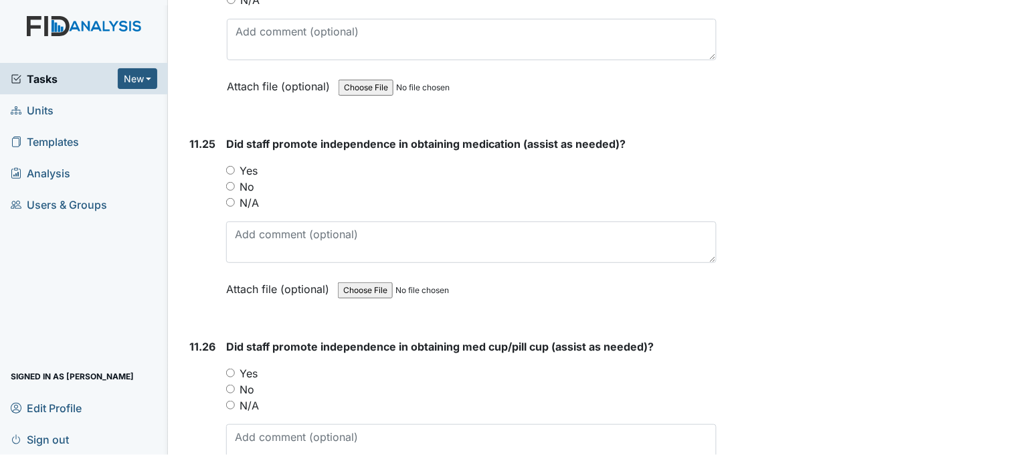
click at [231, 166] on input "Yes" at bounding box center [230, 170] width 9 height 9
radio input "true"
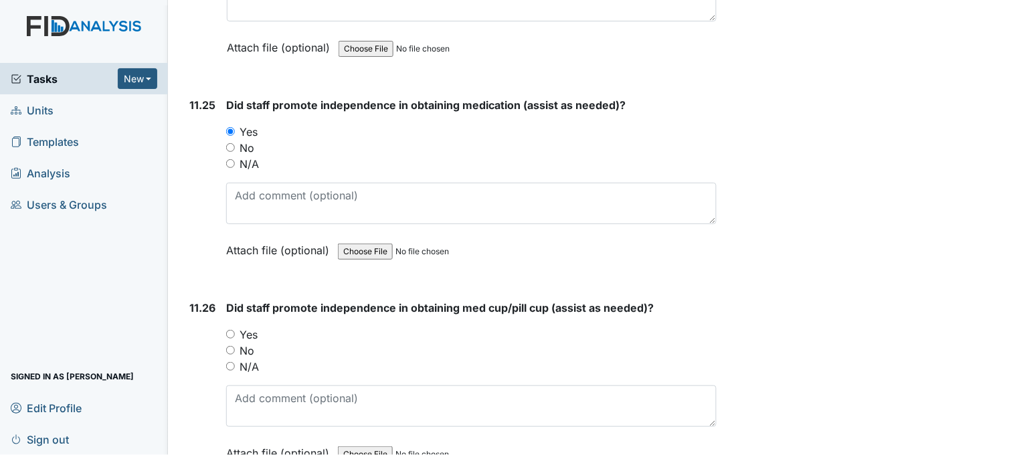
scroll to position [20158, 0]
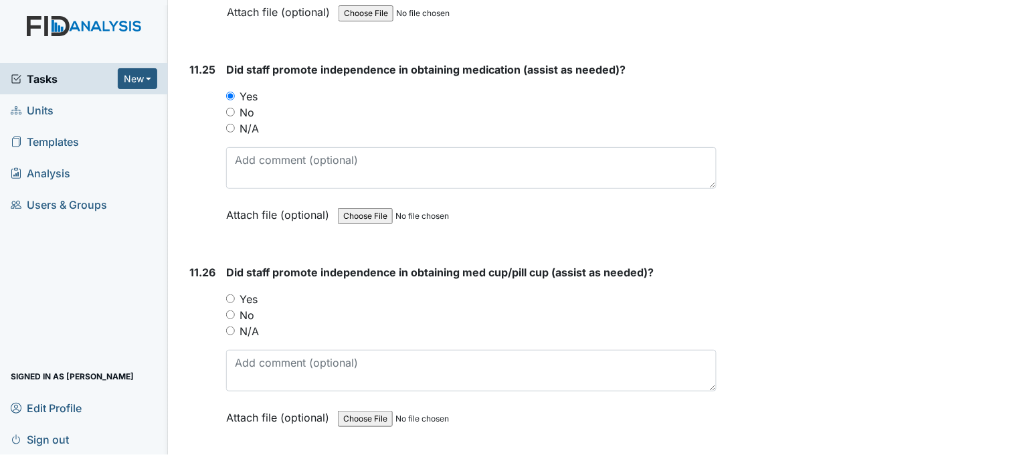
click at [232, 294] on input "Yes" at bounding box center [230, 298] width 9 height 9
radio input "true"
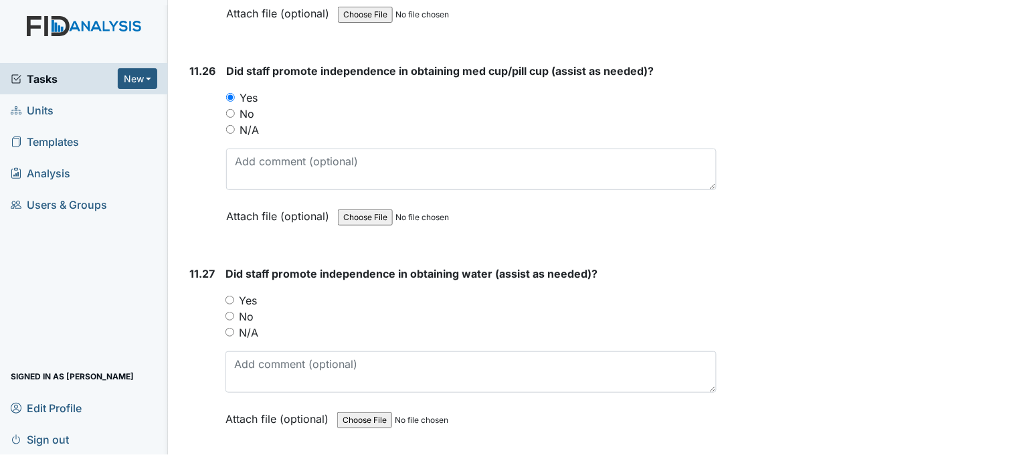
scroll to position [20381, 0]
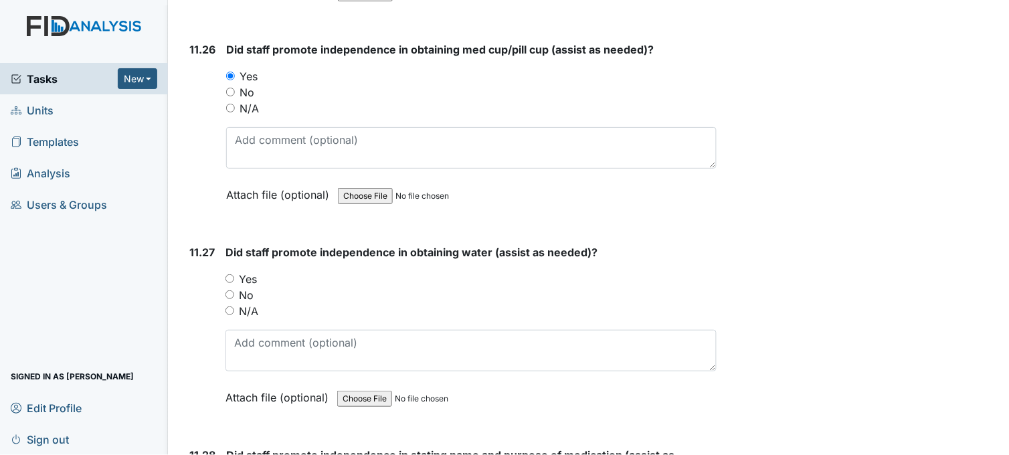
click at [230, 274] on input "Yes" at bounding box center [230, 278] width 9 height 9
radio input "true"
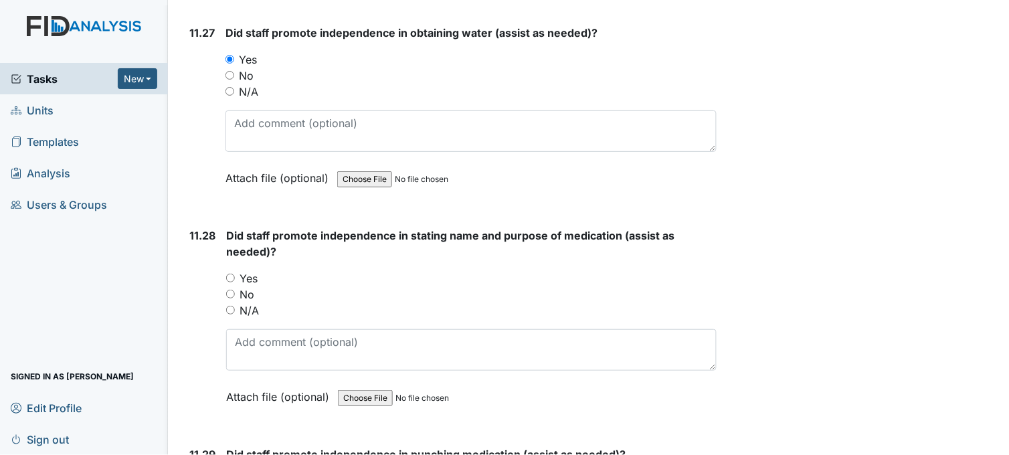
scroll to position [20604, 0]
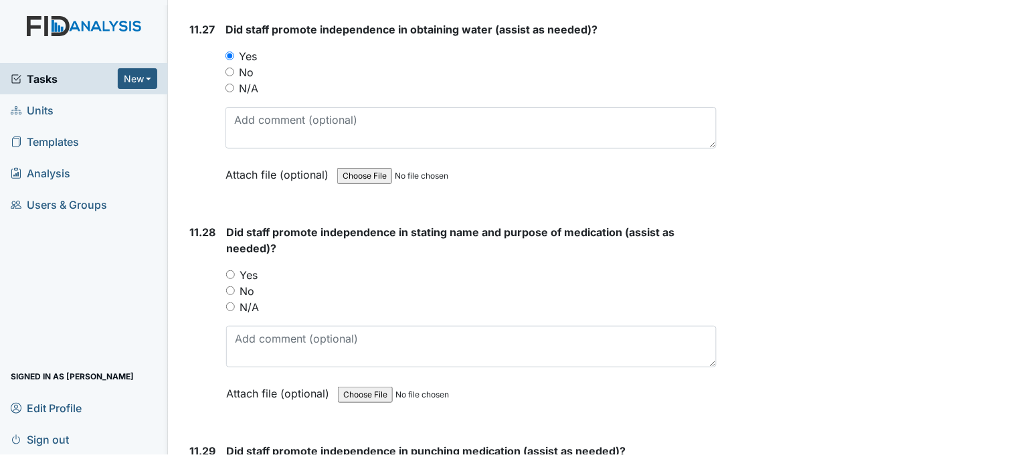
click at [232, 270] on input "Yes" at bounding box center [230, 274] width 9 height 9
radio input "true"
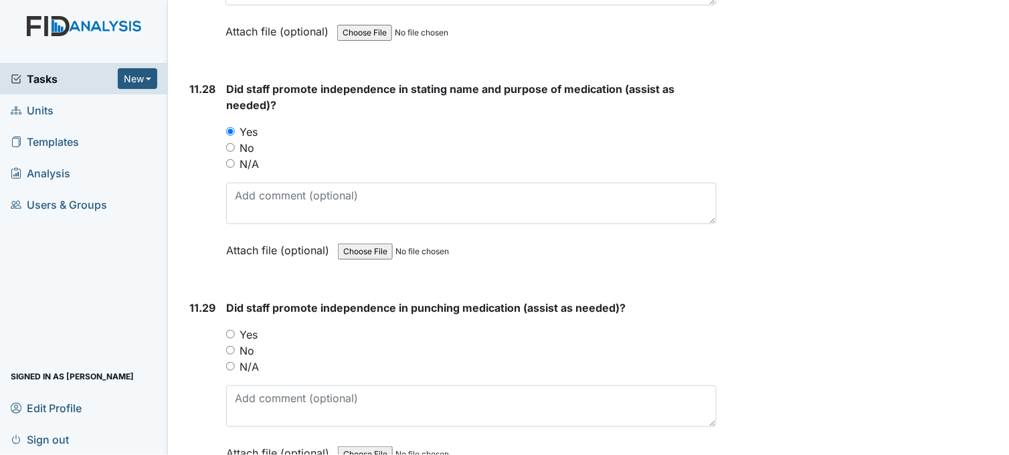
scroll to position [20753, 0]
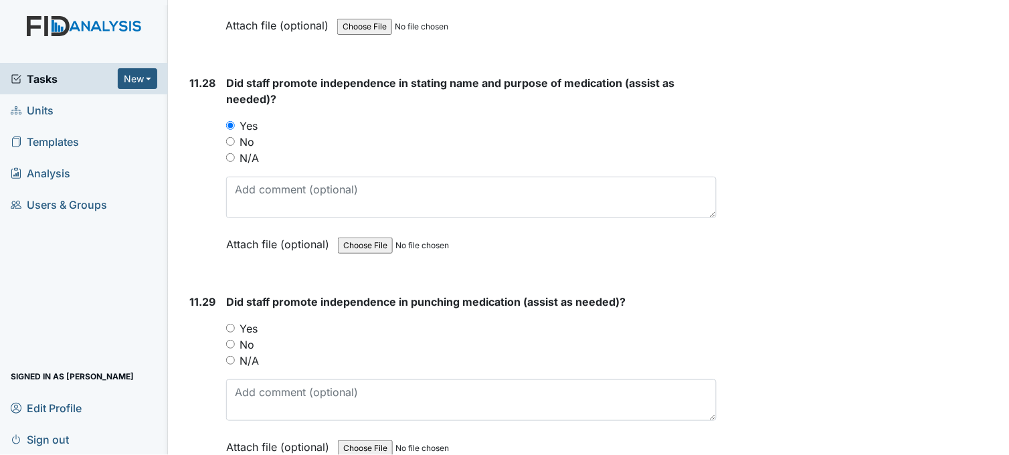
click at [231, 324] on input "Yes" at bounding box center [230, 328] width 9 height 9
radio input "true"
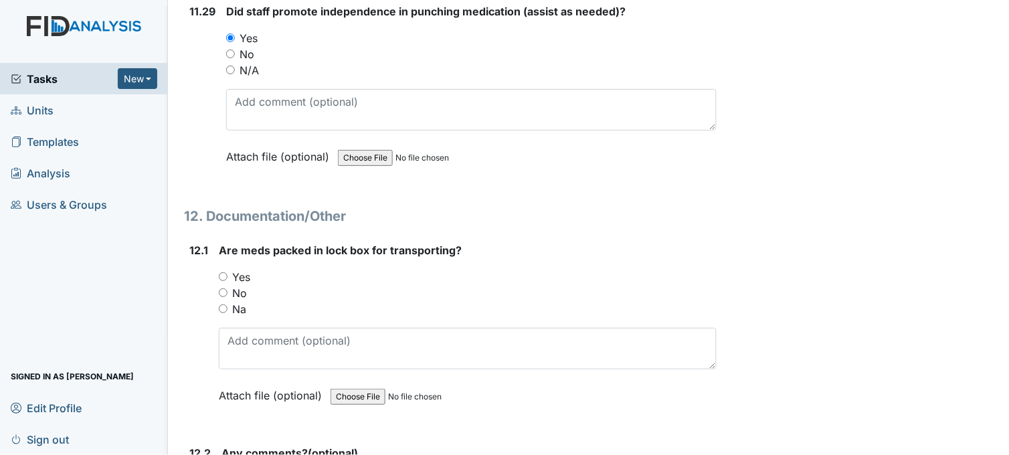
scroll to position [21050, 0]
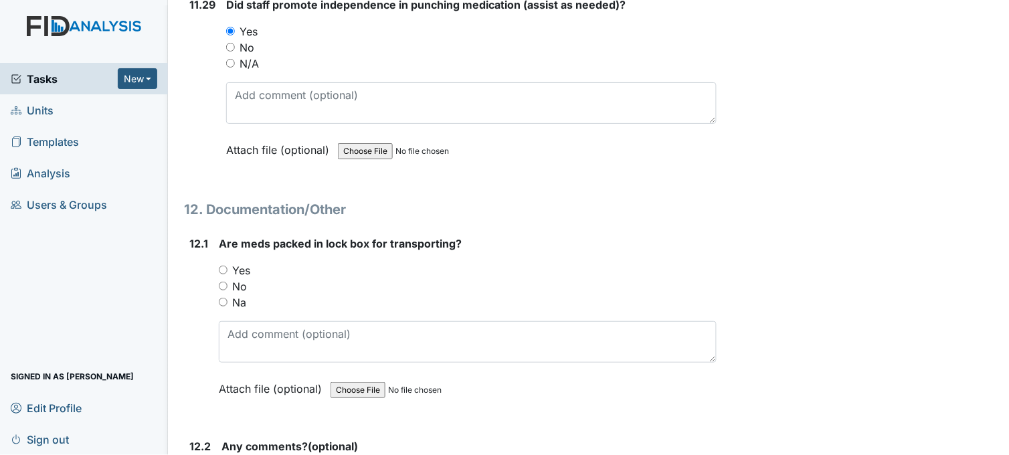
click at [224, 266] on input "Yes" at bounding box center [223, 270] width 9 height 9
radio input "true"
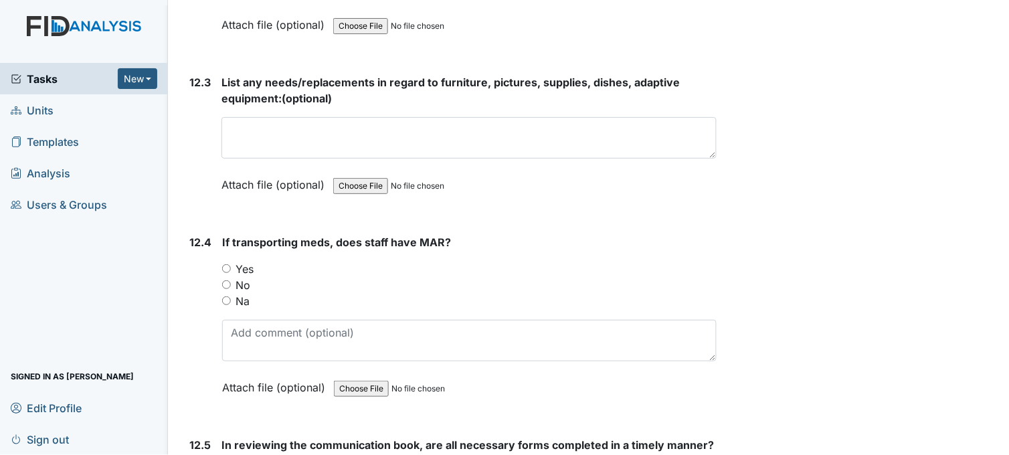
scroll to position [21571, 0]
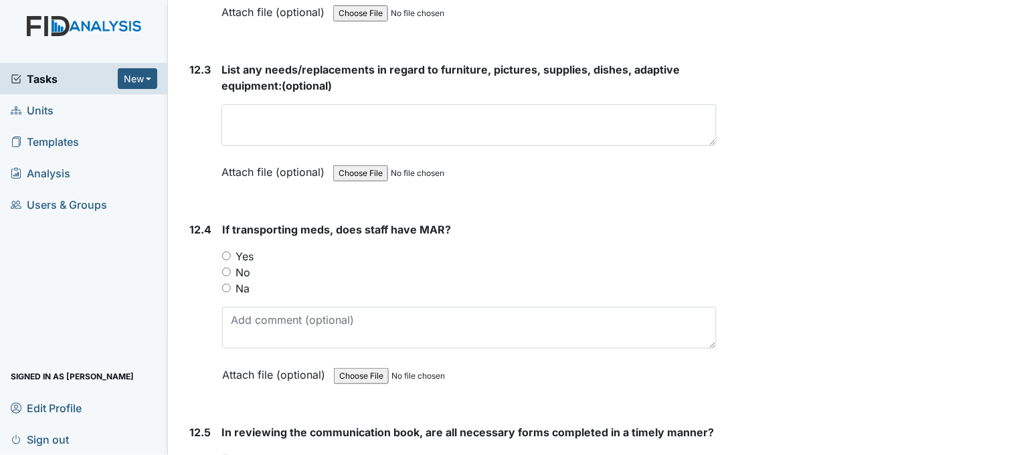
click at [226, 252] on input "Yes" at bounding box center [226, 256] width 9 height 9
radio input "true"
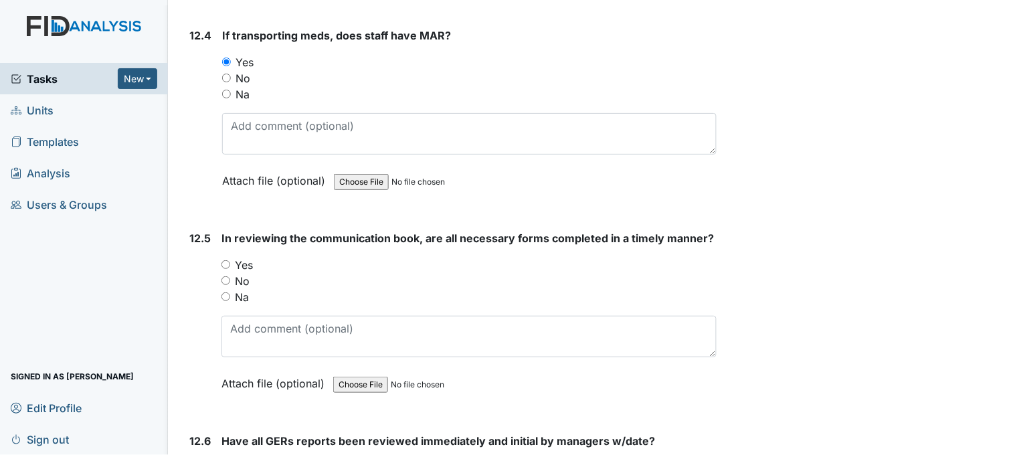
scroll to position [21794, 0]
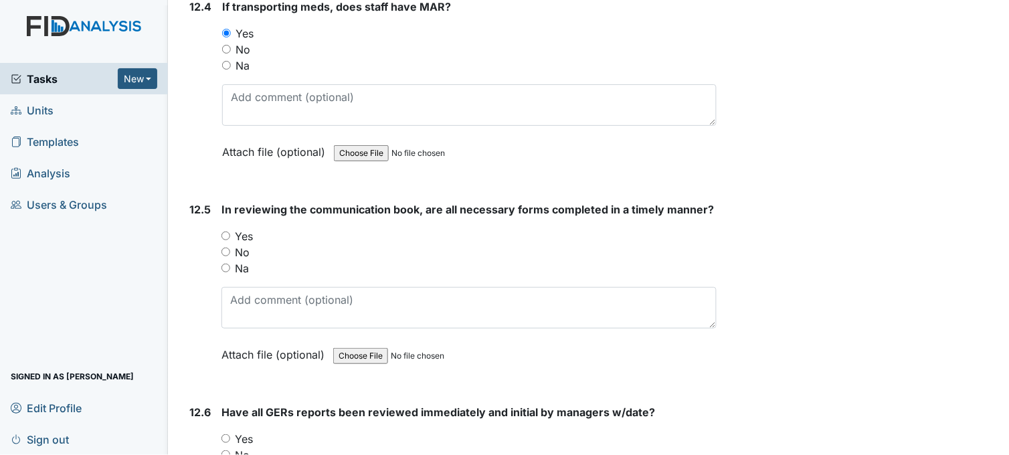
click at [225, 232] on input "Yes" at bounding box center [226, 236] width 9 height 9
radio input "true"
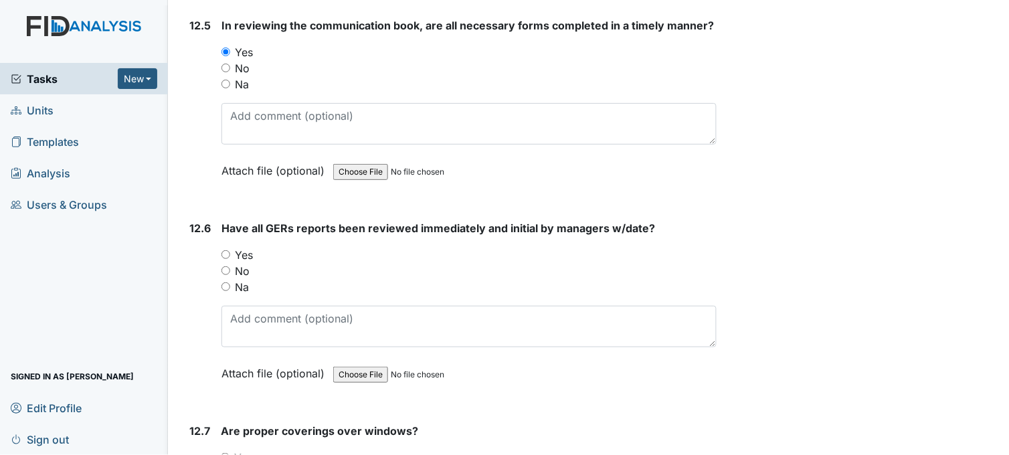
scroll to position [22017, 0]
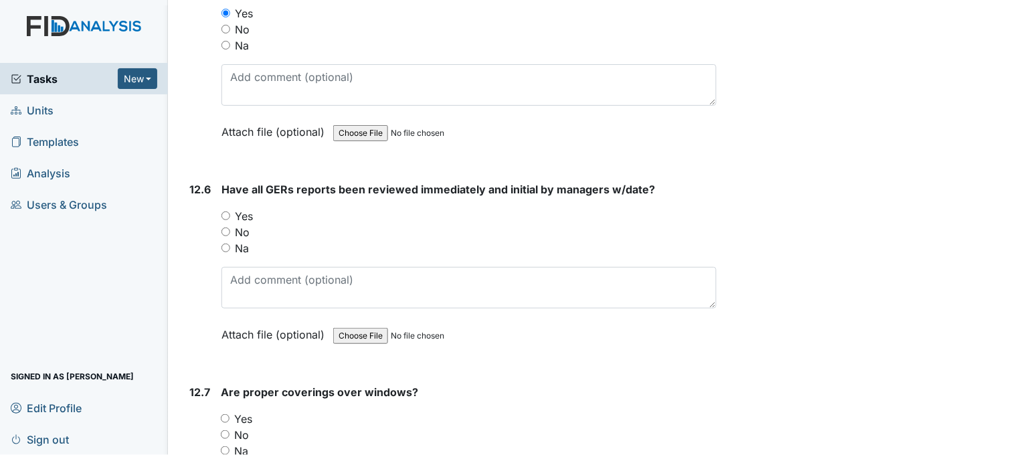
click at [226, 211] on input "Yes" at bounding box center [226, 215] width 9 height 9
radio input "true"
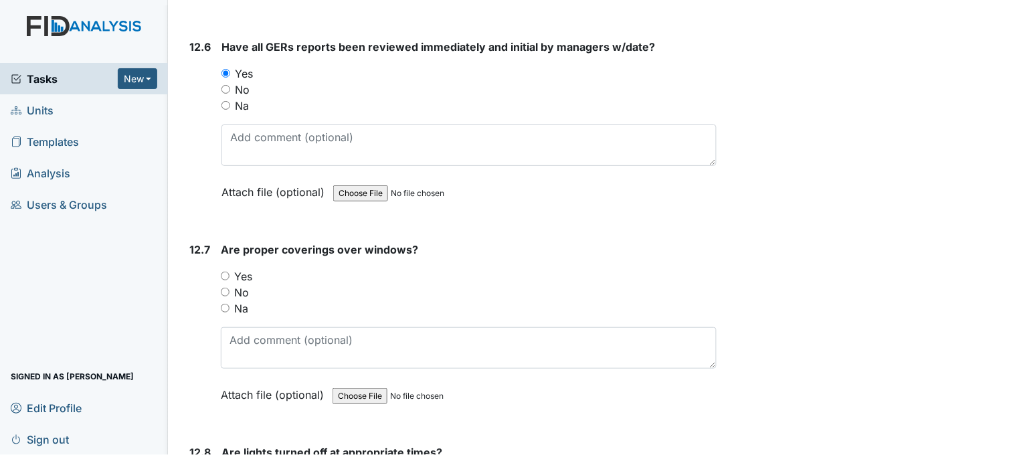
scroll to position [22166, 0]
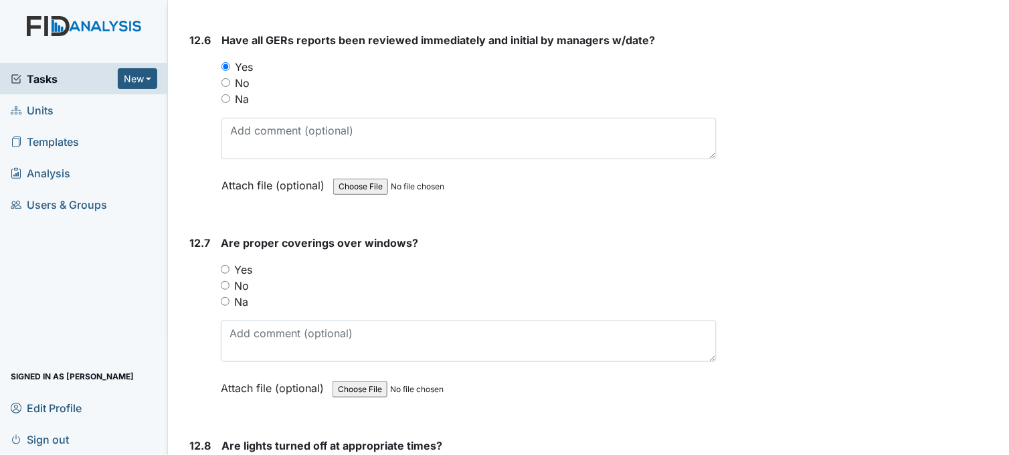
click at [226, 265] on input "Yes" at bounding box center [225, 269] width 9 height 9
radio input "true"
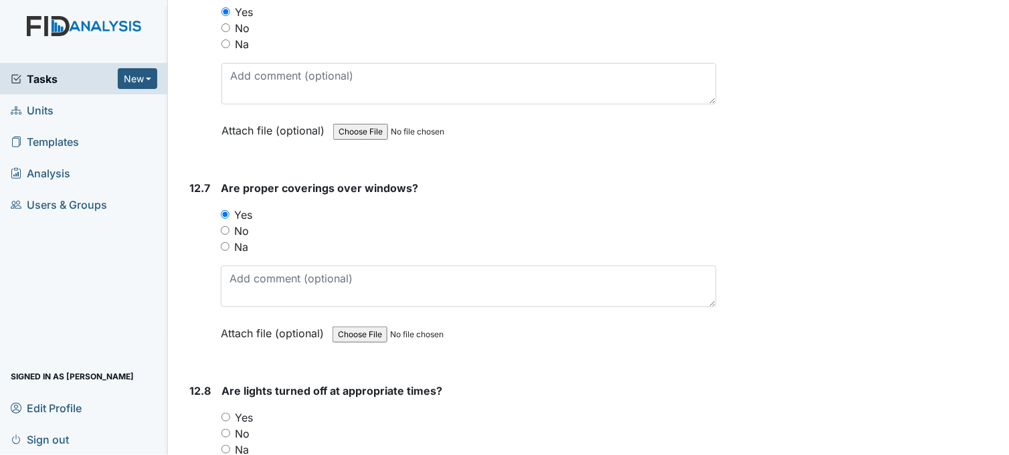
scroll to position [22389, 0]
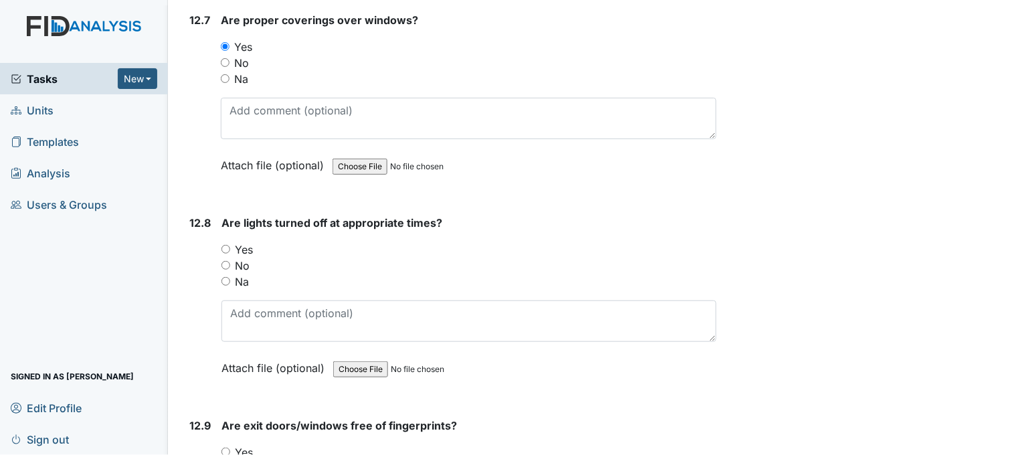
click at [230, 245] on input "Yes" at bounding box center [226, 249] width 9 height 9
radio input "true"
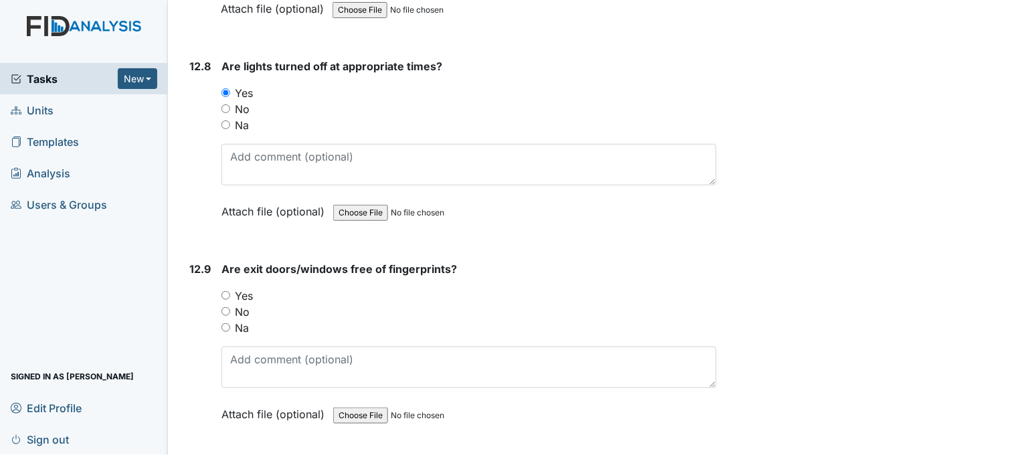
scroll to position [22612, 0]
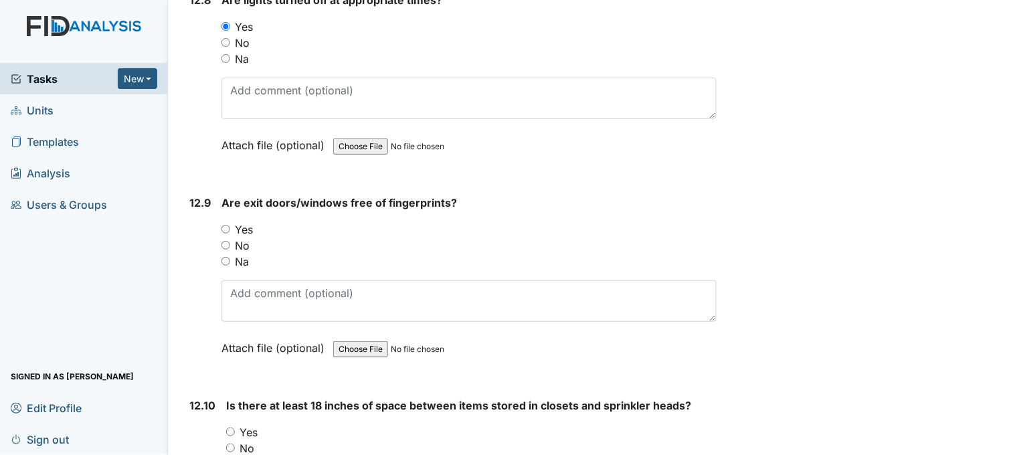
click at [228, 225] on input "Yes" at bounding box center [226, 229] width 9 height 9
radio input "true"
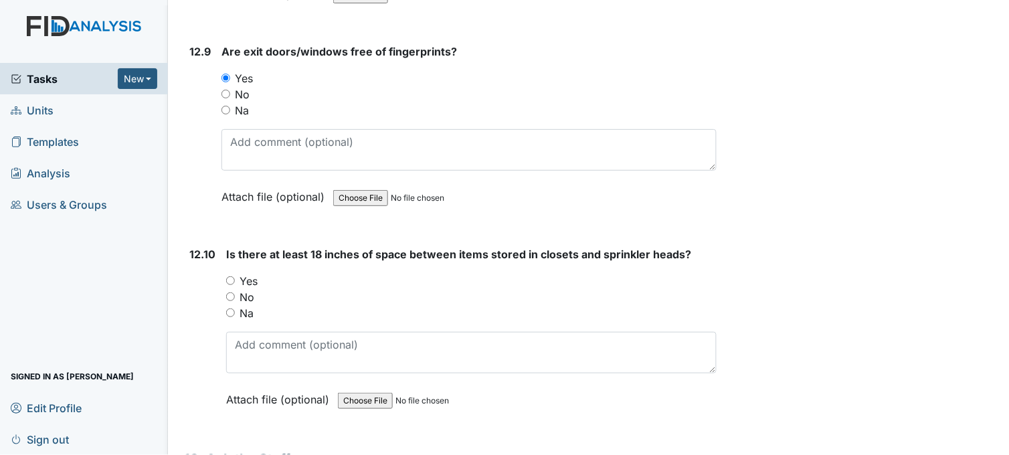
scroll to position [22835, 0]
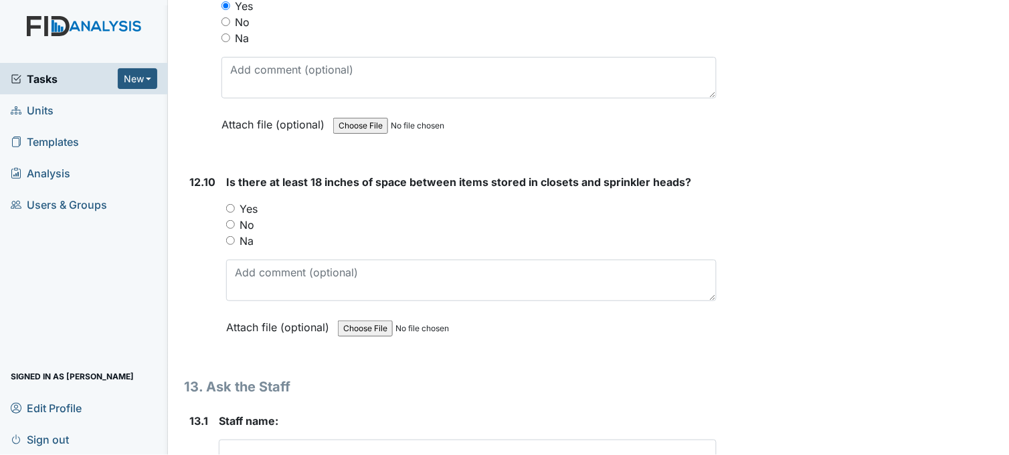
click at [226, 204] on input "Yes" at bounding box center [230, 208] width 9 height 9
radio input "true"
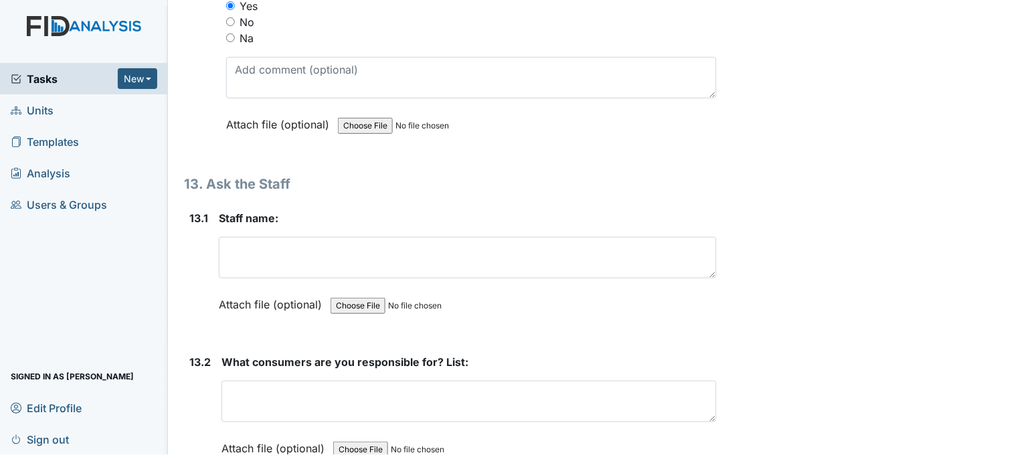
scroll to position [23058, 0]
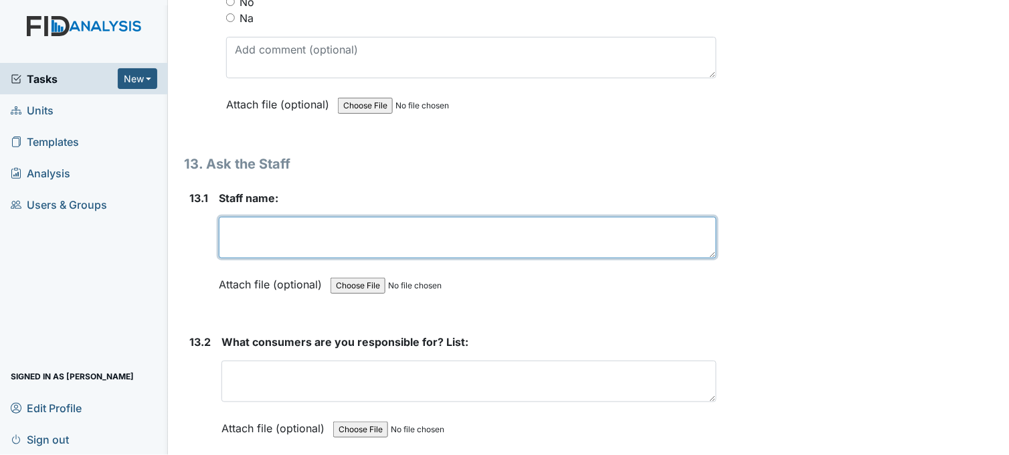
click at [274, 218] on textarea at bounding box center [468, 237] width 498 height 41
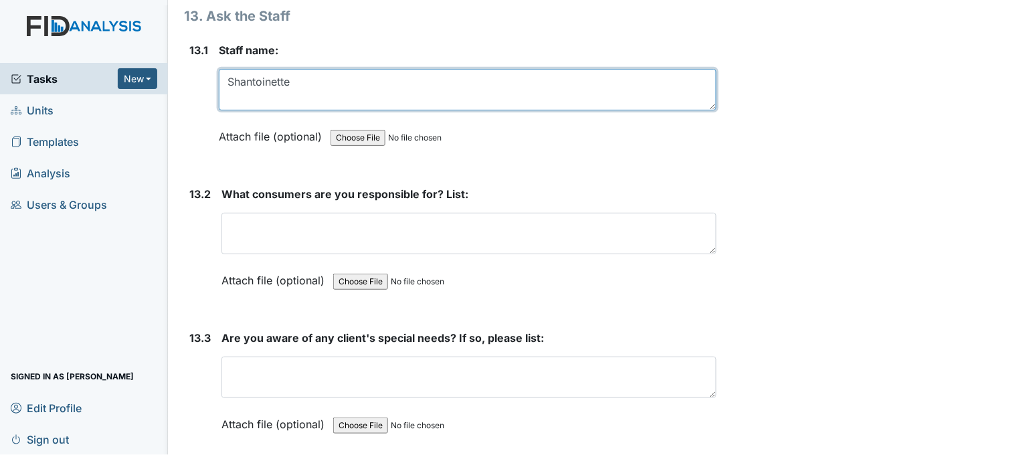
scroll to position [23207, 0]
type textarea "Shantoinette"
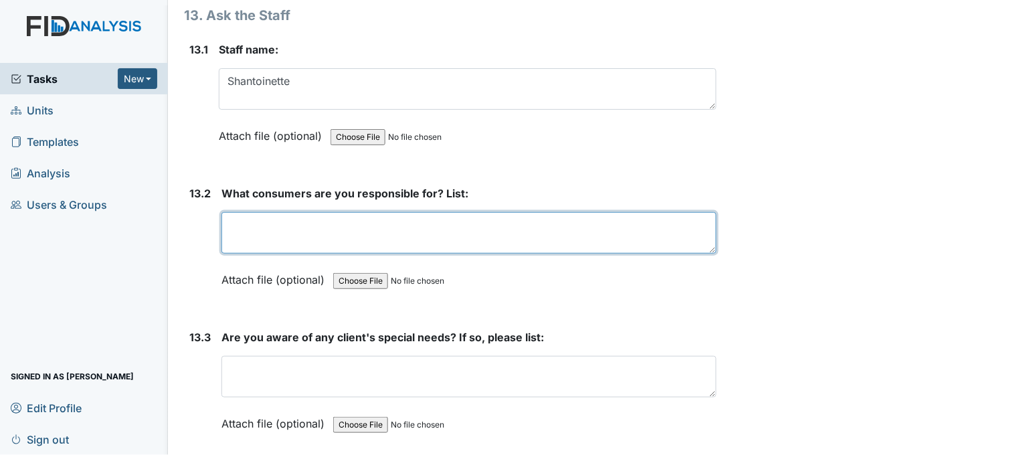
click at [325, 212] on textarea at bounding box center [469, 232] width 495 height 41
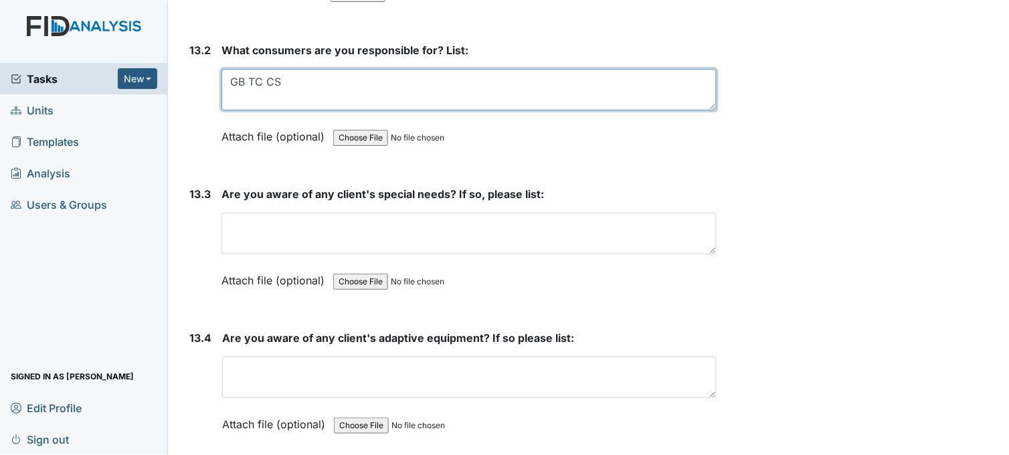
scroll to position [23355, 0]
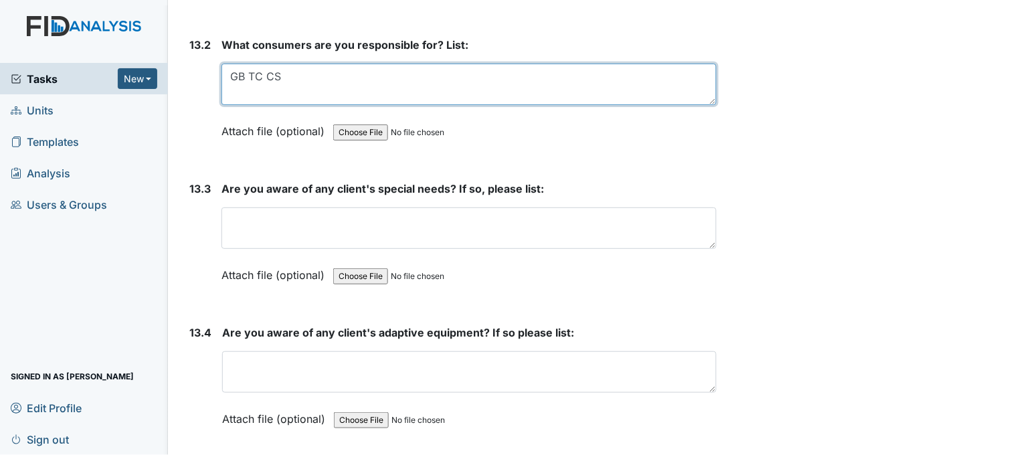
type textarea "GB TC CS"
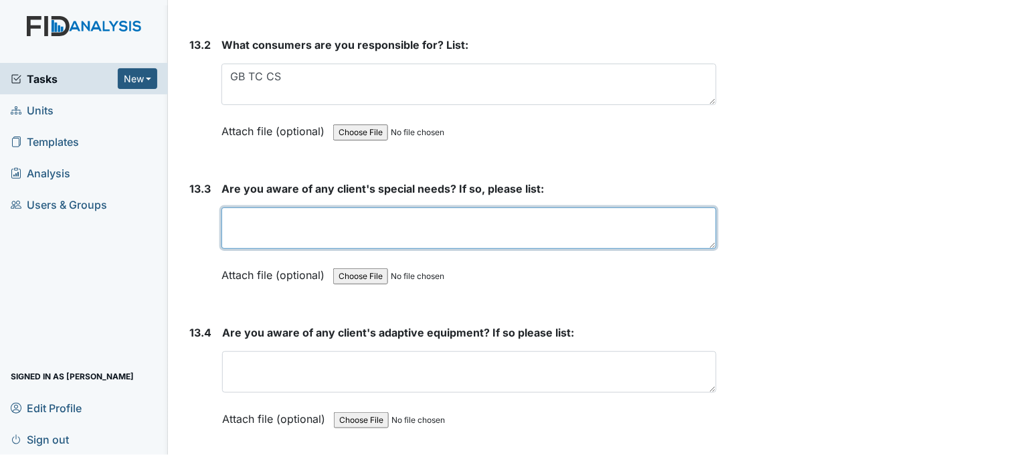
click at [349, 209] on textarea at bounding box center [469, 227] width 495 height 41
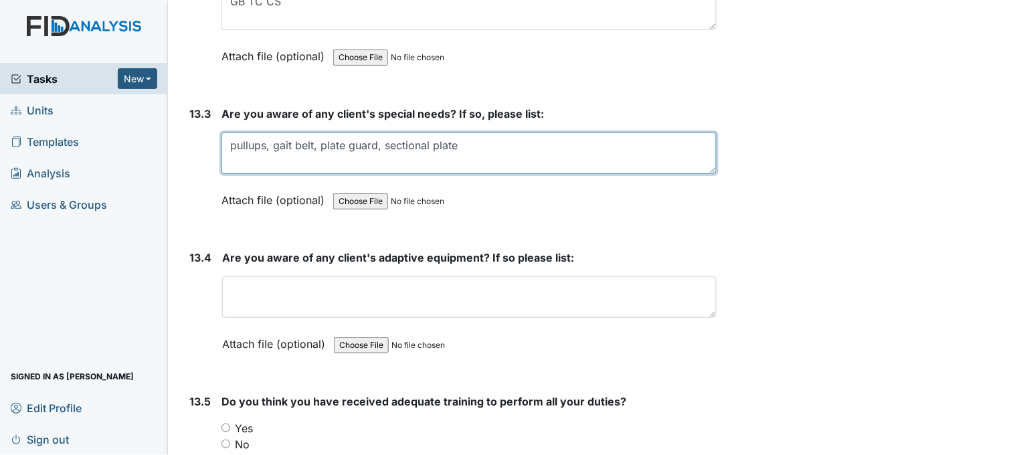
drag, startPoint x: 319, startPoint y: 124, endPoint x: 464, endPoint y: 132, distance: 144.7
click at [464, 133] on textarea "pullups, gait belt, plate guard, sectional plate" at bounding box center [469, 153] width 495 height 41
type textarea "pullups, gait belt,"
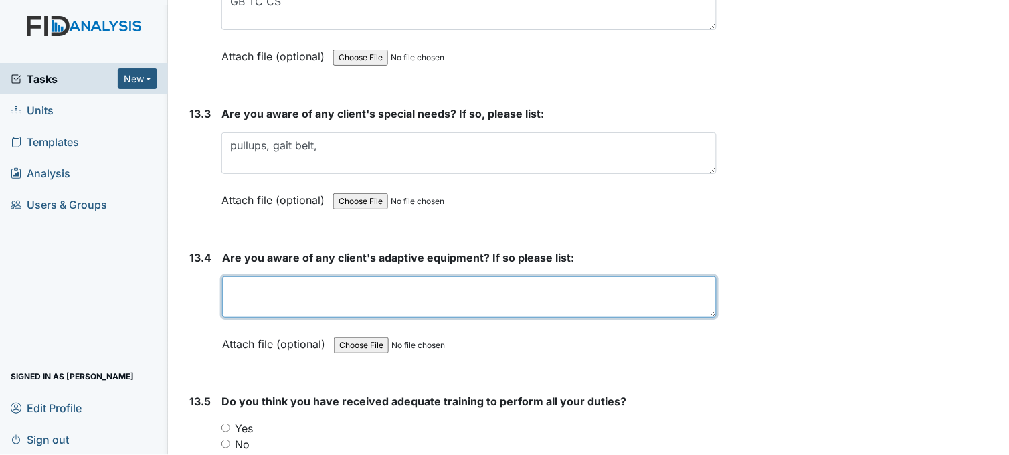
click at [252, 276] on textarea at bounding box center [469, 296] width 495 height 41
paste textarea "plate guard, sectional plate"
type textarea "plate guard, sectional plate"
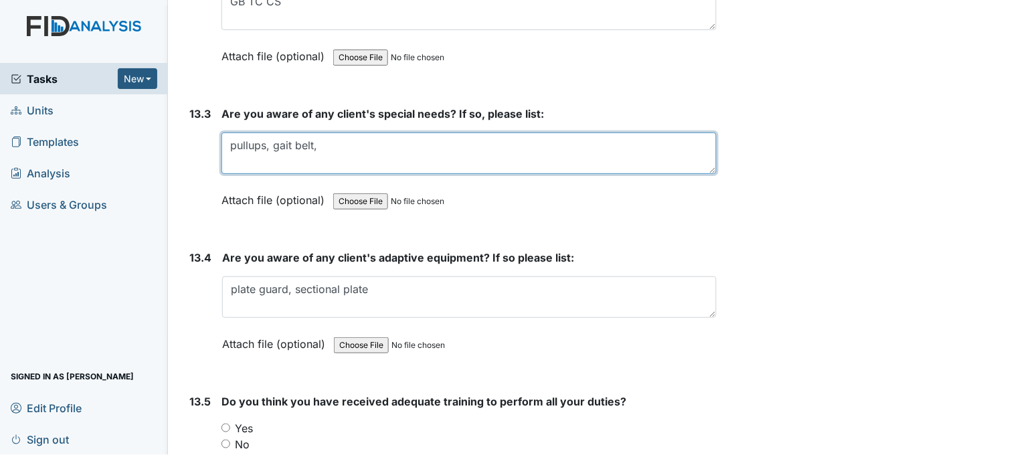
click at [323, 133] on textarea "pullups, gait belt," at bounding box center [469, 153] width 495 height 41
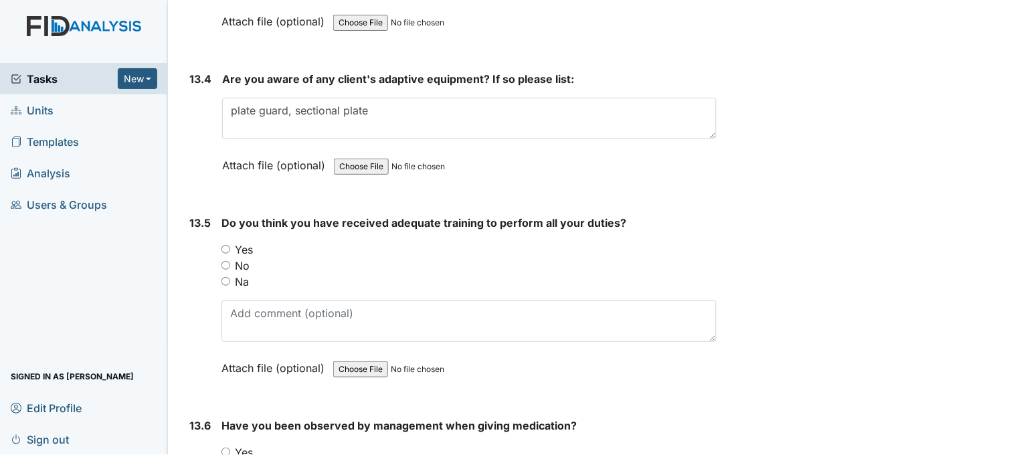
scroll to position [23653, 0]
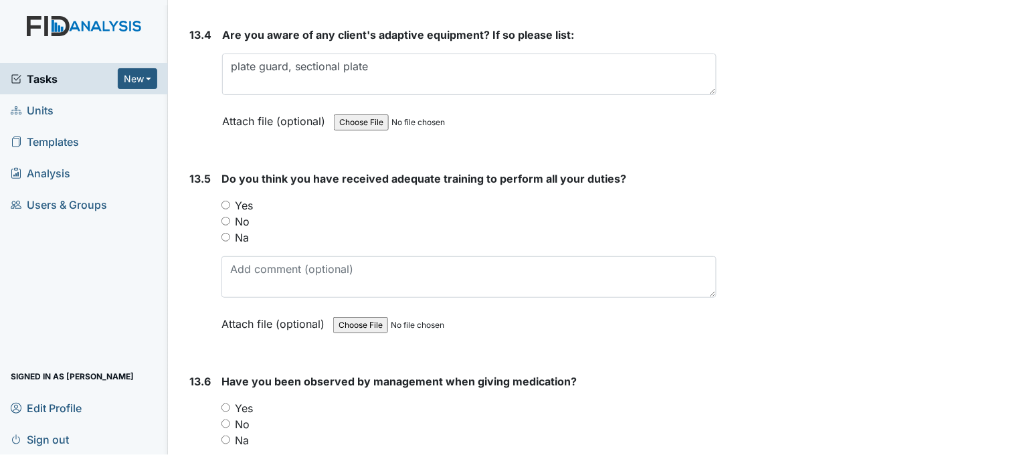
type textarea "pullups, gait belt"
click at [230, 201] on input "Yes" at bounding box center [226, 205] width 9 height 9
radio input "true"
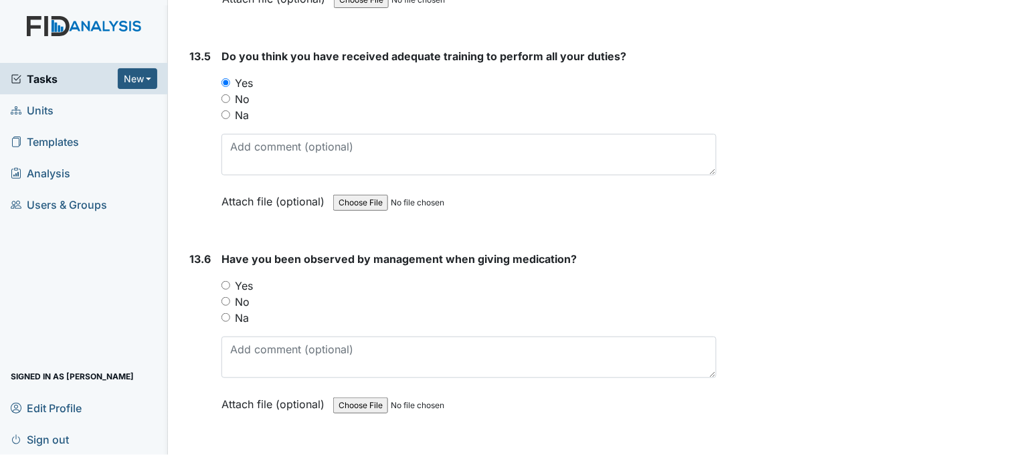
scroll to position [23802, 0]
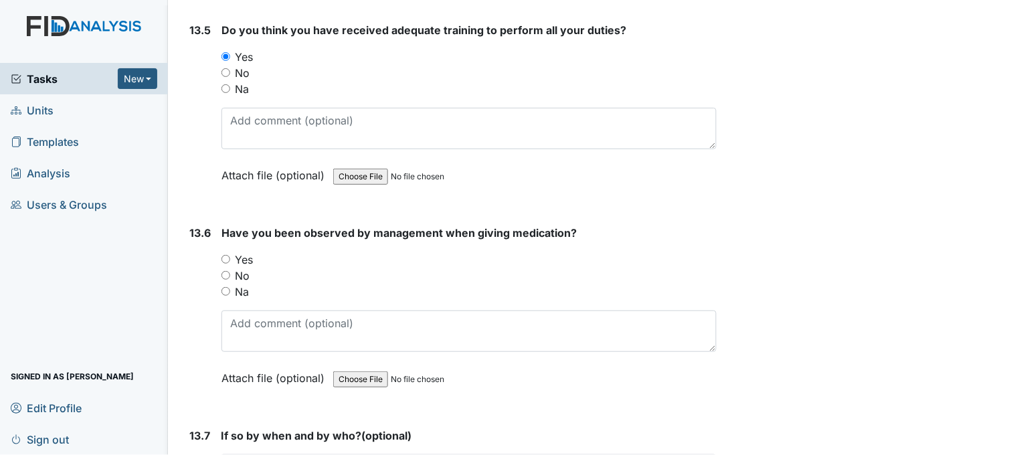
click at [223, 255] on input "Yes" at bounding box center [226, 259] width 9 height 9
radio input "true"
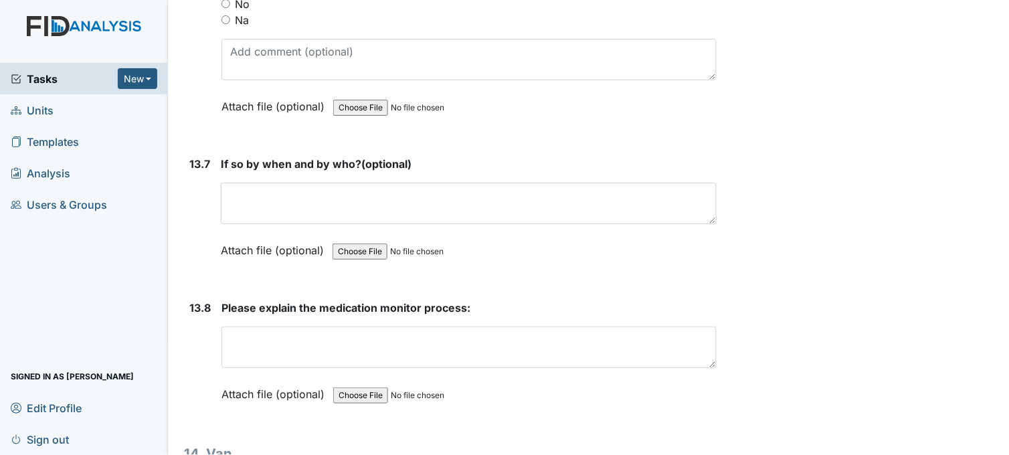
scroll to position [24174, 0]
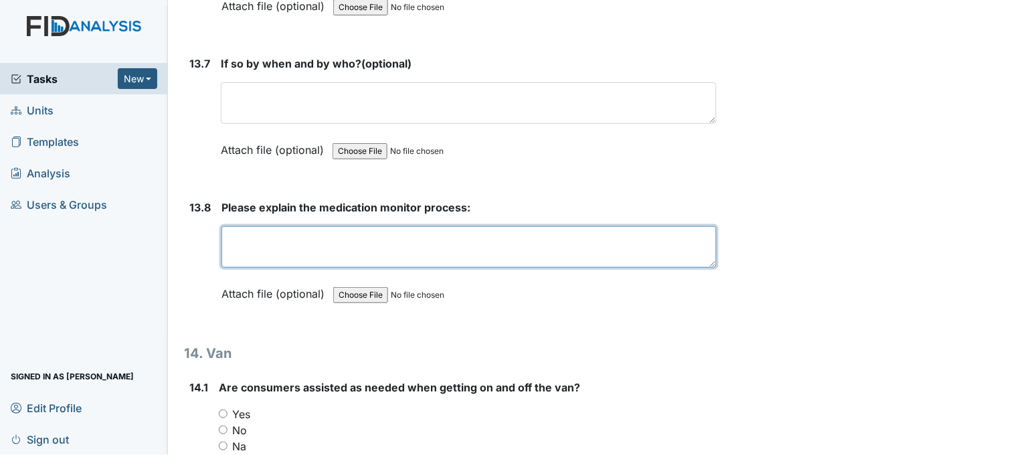
click at [276, 226] on textarea at bounding box center [469, 246] width 495 height 41
paste textarea "plate guard, sectional plate"
type textarea "plate guard, sectional plate"
click at [363, 226] on textarea "plate guard, sectional plate" at bounding box center [469, 246] width 495 height 41
drag, startPoint x: 371, startPoint y: 218, endPoint x: 228, endPoint y: 212, distance: 144.0
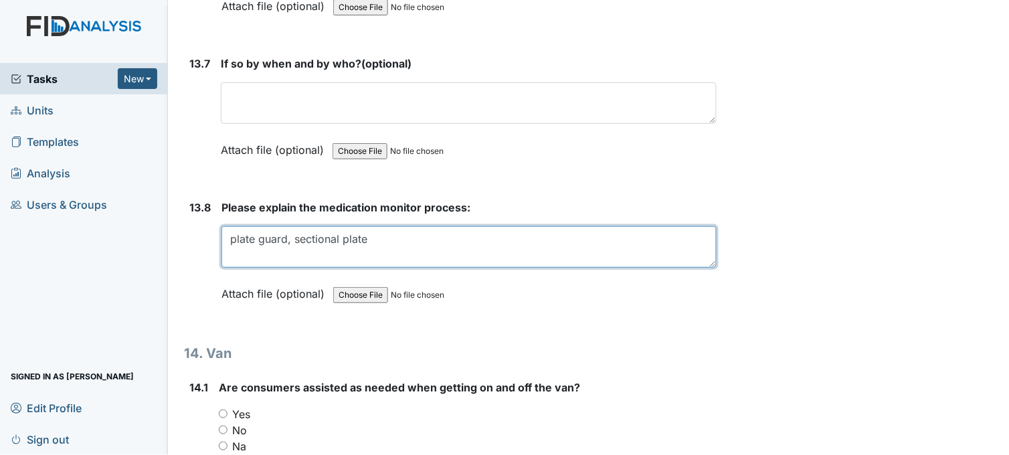
click at [228, 226] on textarea "plate guard, sectional plate" at bounding box center [469, 246] width 495 height 41
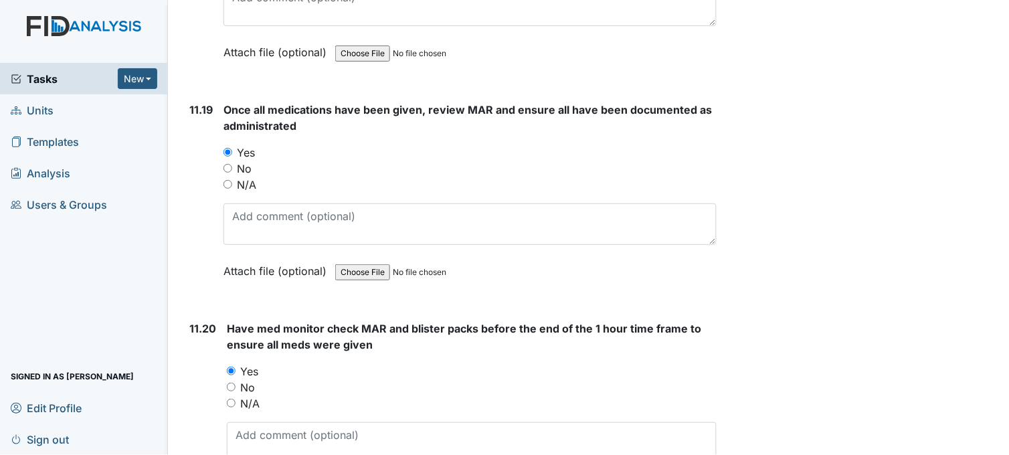
scroll to position [18894, 0]
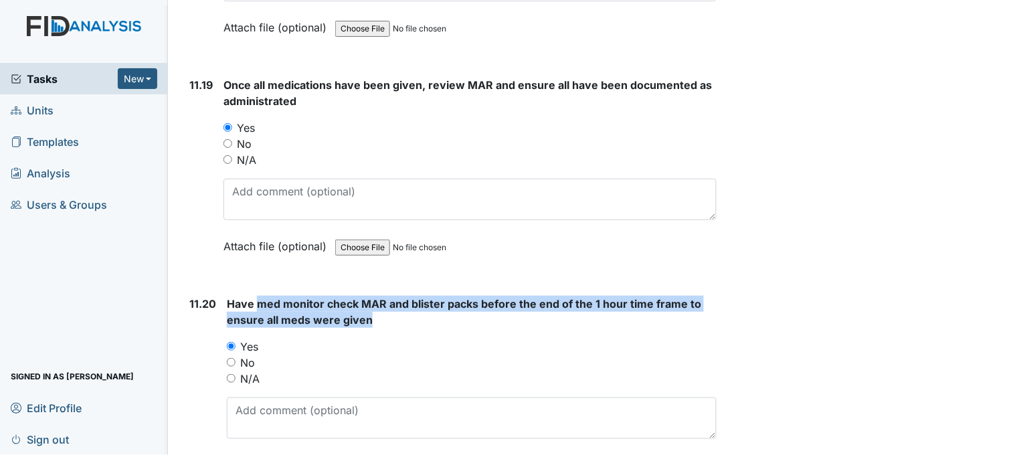
drag, startPoint x: 258, startPoint y: 288, endPoint x: 367, endPoint y: 307, distance: 110.6
click at [367, 307] on span "Have med monitor check MAR and blister packs before the end of the 1 hour time …" at bounding box center [464, 311] width 474 height 29
drag, startPoint x: 367, startPoint y: 307, endPoint x: 343, endPoint y: 295, distance: 26.0
copy span "med monitor check MAR and blister packs before the end of the 1 hour time frame…"
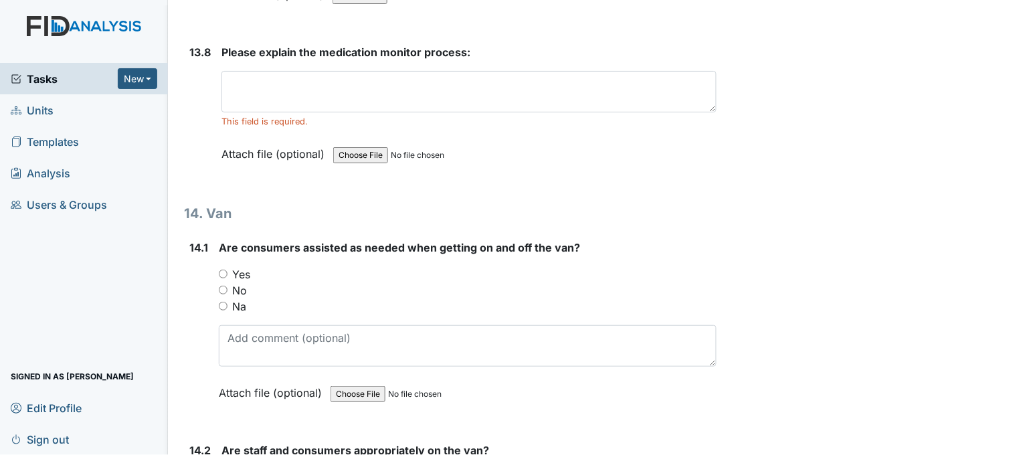
scroll to position [24322, 0]
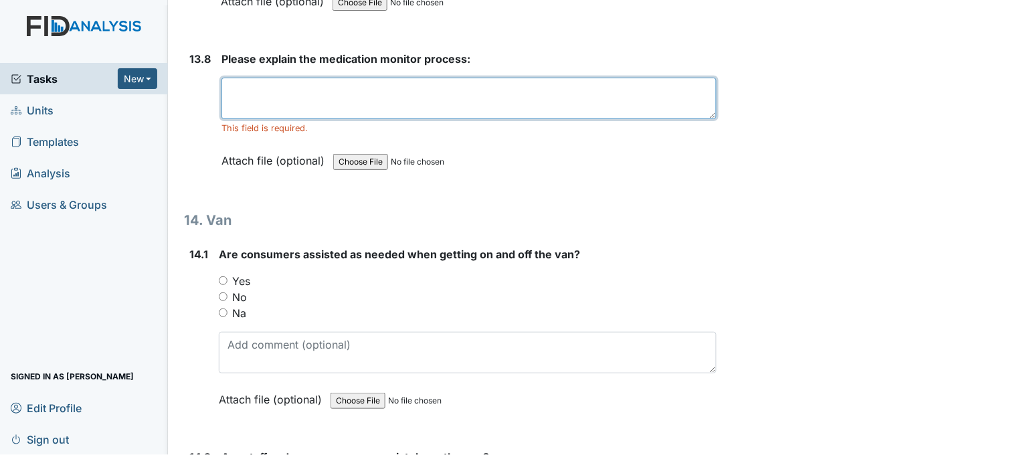
paste textarea "med monitor check MAR and blister packs before the end of the 1 hour time frame…"
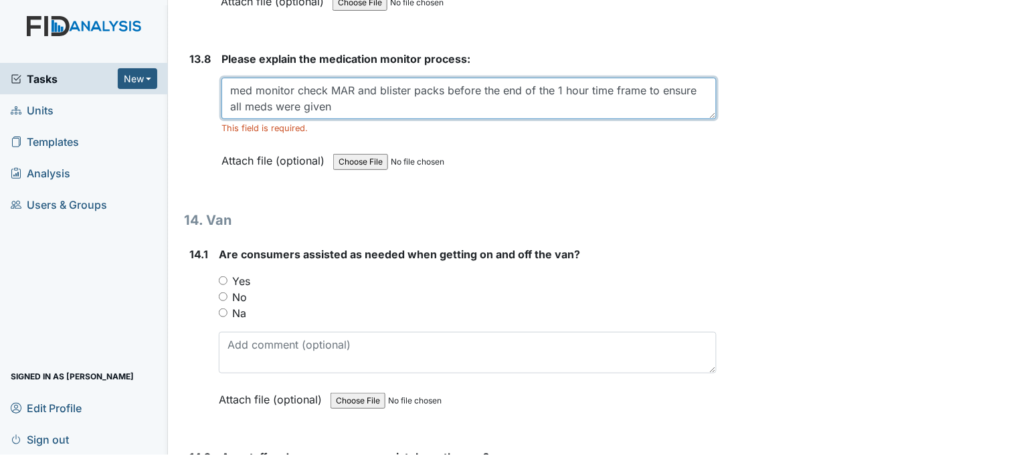
type textarea "med monitor check MAR and blister packs before the end of the 1 hour time frame…"
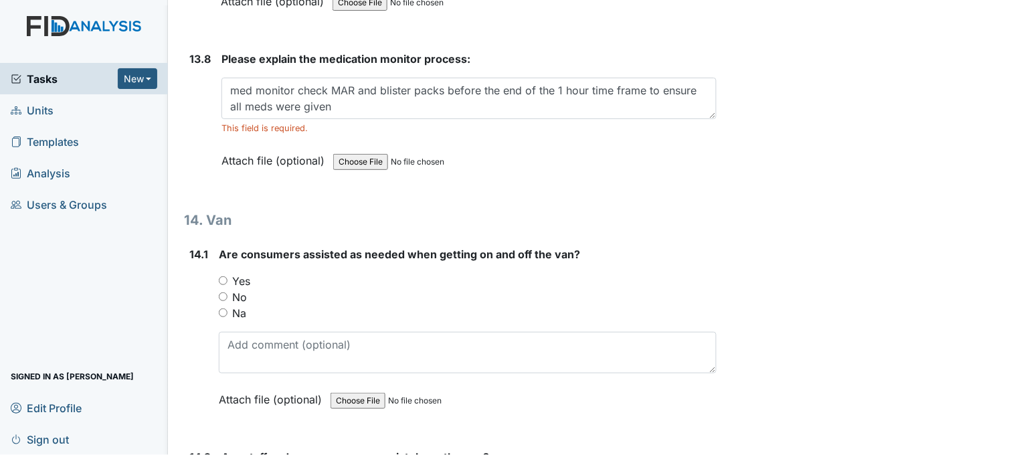
click at [222, 276] on input "Yes" at bounding box center [223, 280] width 9 height 9
radio input "true"
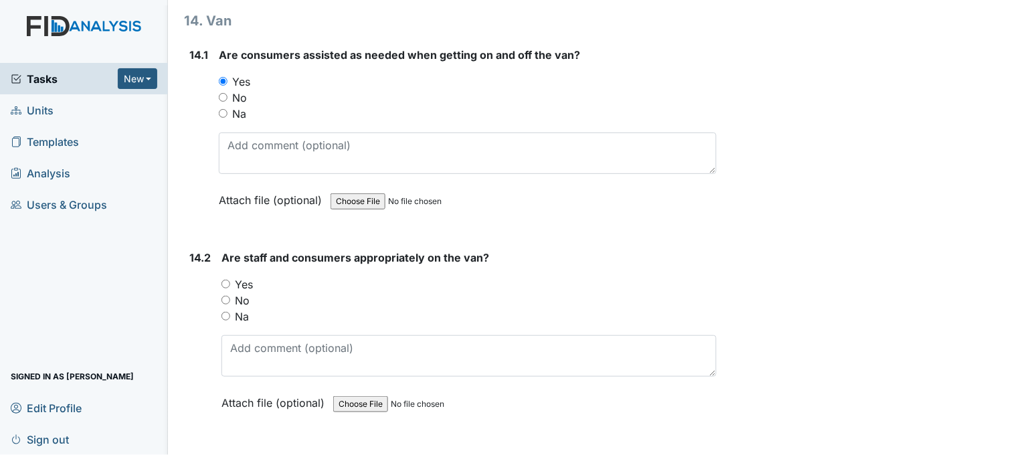
scroll to position [24545, 0]
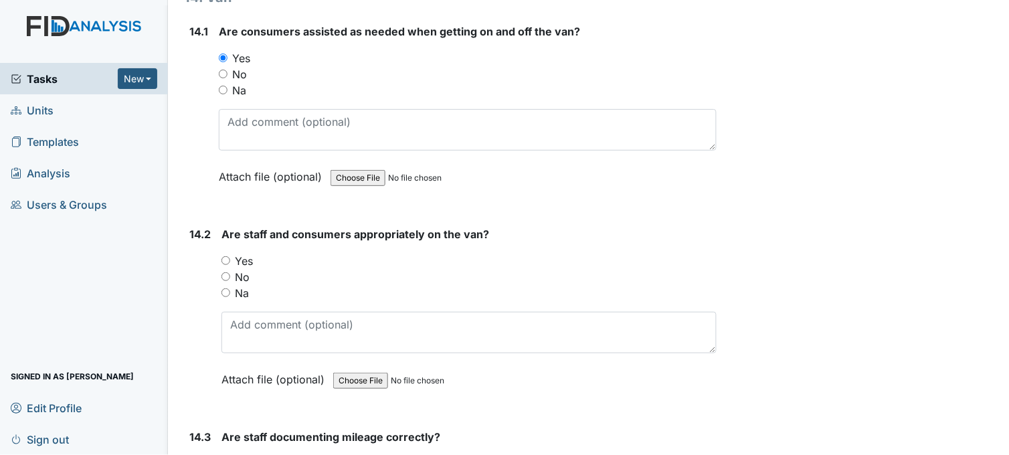
click at [231, 253] on div "Yes" at bounding box center [469, 261] width 495 height 16
click at [229, 256] on input "Yes" at bounding box center [226, 260] width 9 height 9
radio input "true"
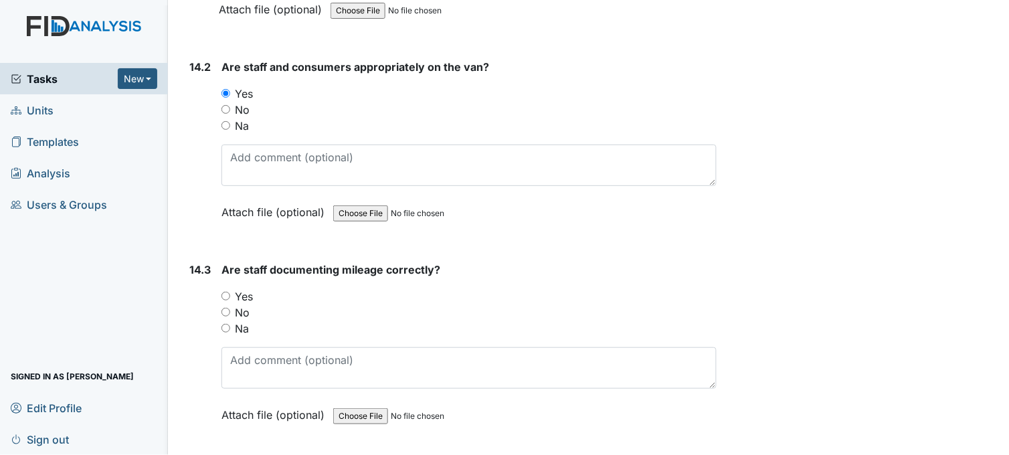
scroll to position [24769, 0]
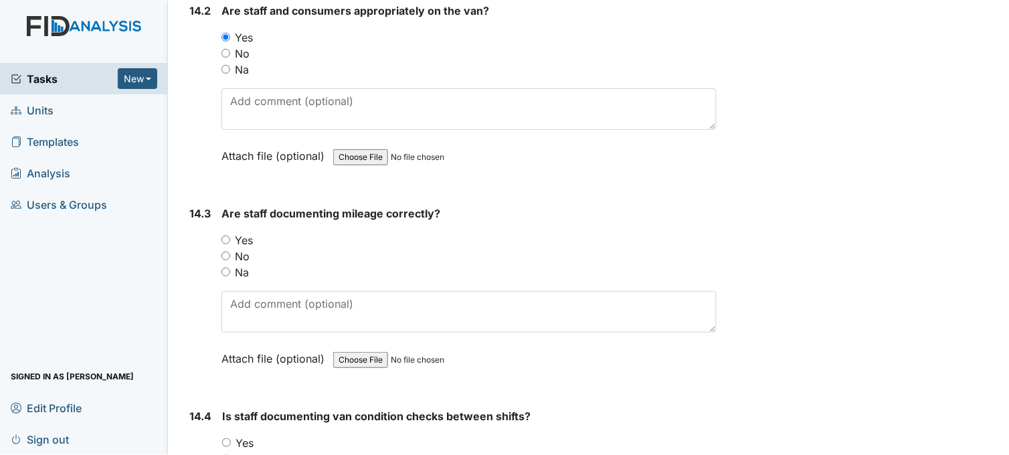
click at [226, 236] on input "Yes" at bounding box center [226, 240] width 9 height 9
radio input "true"
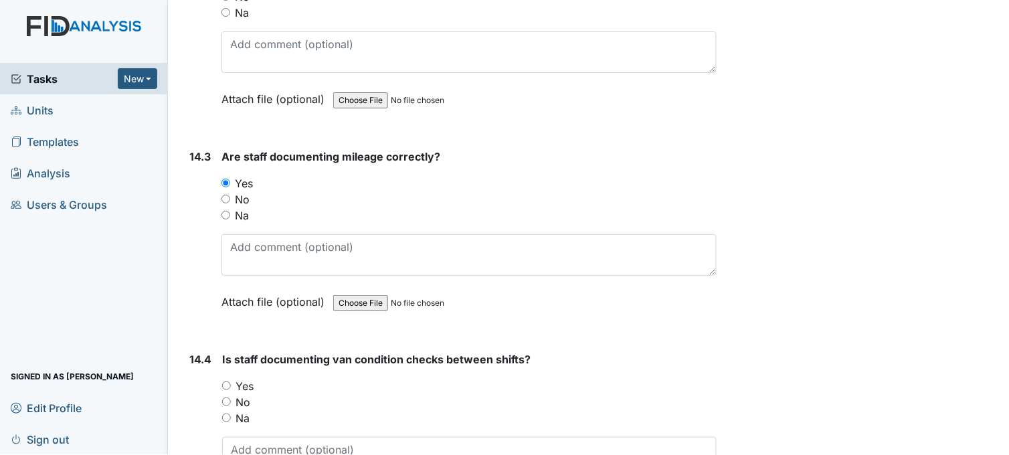
scroll to position [24991, 0]
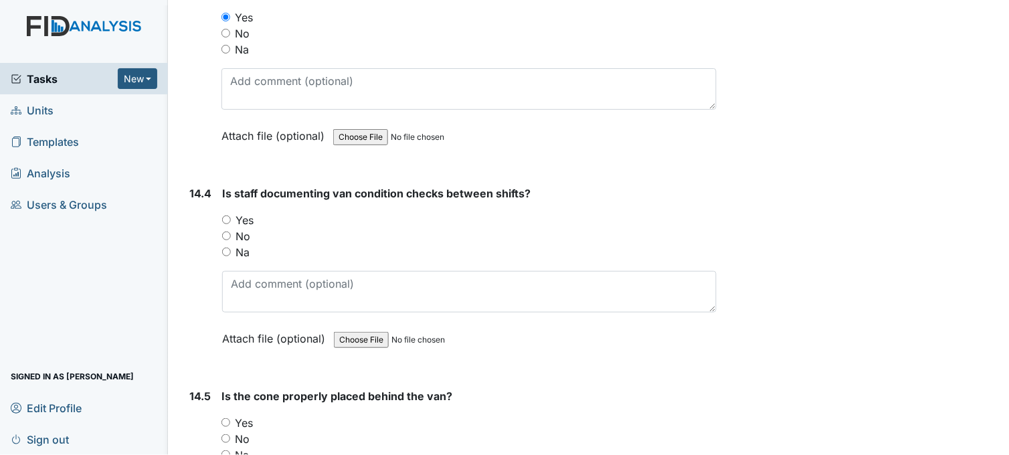
click at [228, 215] on input "Yes" at bounding box center [226, 219] width 9 height 9
radio input "true"
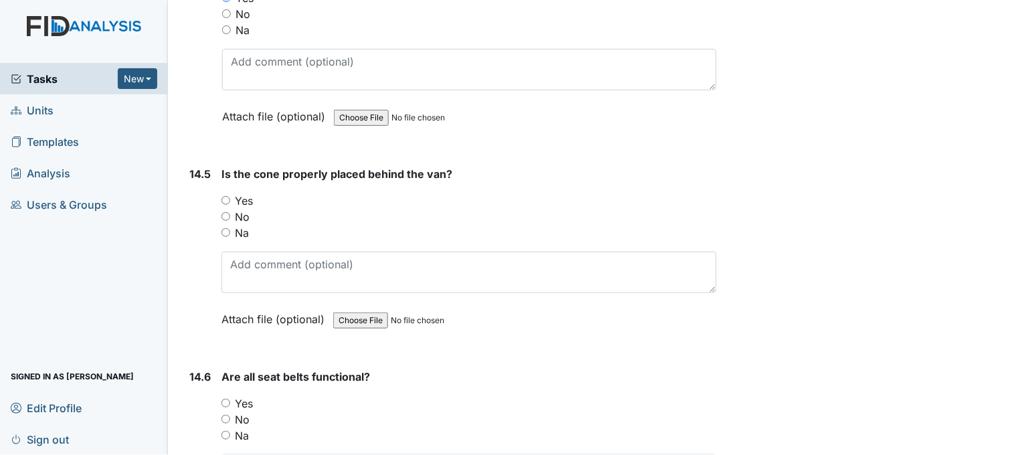
scroll to position [25214, 0]
click at [226, 195] on input "Yes" at bounding box center [226, 199] width 9 height 9
radio input "true"
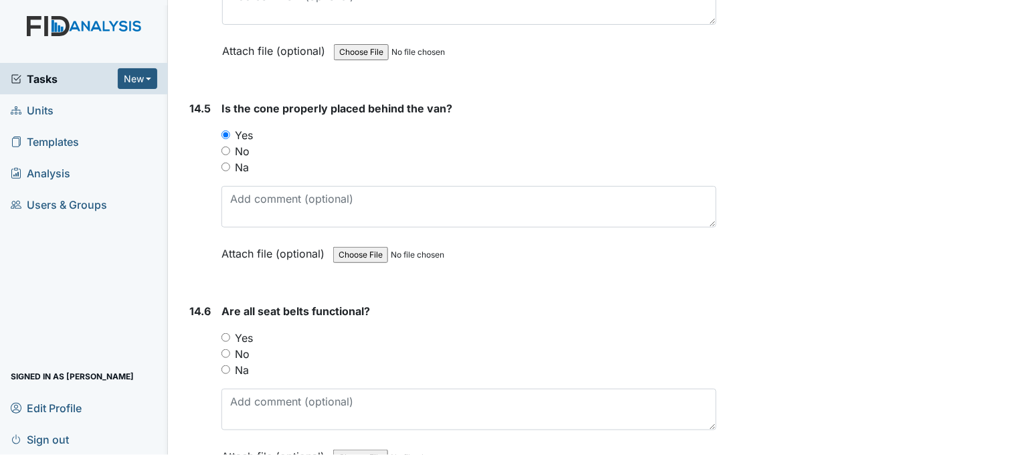
scroll to position [25363, 0]
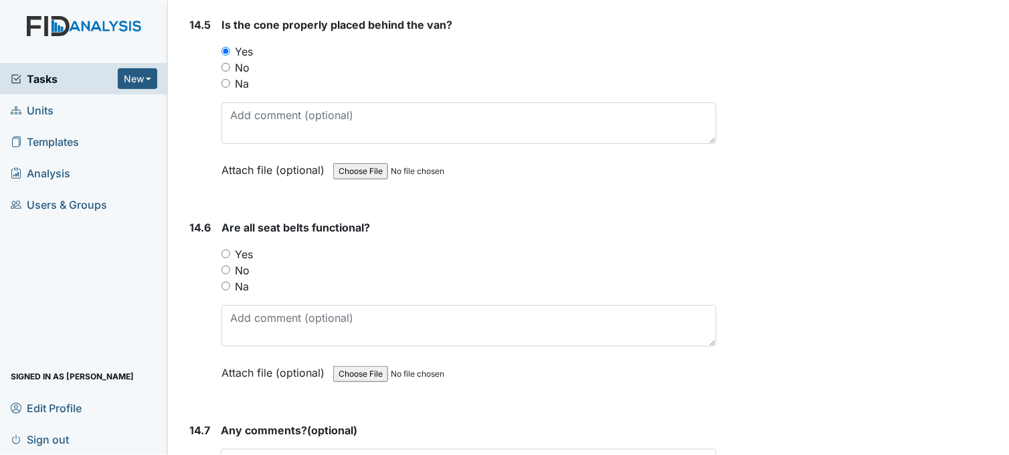
click at [226, 250] on input "Yes" at bounding box center [226, 254] width 9 height 9
radio input "true"
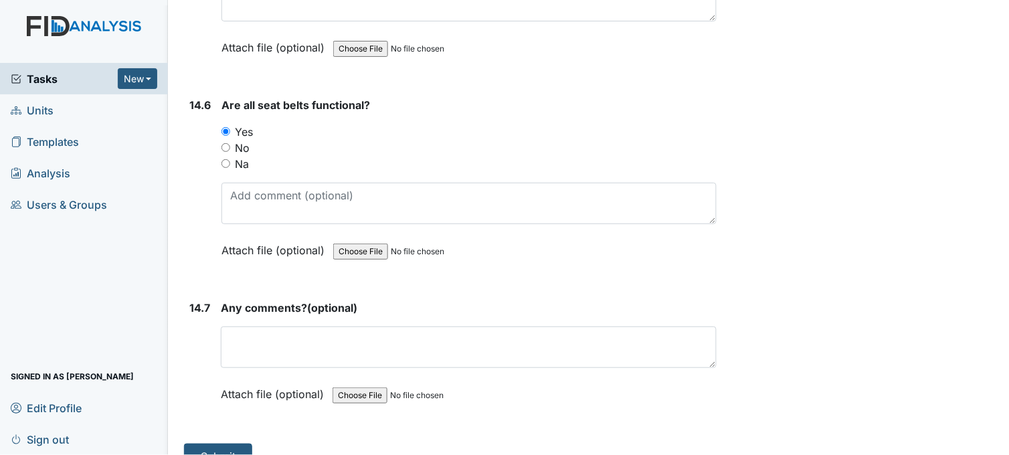
scroll to position [25490, 0]
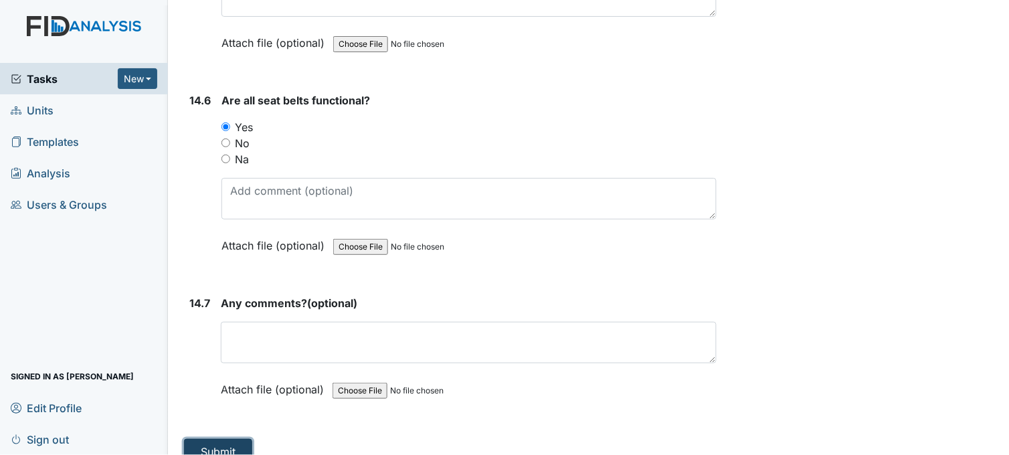
click at [222, 439] on button "Submit" at bounding box center [218, 451] width 68 height 25
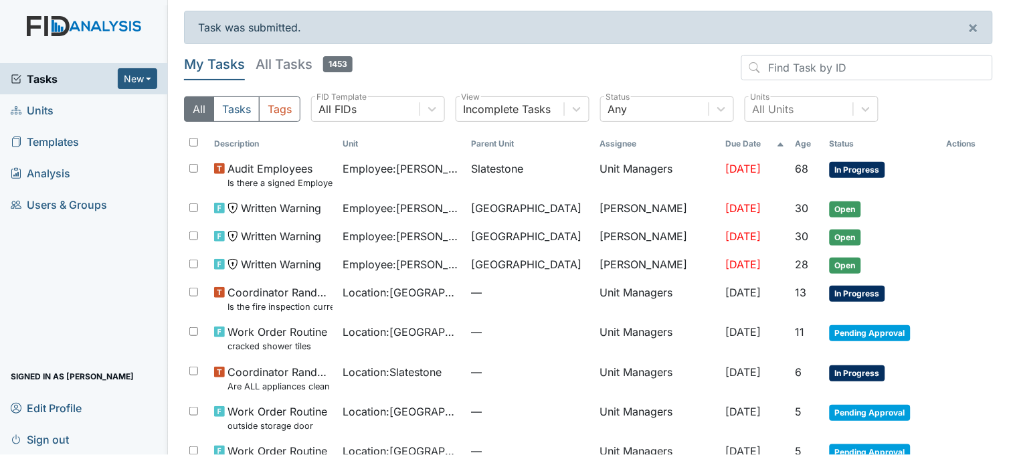
click at [36, 79] on span "Tasks" at bounding box center [64, 79] width 107 height 16
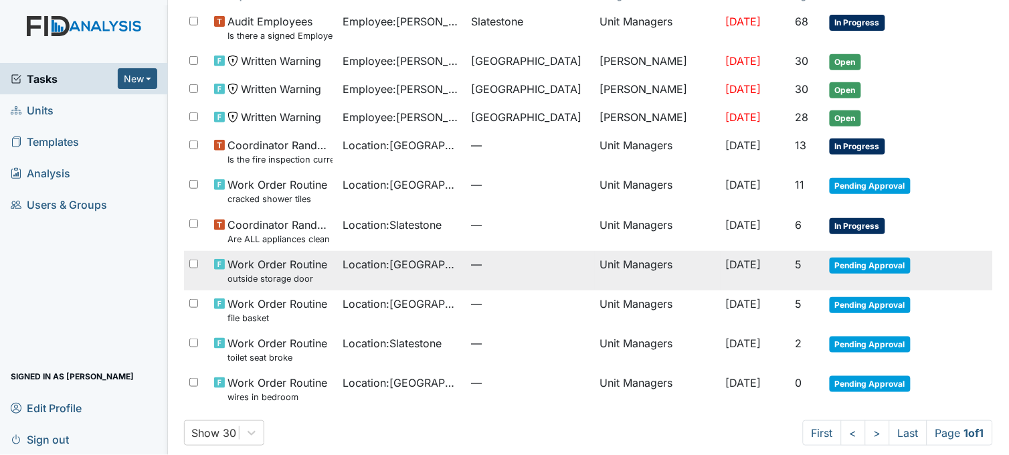
scroll to position [116, 0]
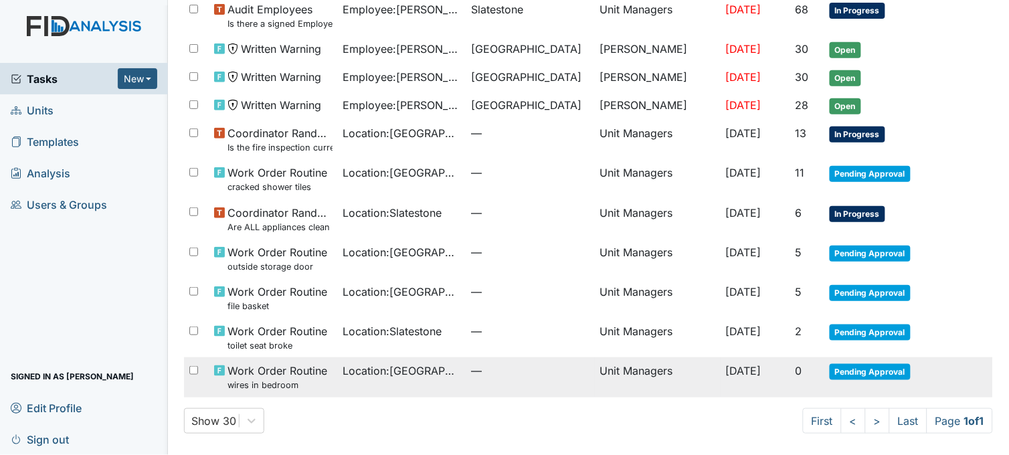
click at [398, 375] on span "Location : [GEOGRAPHIC_DATA]" at bounding box center [402, 371] width 118 height 16
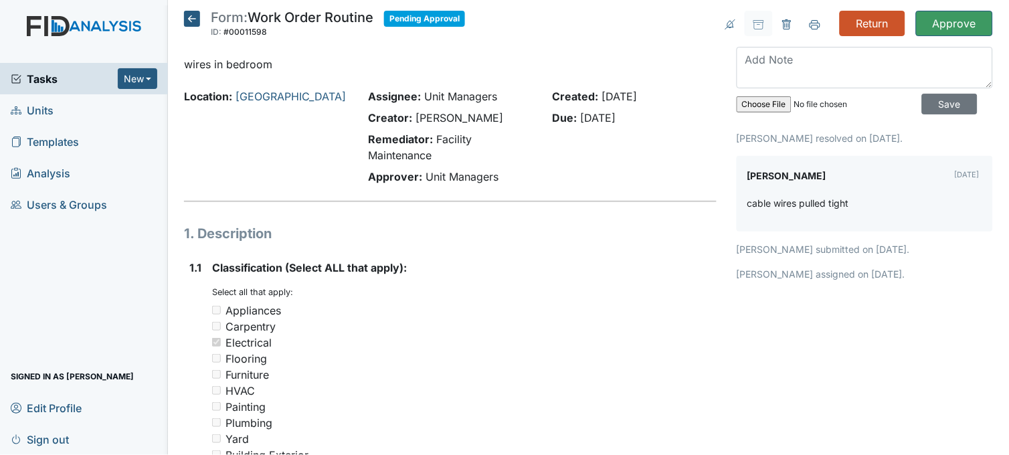
click at [185, 18] on icon at bounding box center [192, 19] width 16 height 16
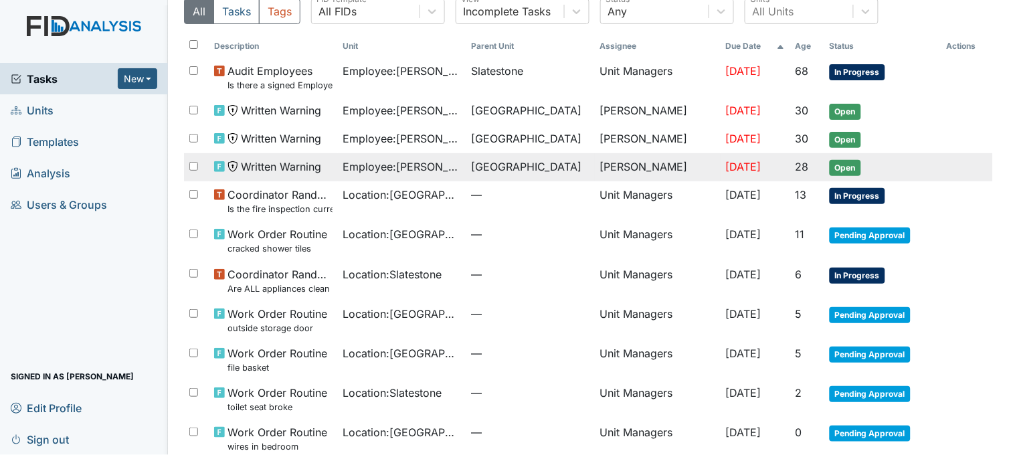
scroll to position [116, 0]
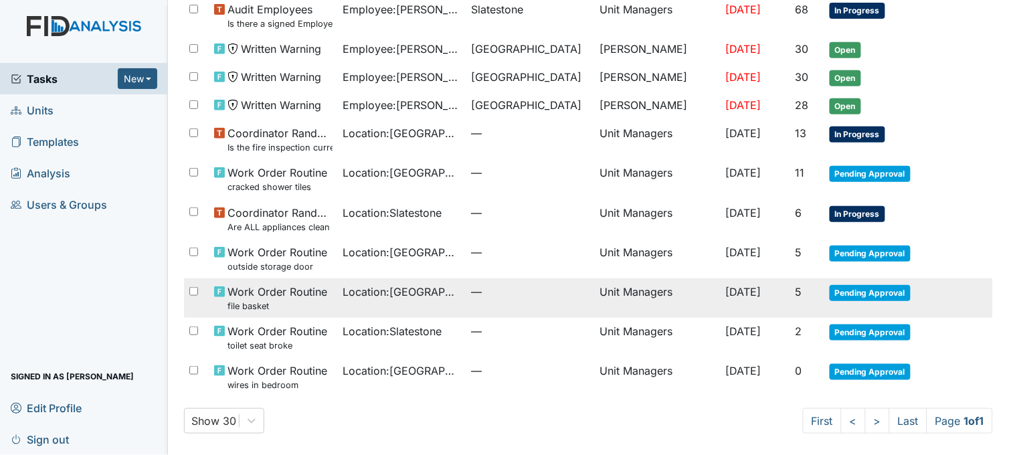
click at [432, 296] on span "Location : [GEOGRAPHIC_DATA]" at bounding box center [402, 292] width 118 height 16
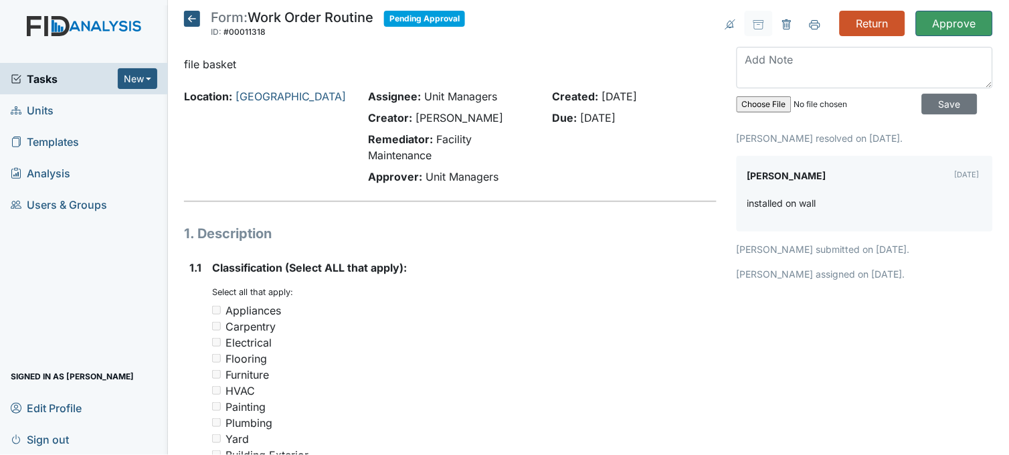
click at [191, 21] on icon at bounding box center [192, 19] width 16 height 16
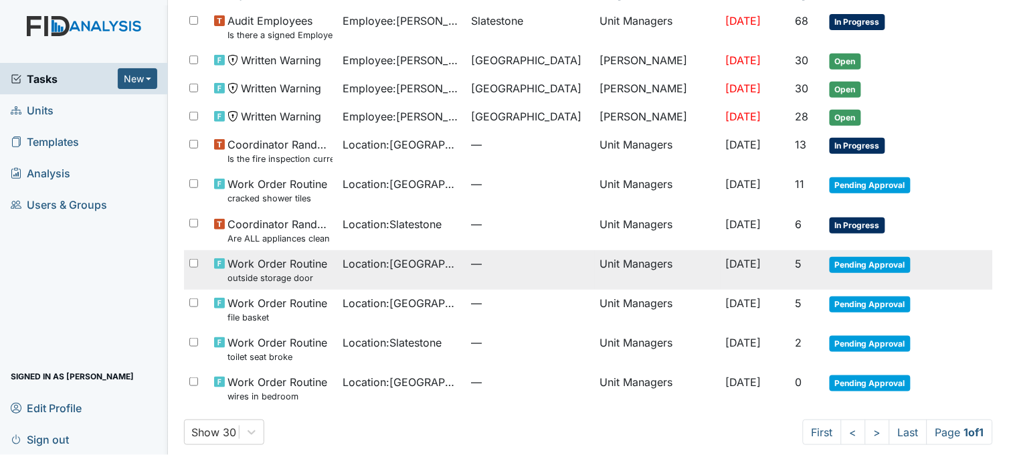
scroll to position [116, 0]
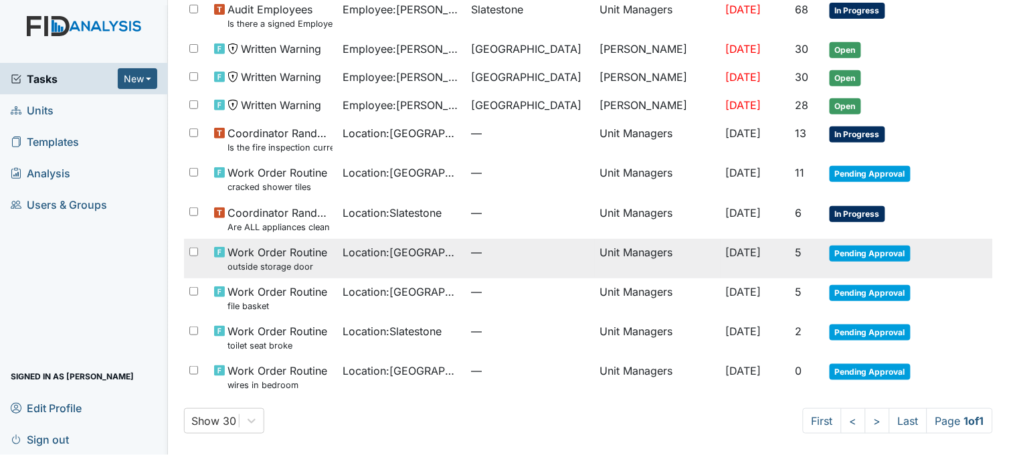
click at [363, 256] on span "Location : [GEOGRAPHIC_DATA]" at bounding box center [402, 252] width 118 height 16
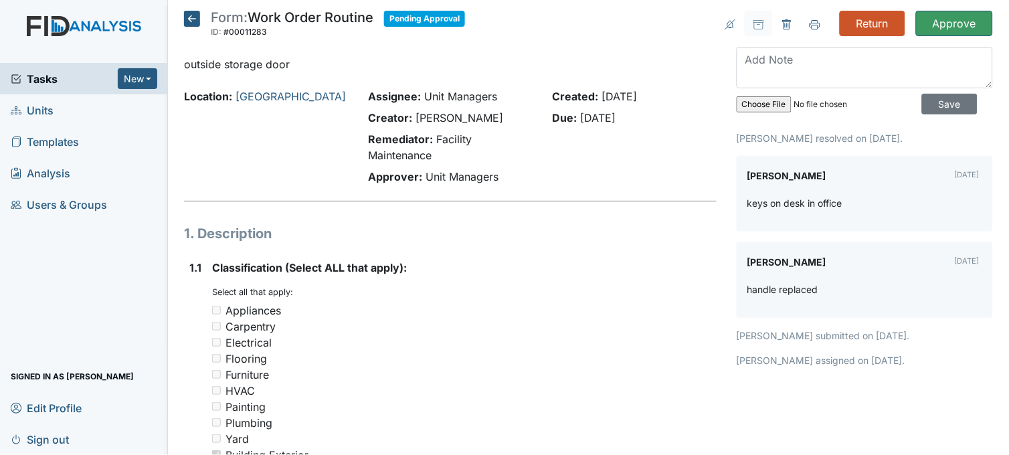
click at [192, 18] on icon at bounding box center [192, 19] width 16 height 16
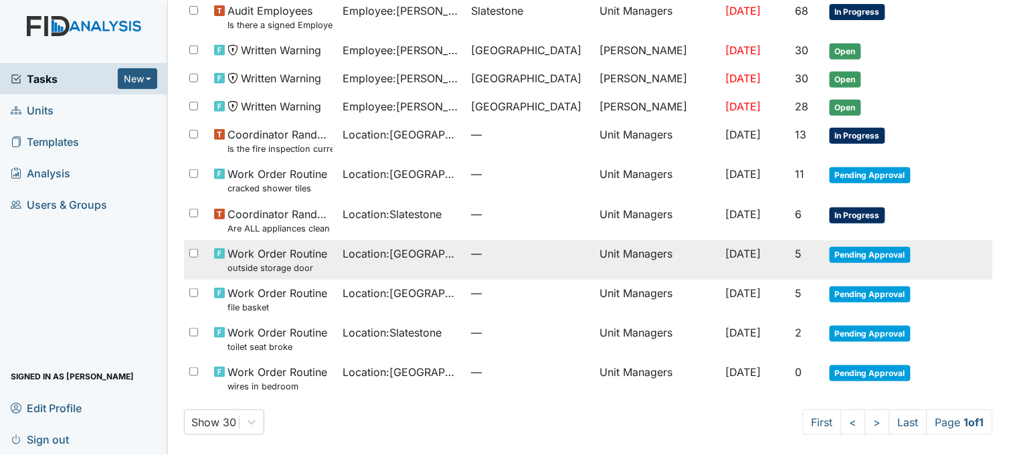
scroll to position [116, 0]
